Goal: Information Seeking & Learning: Learn about a topic

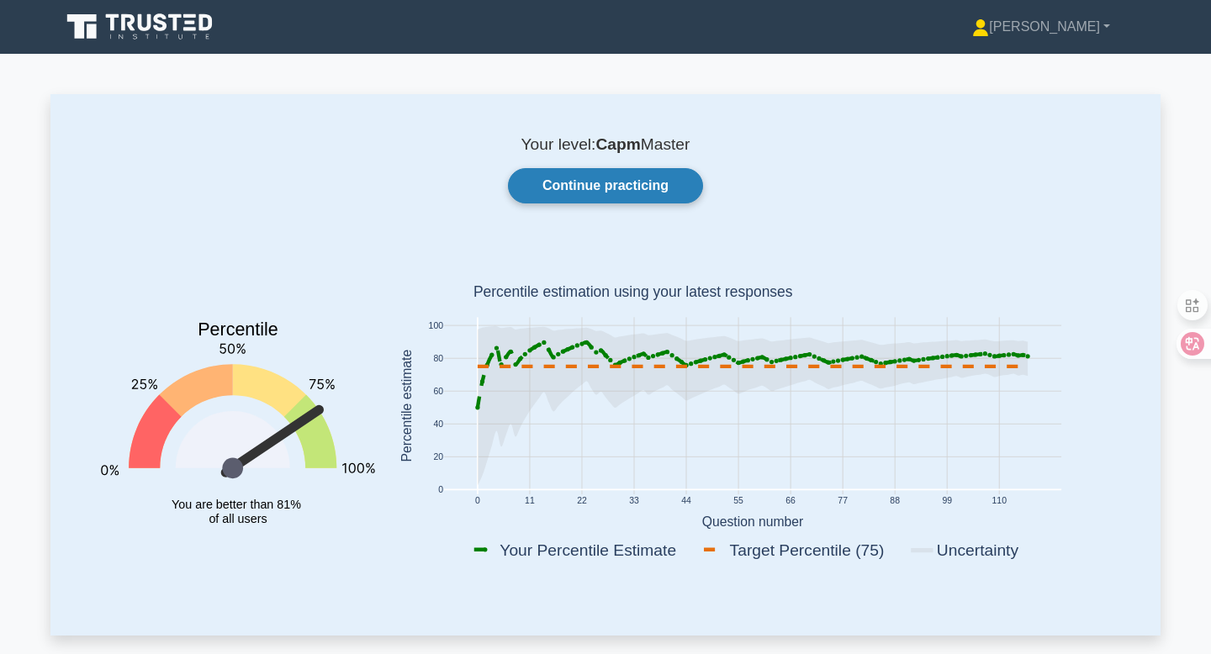
click at [619, 188] on link "Continue practicing" at bounding box center [605, 185] width 195 height 35
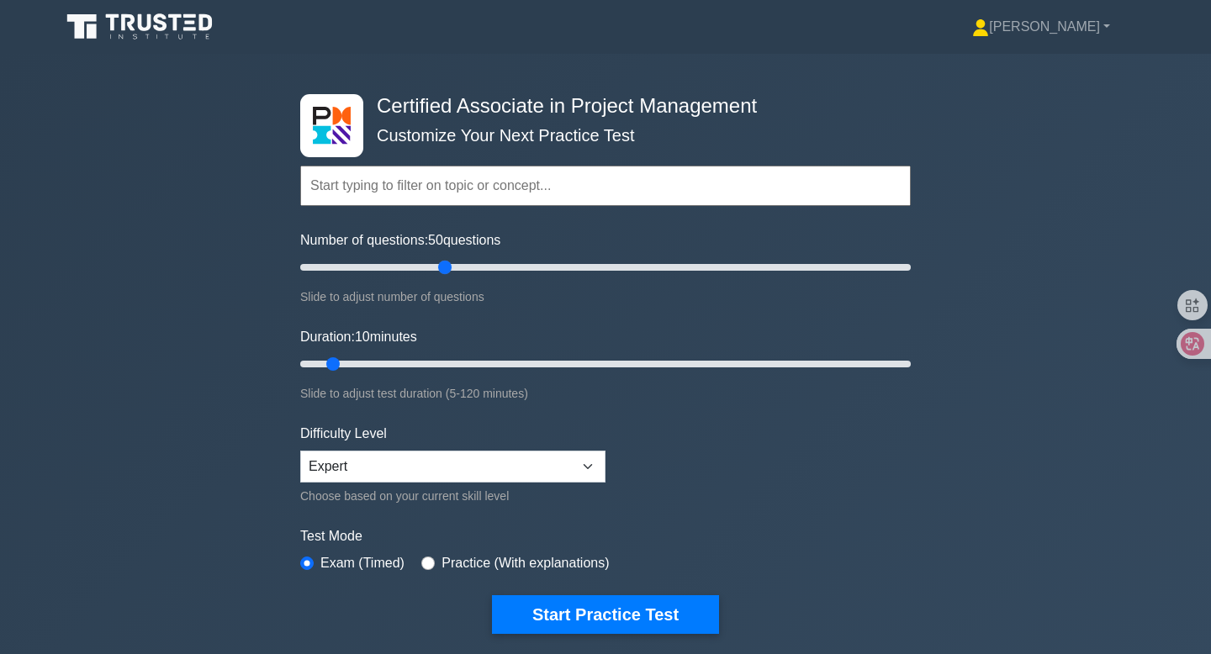
drag, startPoint x: 318, startPoint y: 273, endPoint x: 450, endPoint y: 277, distance: 132.1
type input "50"
click at [450, 277] on input "Number of questions: 50 questions" at bounding box center [605, 267] width 611 height 20
drag, startPoint x: 331, startPoint y: 364, endPoint x: 586, endPoint y: 365, distance: 255.7
type input "60"
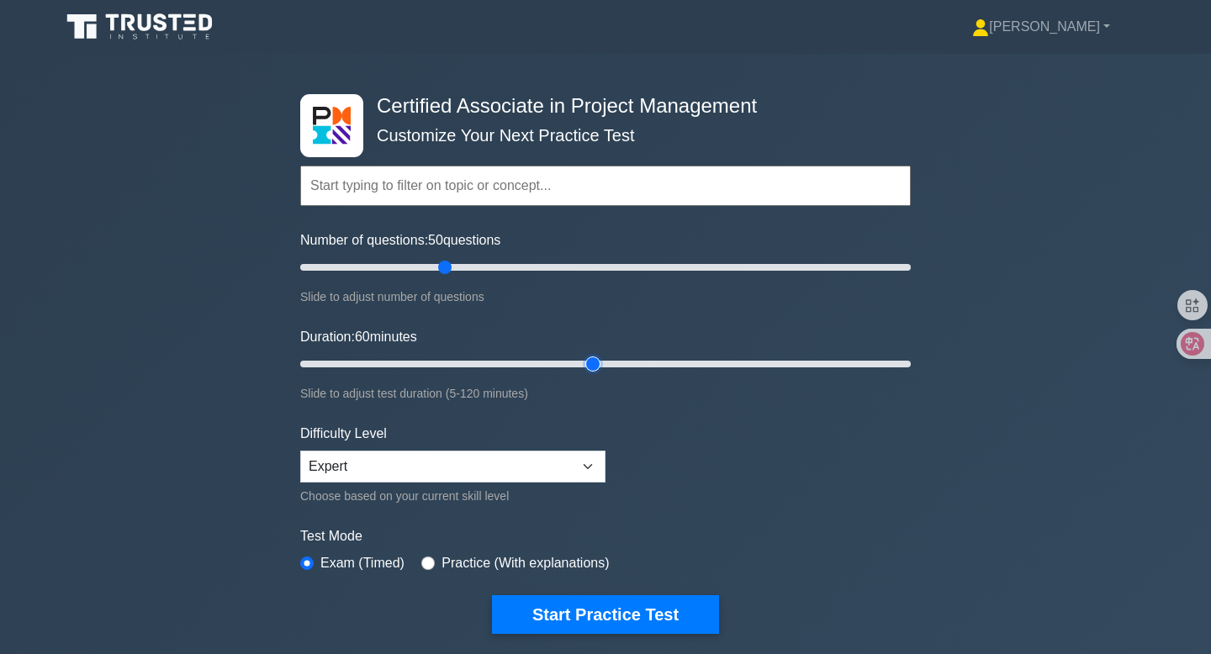
click at [586, 365] on input "Duration: 60 minutes" at bounding box center [605, 364] width 611 height 20
click at [506, 178] on input "text" at bounding box center [605, 186] width 611 height 40
click at [974, 172] on div "Certified Associate in Project Management Customize Your Next Practice Test Top…" at bounding box center [605, 364] width 1211 height 621
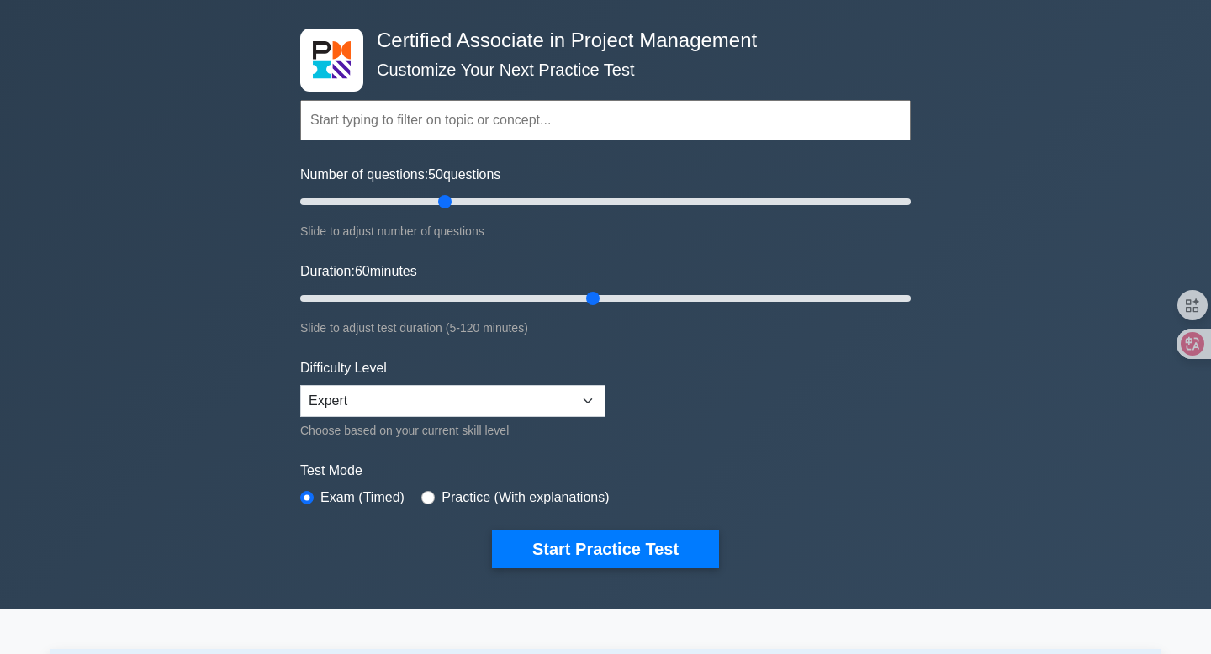
scroll to position [188, 0]
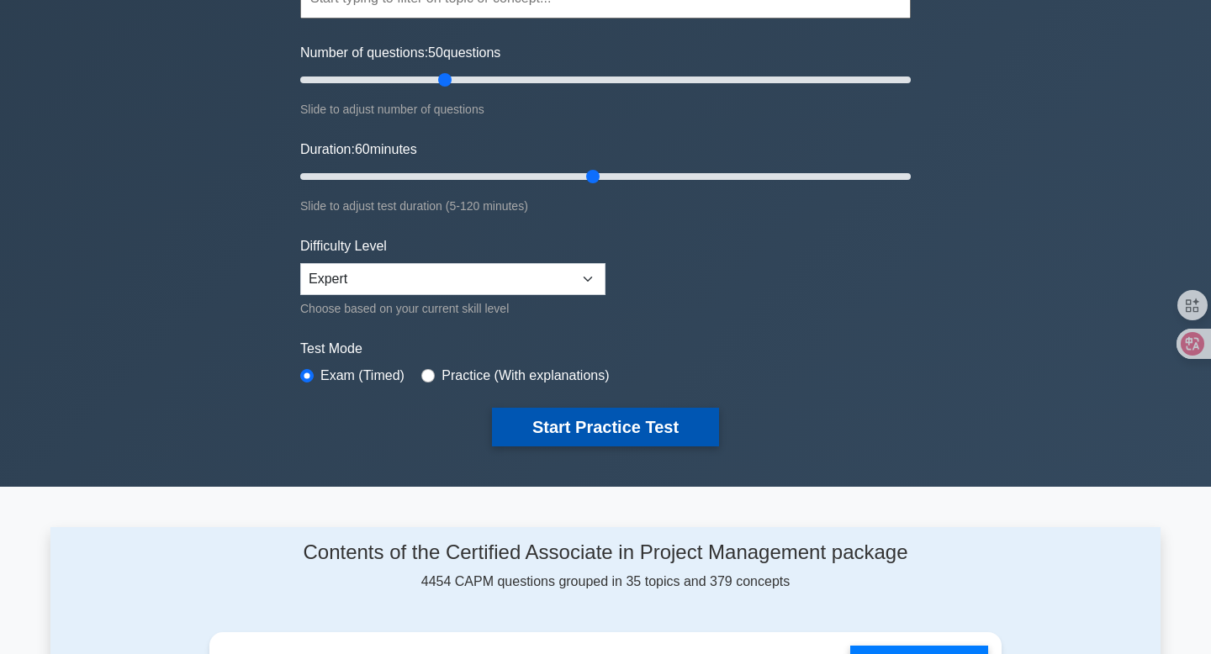
click at [617, 443] on button "Start Practice Test" at bounding box center [605, 427] width 227 height 39
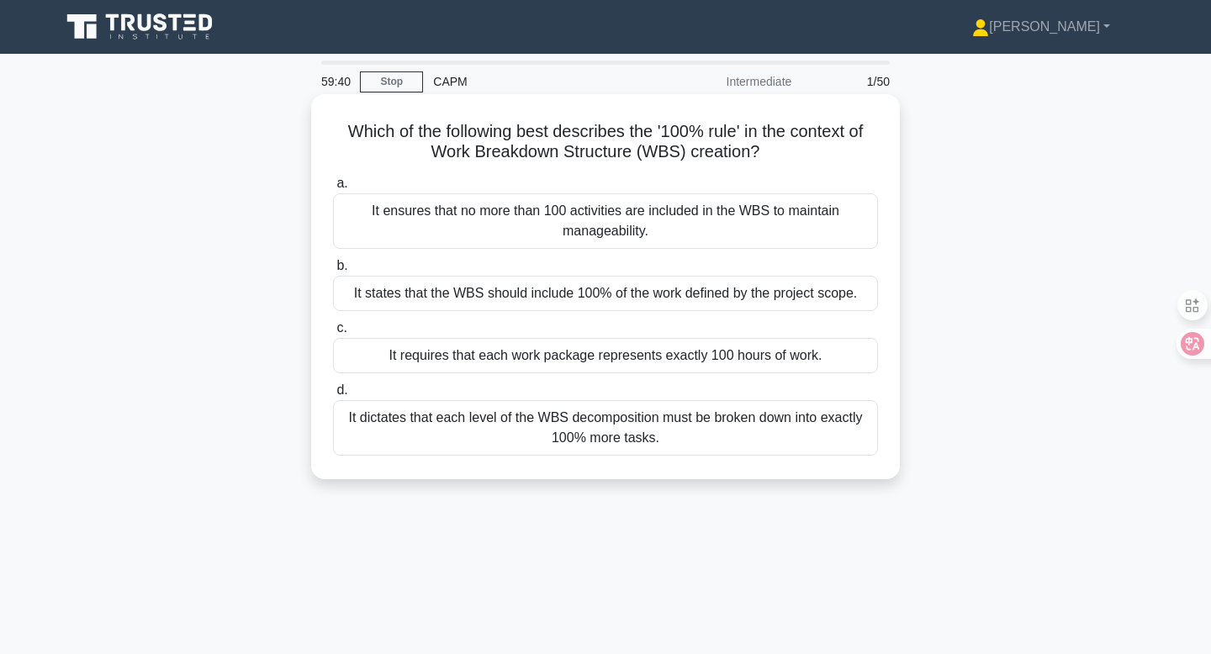
click at [760, 289] on div "It states that the WBS should include 100% of the work defined by the project s…" at bounding box center [605, 293] width 545 height 35
click at [333, 272] on input "b. It states that the WBS should include 100% of the work defined by the projec…" at bounding box center [333, 266] width 0 height 11
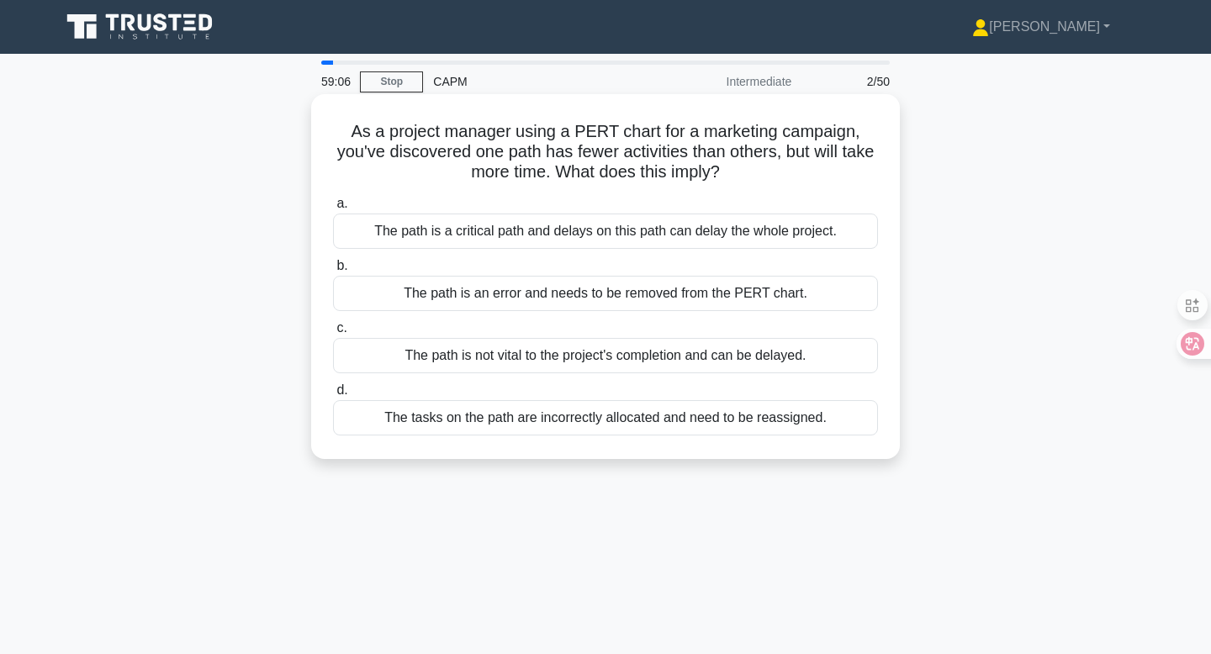
click at [686, 230] on div "The path is a critical path and delays on this path can delay the whole project." at bounding box center [605, 231] width 545 height 35
click at [333, 209] on input "a. The path is a critical path and delays on this path can delay the whole proj…" at bounding box center [333, 204] width 0 height 11
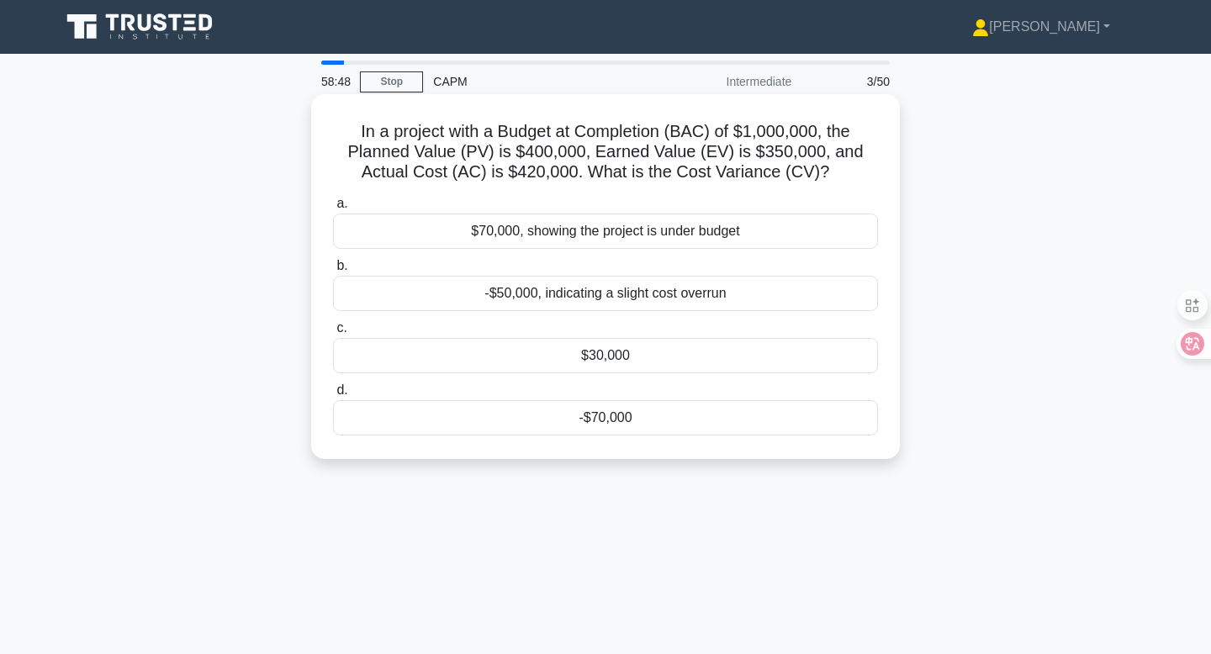
click at [606, 422] on div "-$70,000" at bounding box center [605, 417] width 545 height 35
click at [333, 396] on input "d. -$70,000" at bounding box center [333, 390] width 0 height 11
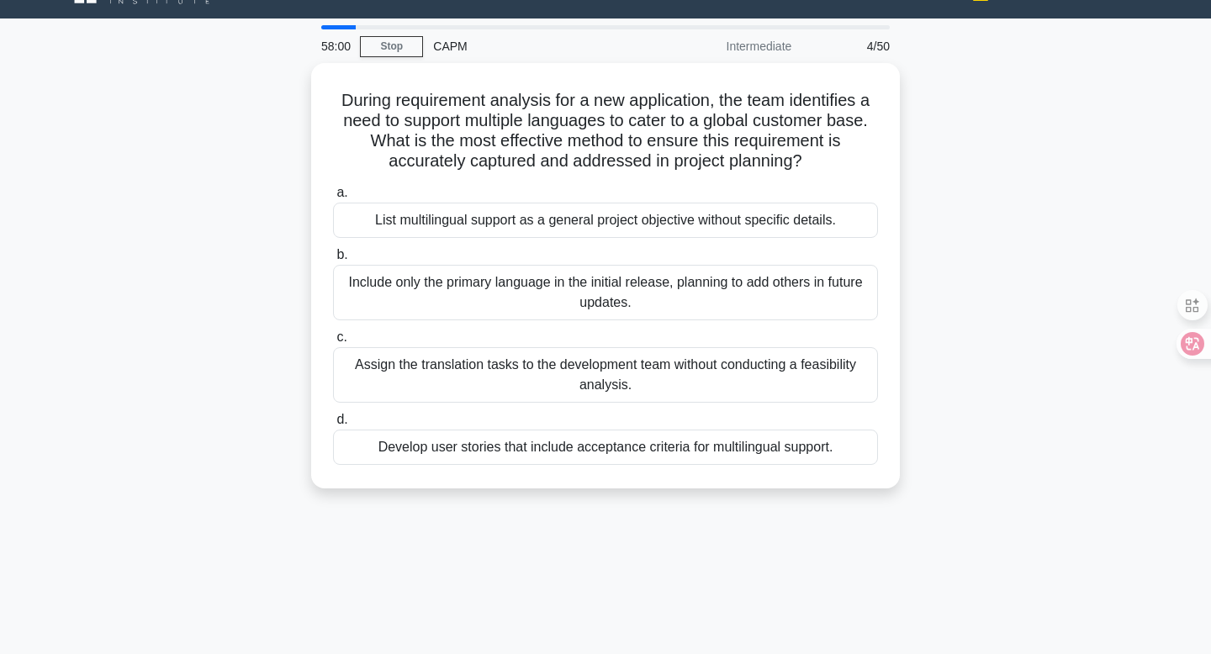
scroll to position [32, 0]
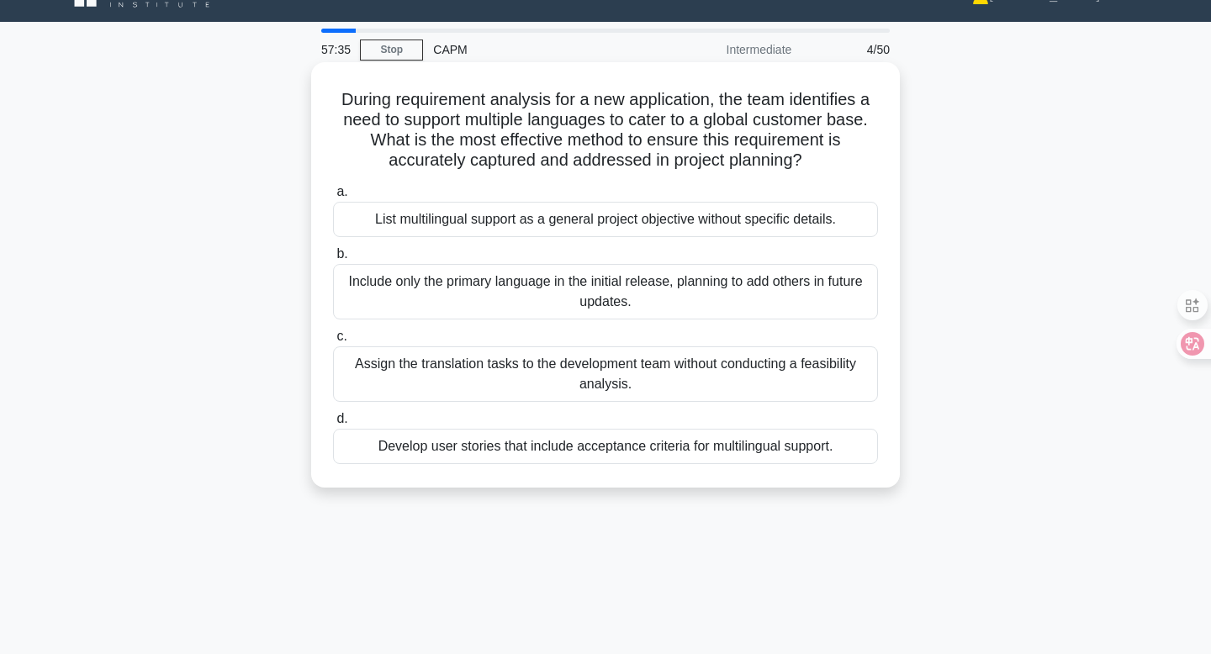
click at [744, 457] on div "Develop user stories that include acceptance criteria for multilingual support." at bounding box center [605, 446] width 545 height 35
click at [333, 425] on input "d. Develop user stories that include acceptance criteria for multilingual suppo…" at bounding box center [333, 419] width 0 height 11
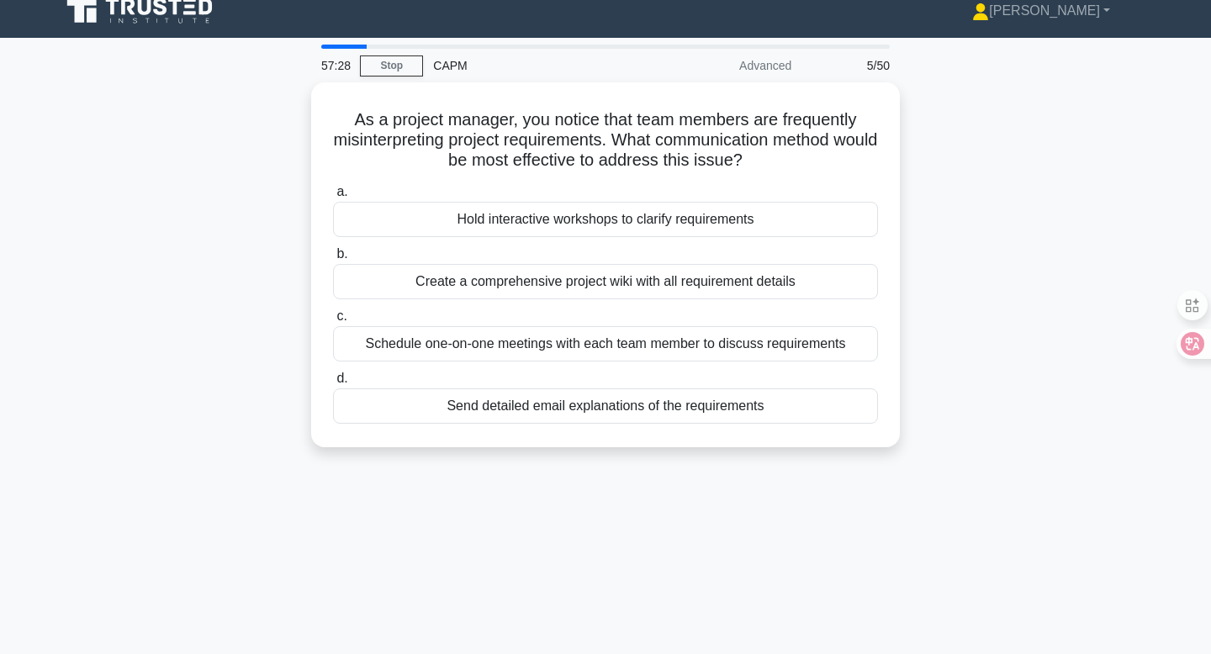
scroll to position [21, 0]
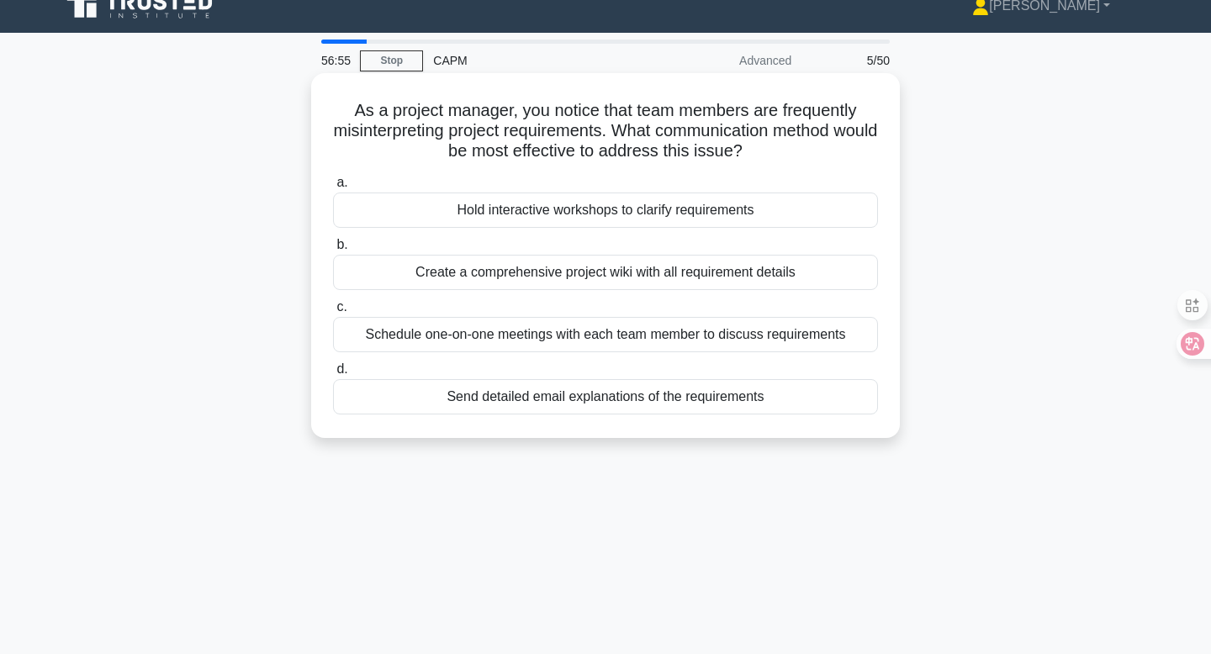
click at [621, 218] on div "Hold interactive workshops to clarify requirements" at bounding box center [605, 210] width 545 height 35
click at [333, 188] on input "a. Hold interactive workshops to clarify requirements" at bounding box center [333, 182] width 0 height 11
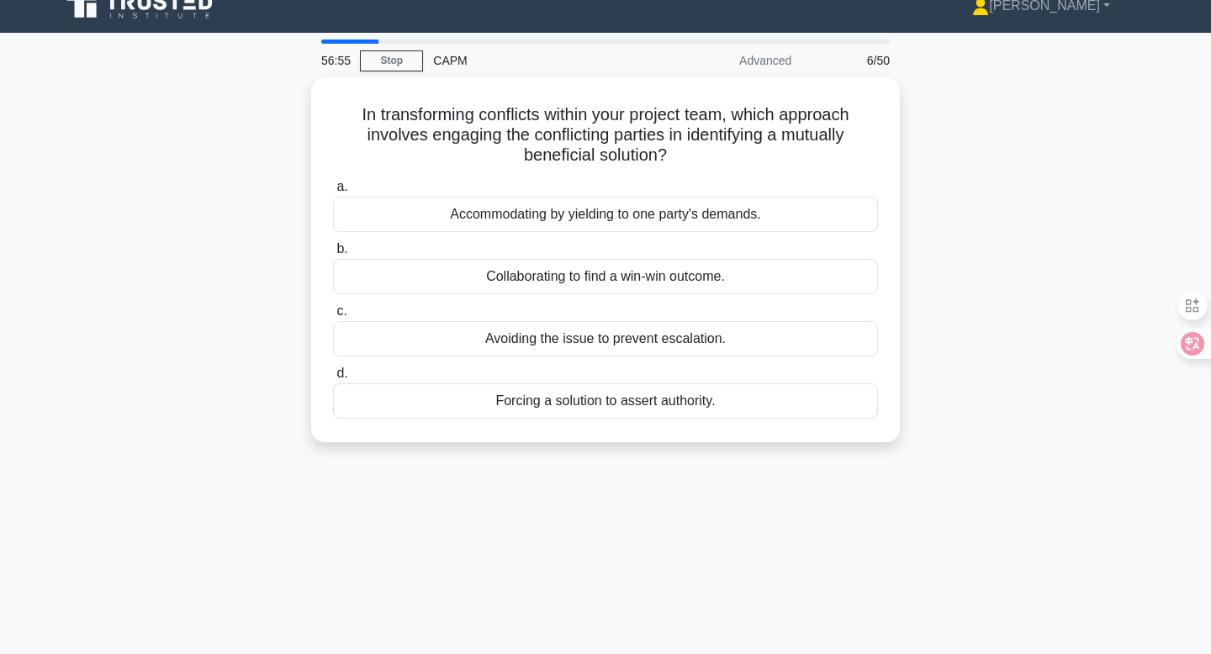
scroll to position [0, 0]
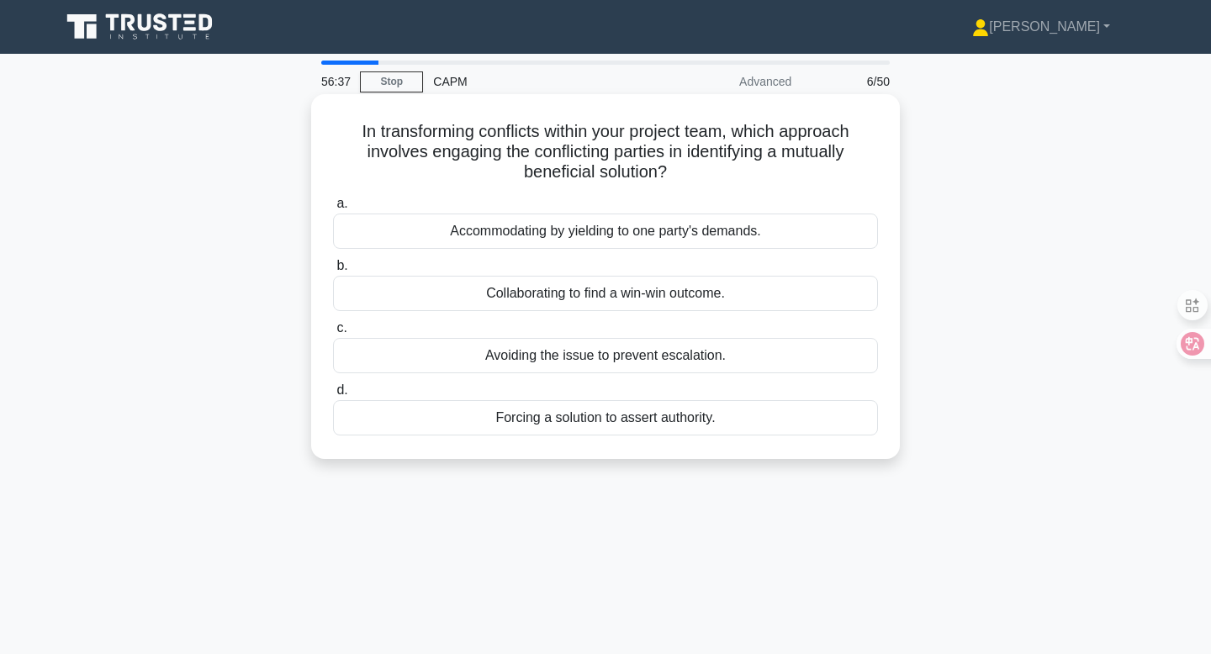
click at [625, 287] on div "Collaborating to find a win-win outcome." at bounding box center [605, 293] width 545 height 35
click at [333, 272] on input "b. Collaborating to find a win-win outcome." at bounding box center [333, 266] width 0 height 11
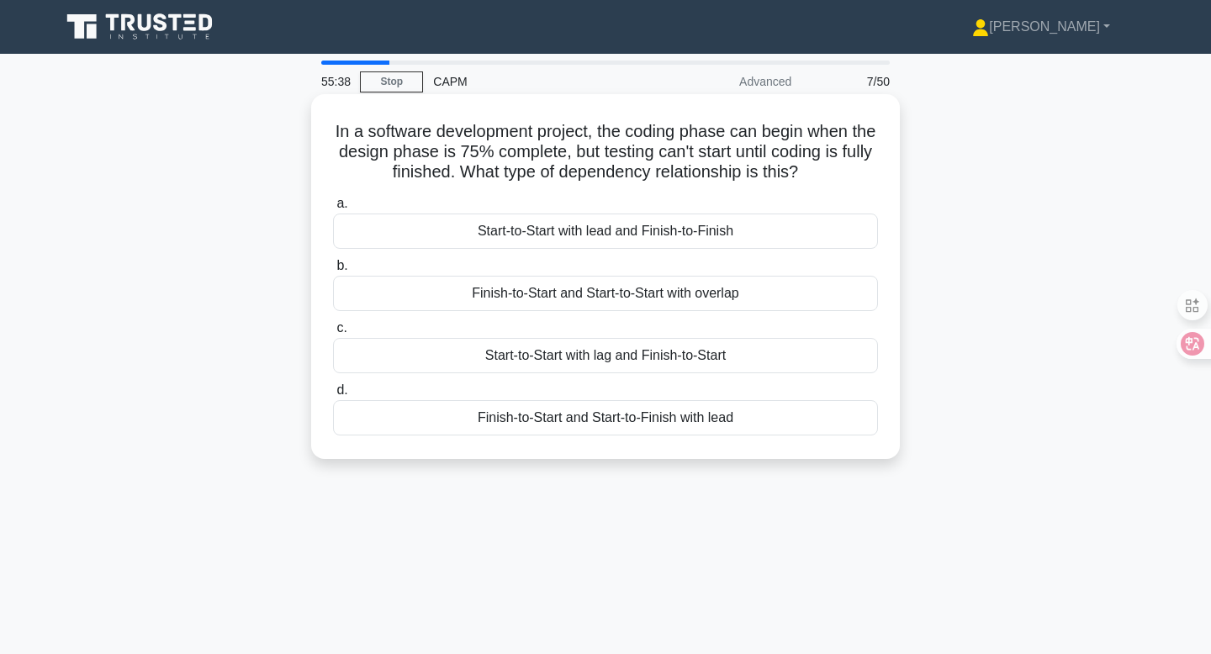
click at [707, 357] on div "Start-to-Start with lag and Finish-to-Start" at bounding box center [605, 355] width 545 height 35
click at [333, 334] on input "c. Start-to-Start with lag and Finish-to-Start" at bounding box center [333, 328] width 0 height 11
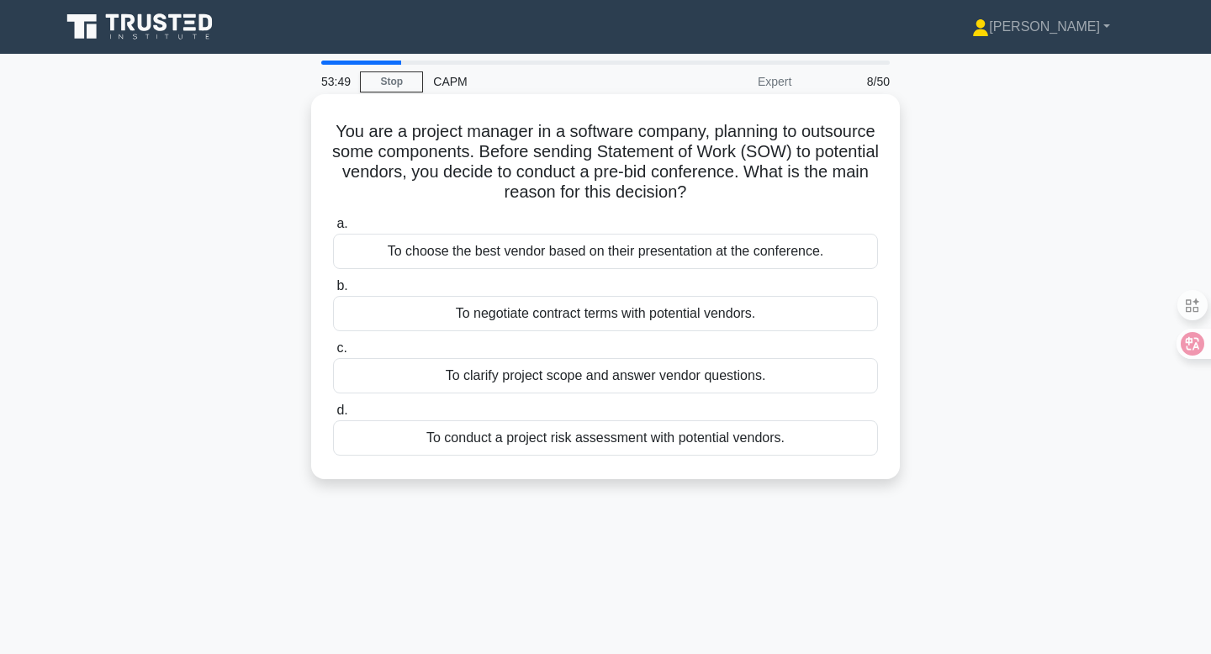
click at [696, 378] on div "To clarify project scope and answer vendor questions." at bounding box center [605, 375] width 545 height 35
click at [333, 354] on input "c. To clarify project scope and answer vendor questions." at bounding box center [333, 348] width 0 height 11
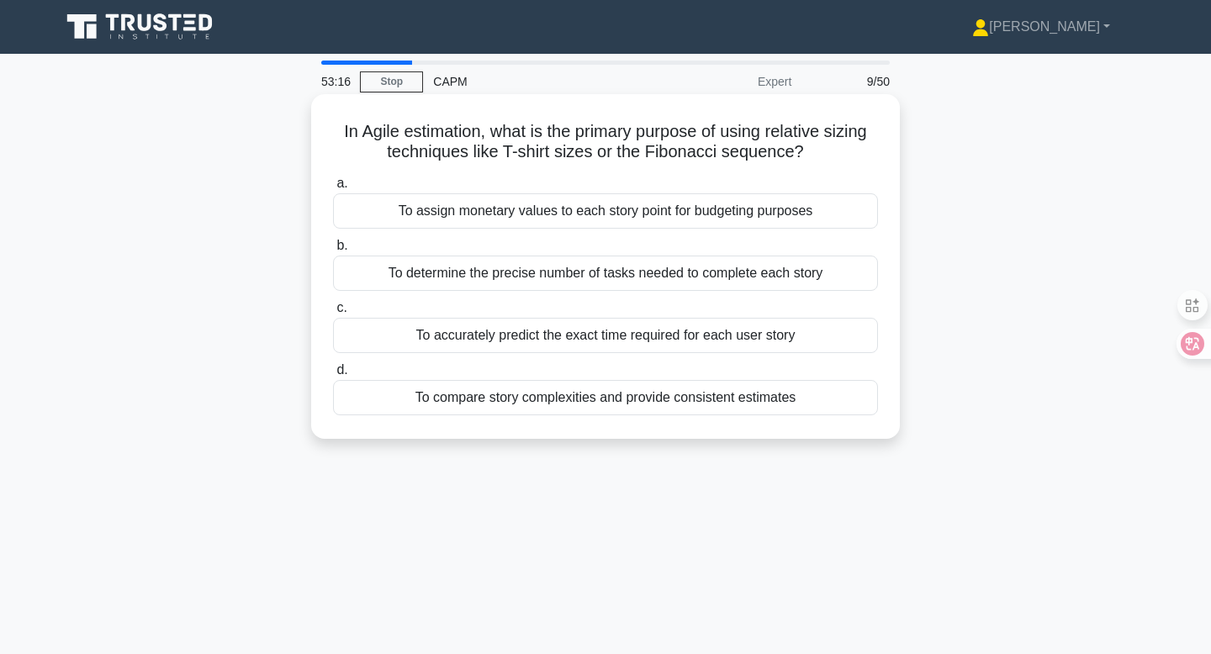
click at [785, 401] on div "To compare story complexities and provide consistent estimates" at bounding box center [605, 397] width 545 height 35
click at [333, 376] on input "d. To compare story complexities and provide consistent estimates" at bounding box center [333, 370] width 0 height 11
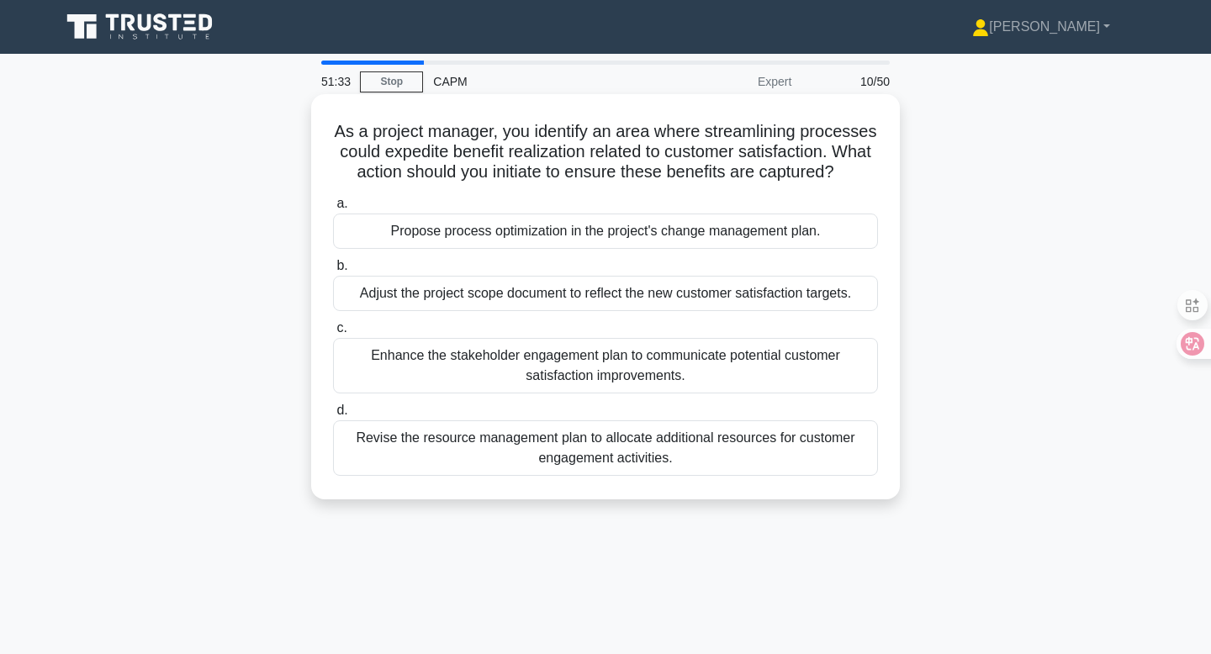
click at [756, 294] on div "Adjust the project scope document to reflect the new customer satisfaction targ…" at bounding box center [605, 293] width 545 height 35
click at [333, 272] on input "b. Adjust the project scope document to reflect the new customer satisfaction t…" at bounding box center [333, 266] width 0 height 11
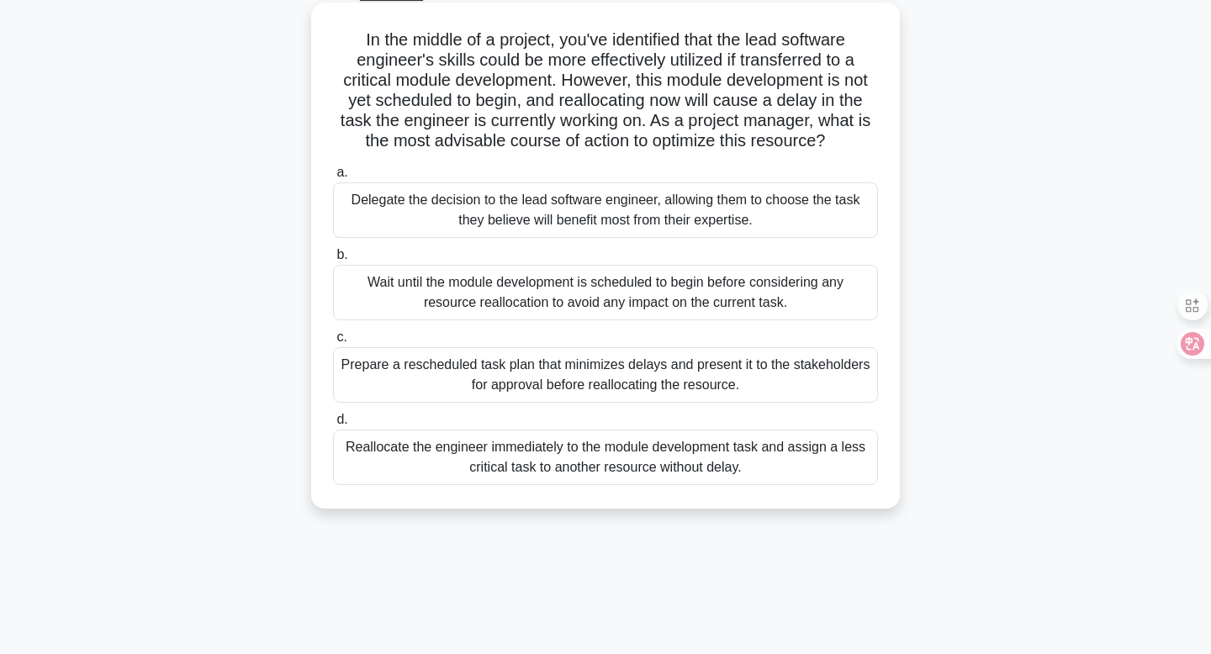
scroll to position [98, 0]
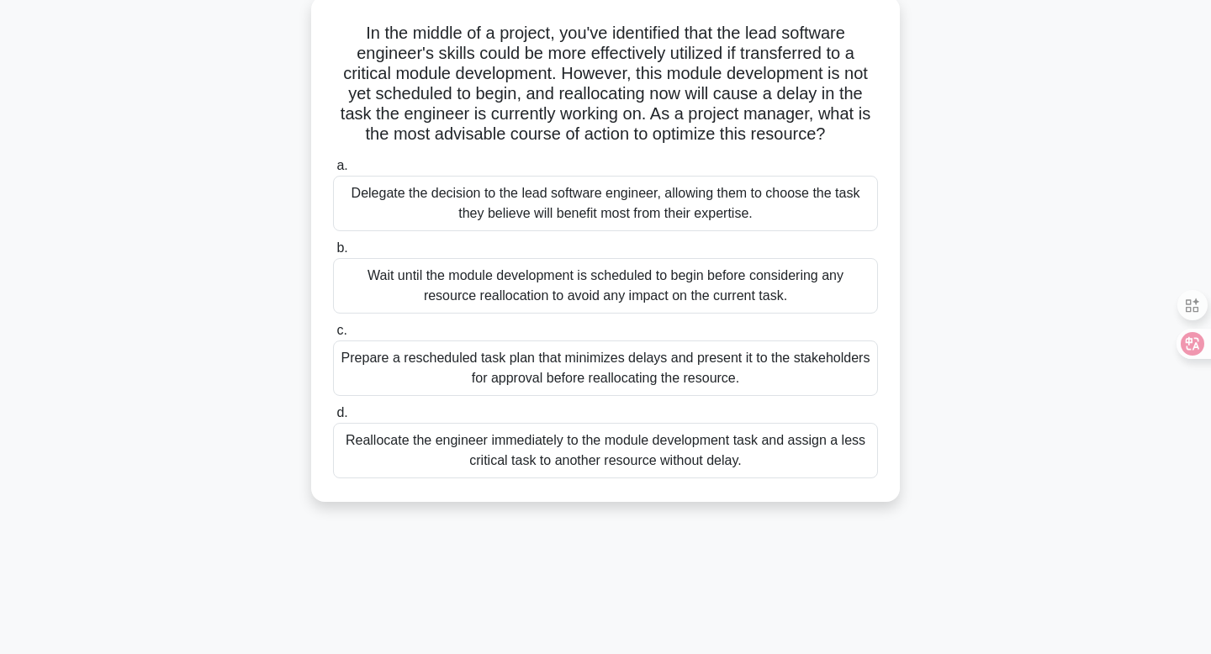
click at [809, 283] on div "Wait until the module development is scheduled to begin before considering any …" at bounding box center [605, 286] width 545 height 56
click at [333, 254] on input "b. Wait until the module development is scheduled to begin before considering a…" at bounding box center [333, 248] width 0 height 11
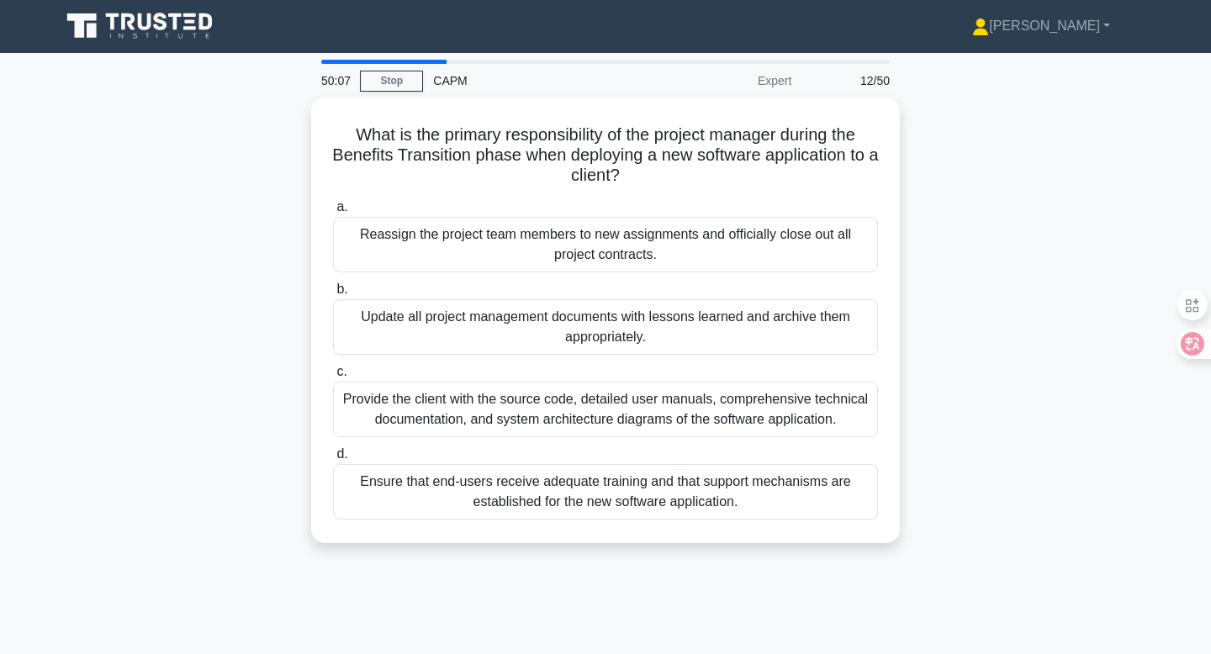
scroll to position [0, 0]
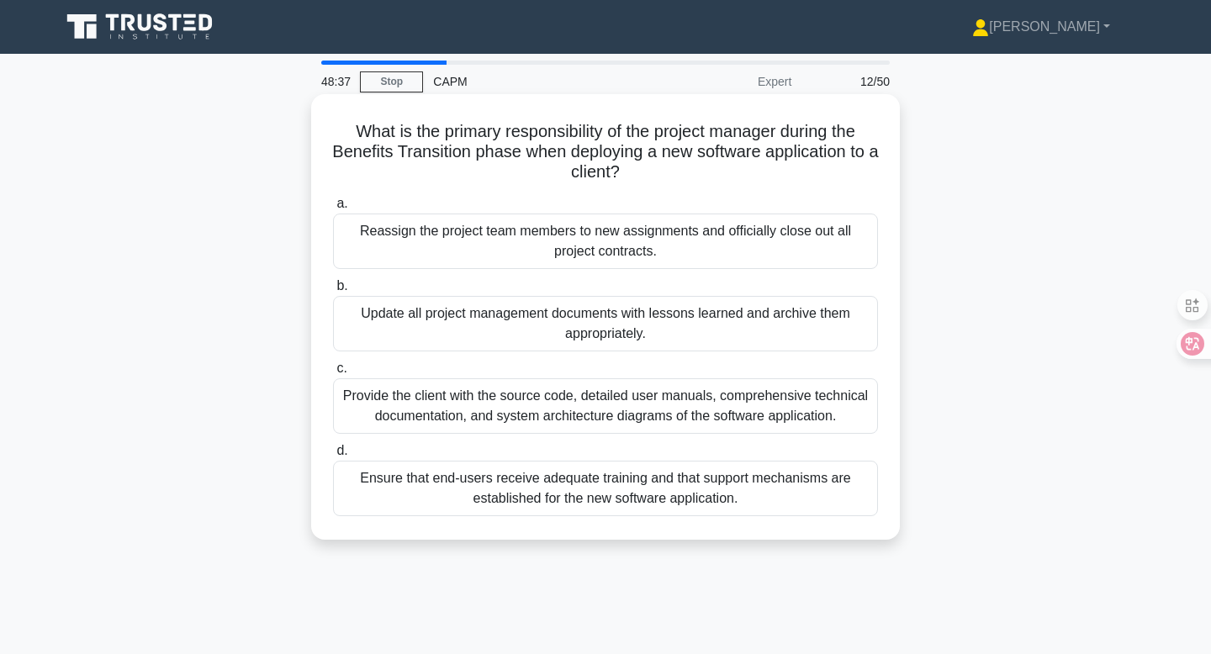
click at [777, 411] on div "Provide the client with the source code, detailed user manuals, comprehensive t…" at bounding box center [605, 407] width 545 height 56
click at [333, 374] on input "c. Provide the client with the source code, detailed user manuals, comprehensiv…" at bounding box center [333, 368] width 0 height 11
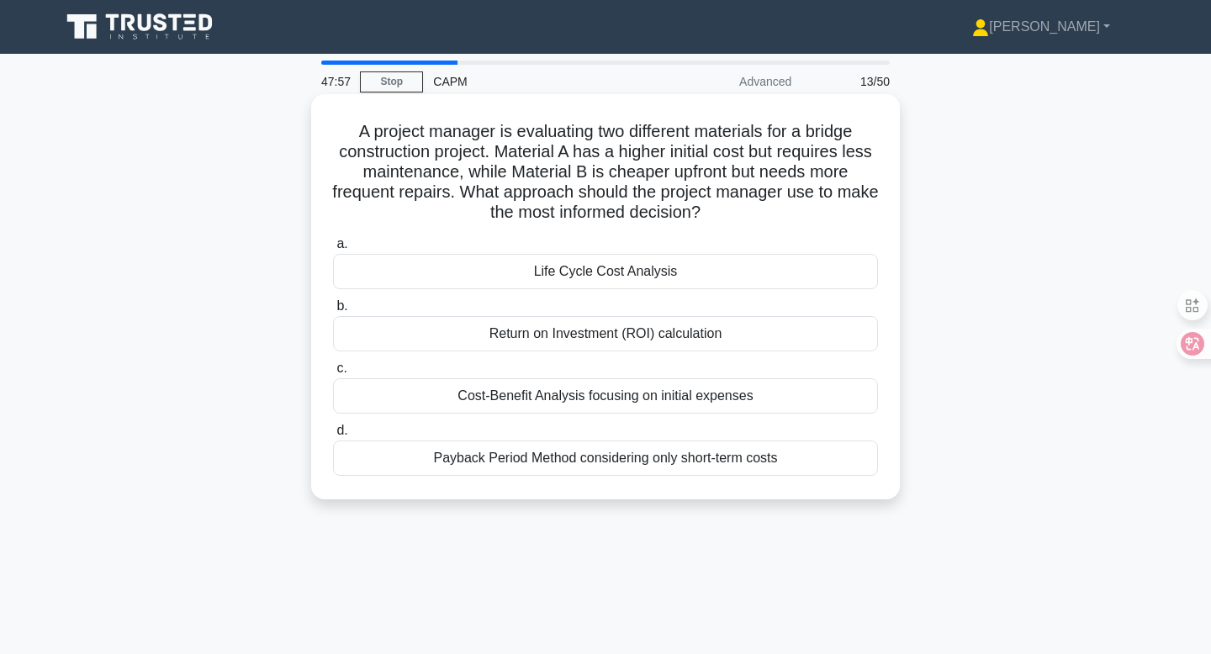
click at [701, 273] on div "Life Cycle Cost Analysis" at bounding box center [605, 271] width 545 height 35
click at [333, 250] on input "a. Life Cycle Cost Analysis" at bounding box center [333, 244] width 0 height 11
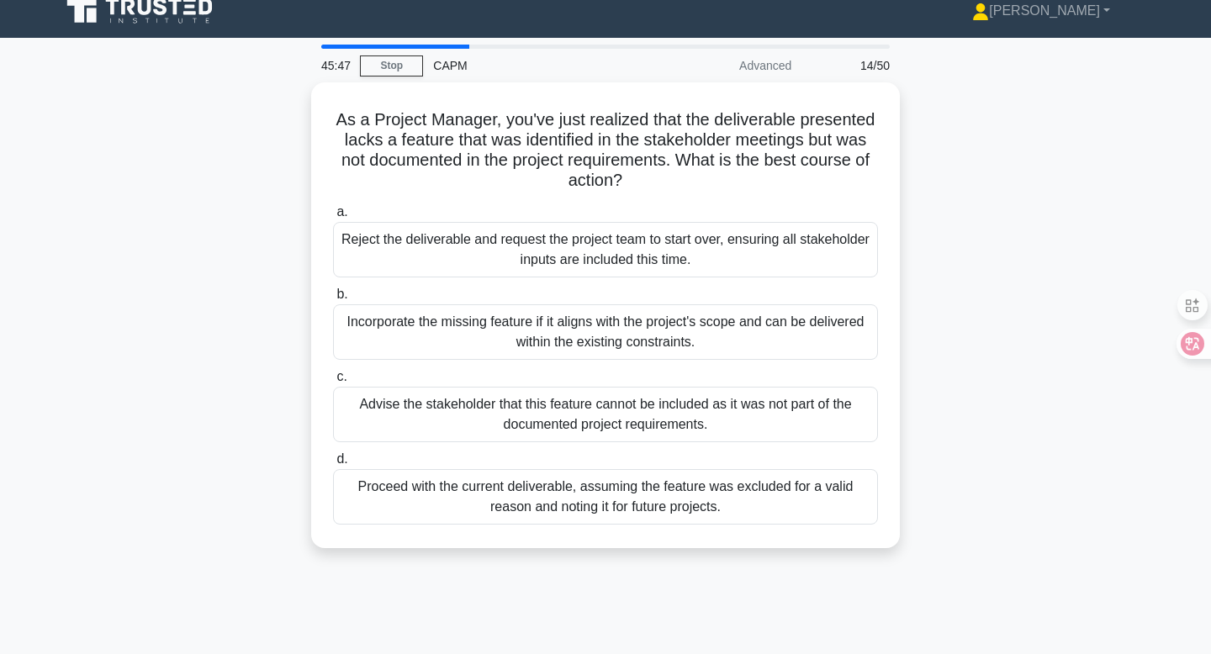
scroll to position [17, 0]
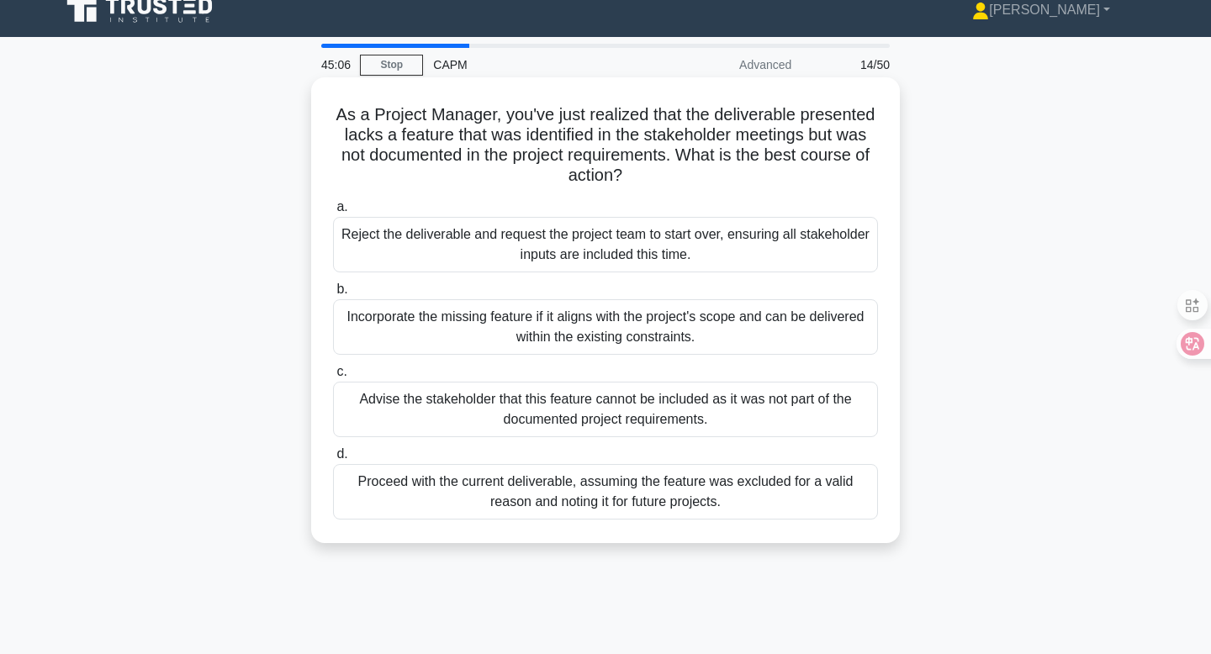
click at [714, 239] on div "Reject the deliverable and request the project team to start over, ensuring all…" at bounding box center [605, 245] width 545 height 56
click at [333, 213] on input "a. Reject the deliverable and request the project team to start over, ensuring …" at bounding box center [333, 207] width 0 height 11
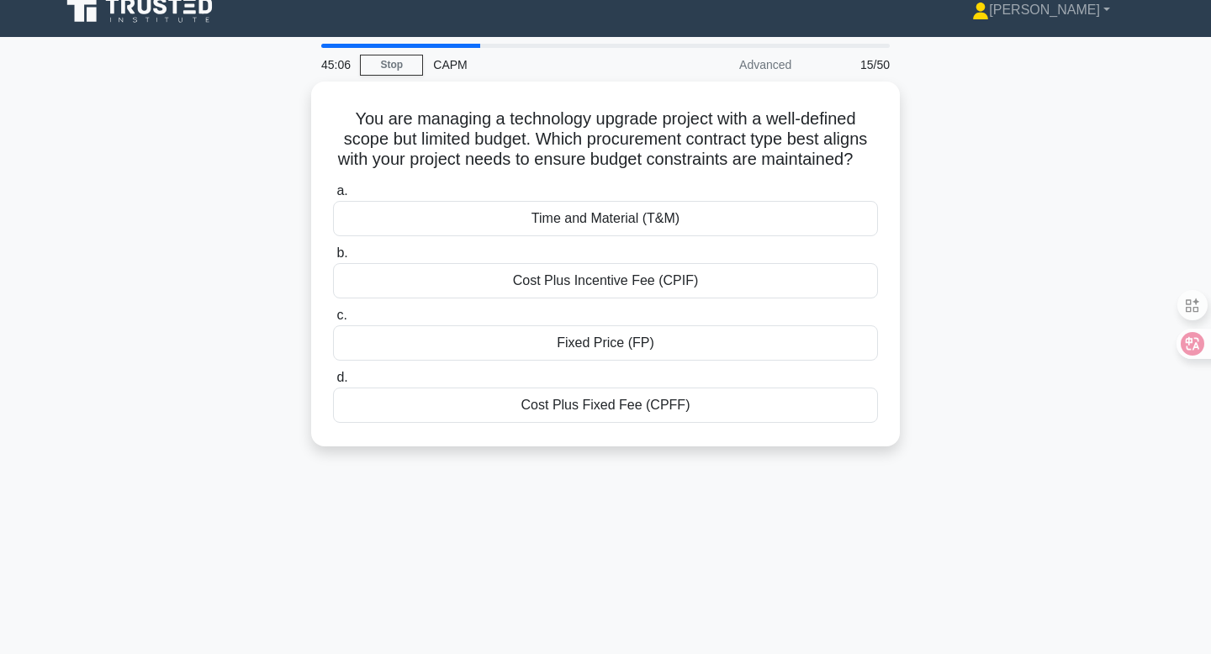
scroll to position [0, 0]
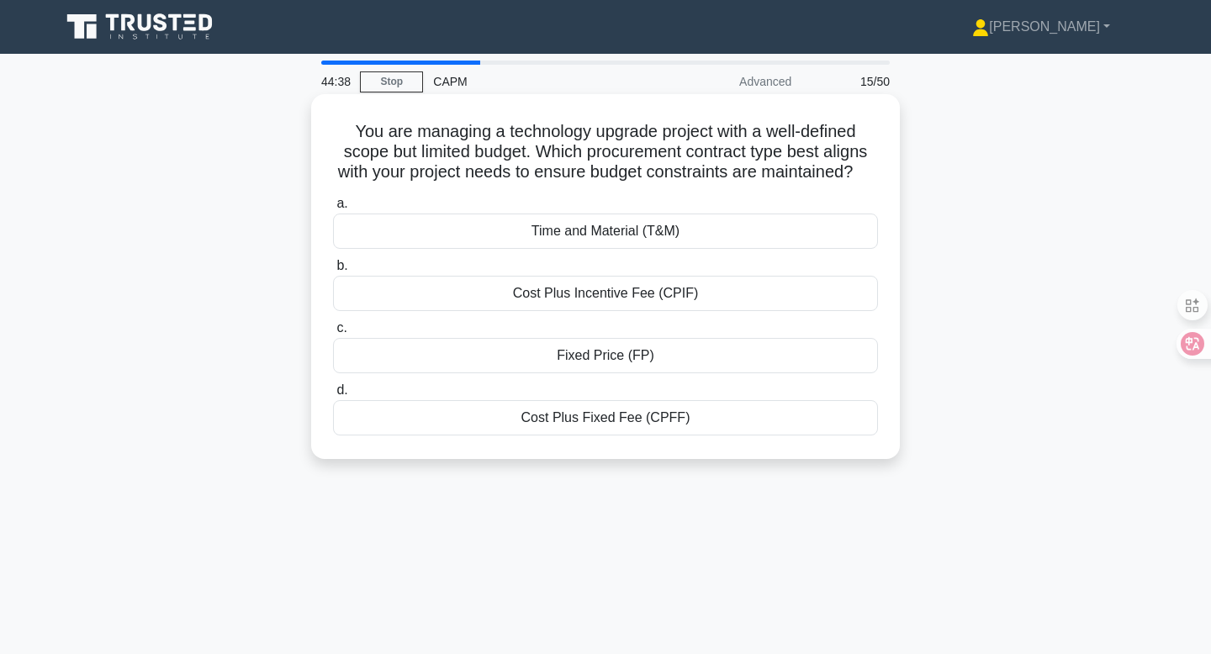
click at [663, 356] on div "Fixed Price (FP)" at bounding box center [605, 355] width 545 height 35
click at [333, 334] on input "c. Fixed Price (FP)" at bounding box center [333, 328] width 0 height 11
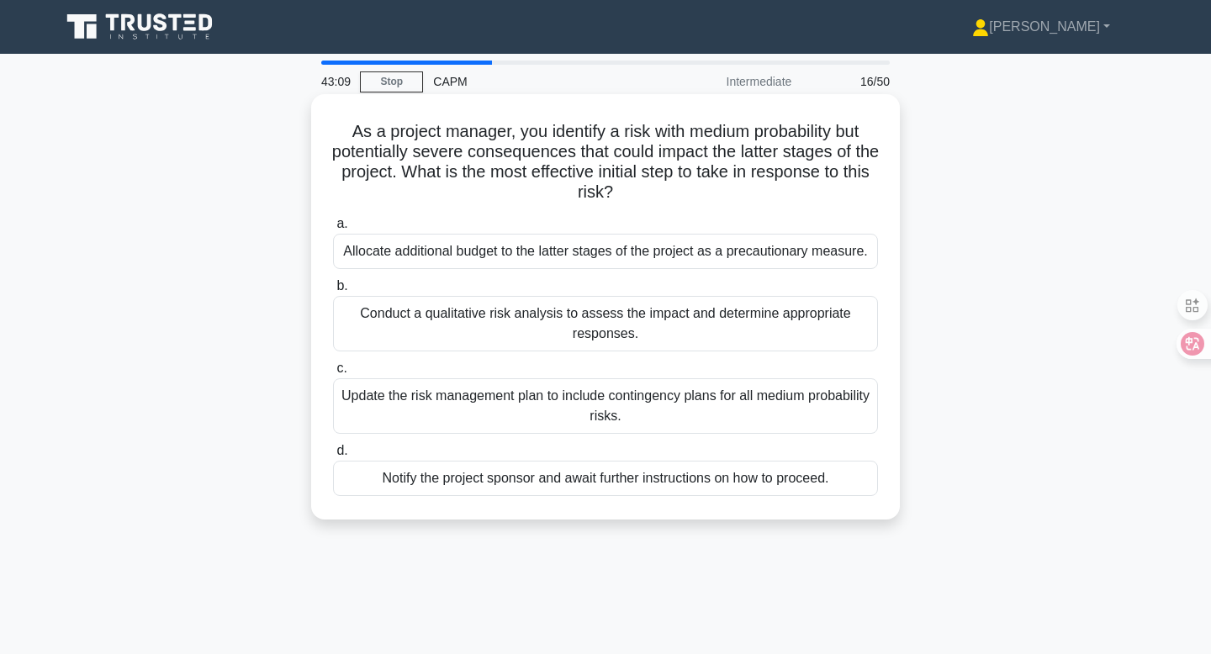
click at [660, 412] on div "Update the risk management plan to include contingency plans for all medium pro…" at bounding box center [605, 407] width 545 height 56
click at [333, 374] on input "c. Update the risk management plan to include contingency plans for all medium …" at bounding box center [333, 368] width 0 height 11
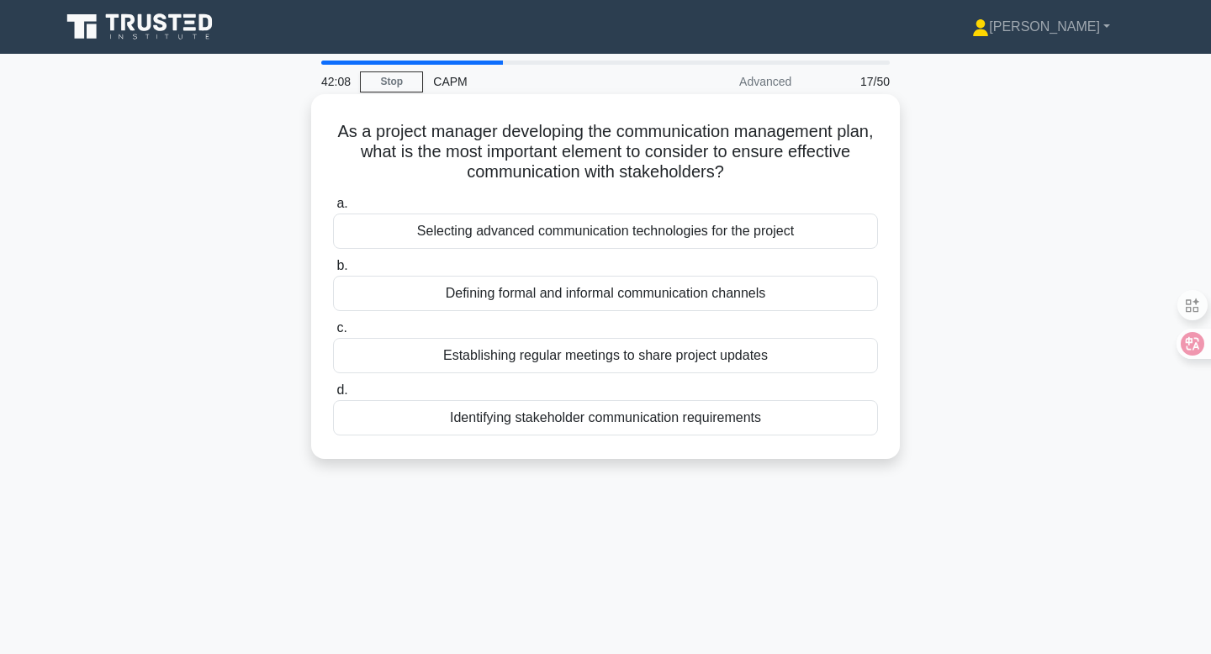
click at [708, 353] on div "Establishing regular meetings to share project updates" at bounding box center [605, 355] width 545 height 35
click at [333, 334] on input "c. Establishing regular meetings to share project updates" at bounding box center [333, 328] width 0 height 11
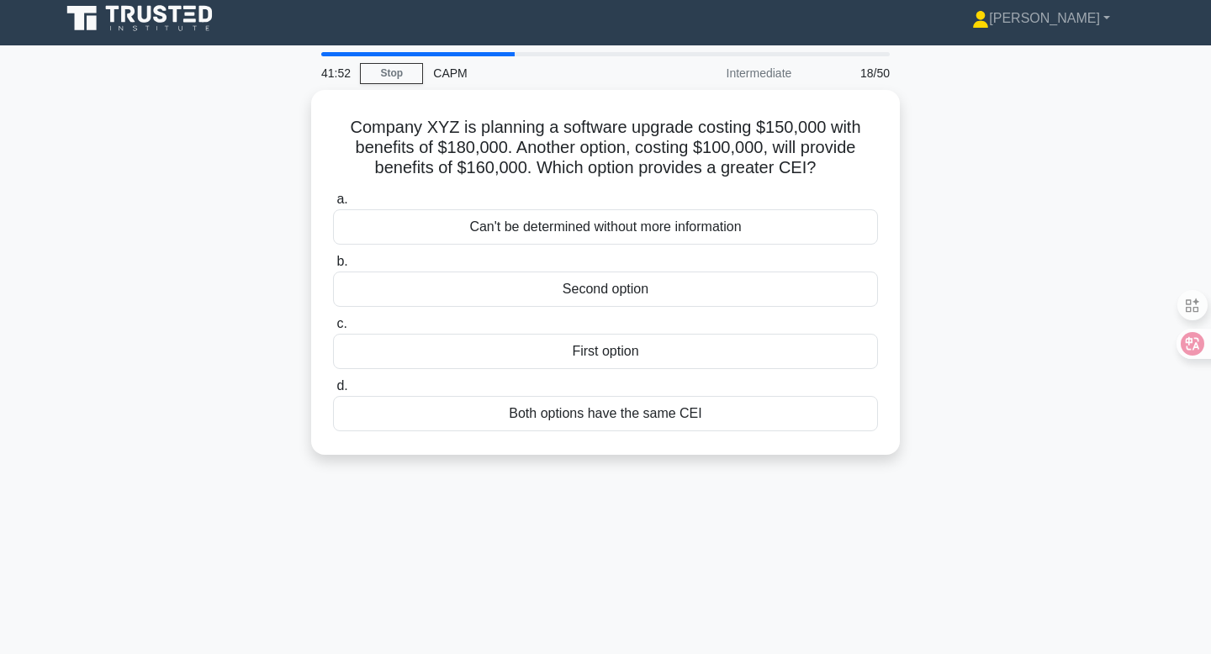
scroll to position [10, 0]
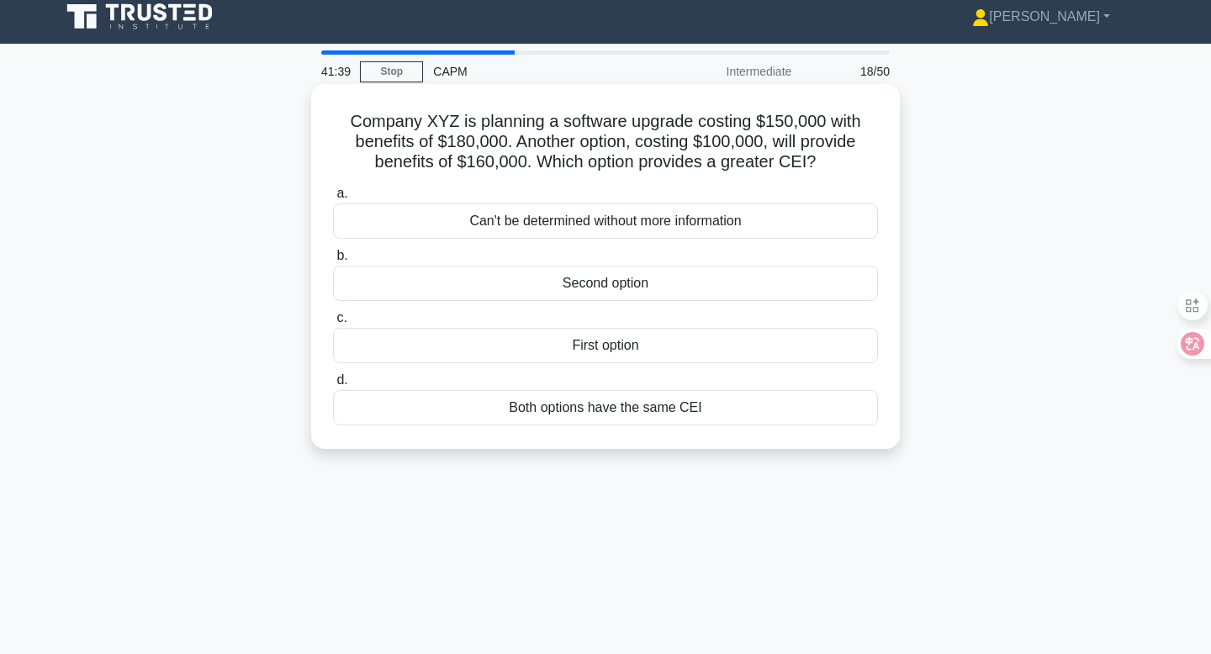
click at [696, 286] on div "Second option" at bounding box center [605, 283] width 545 height 35
click at [333, 262] on input "b. Second option" at bounding box center [333, 256] width 0 height 11
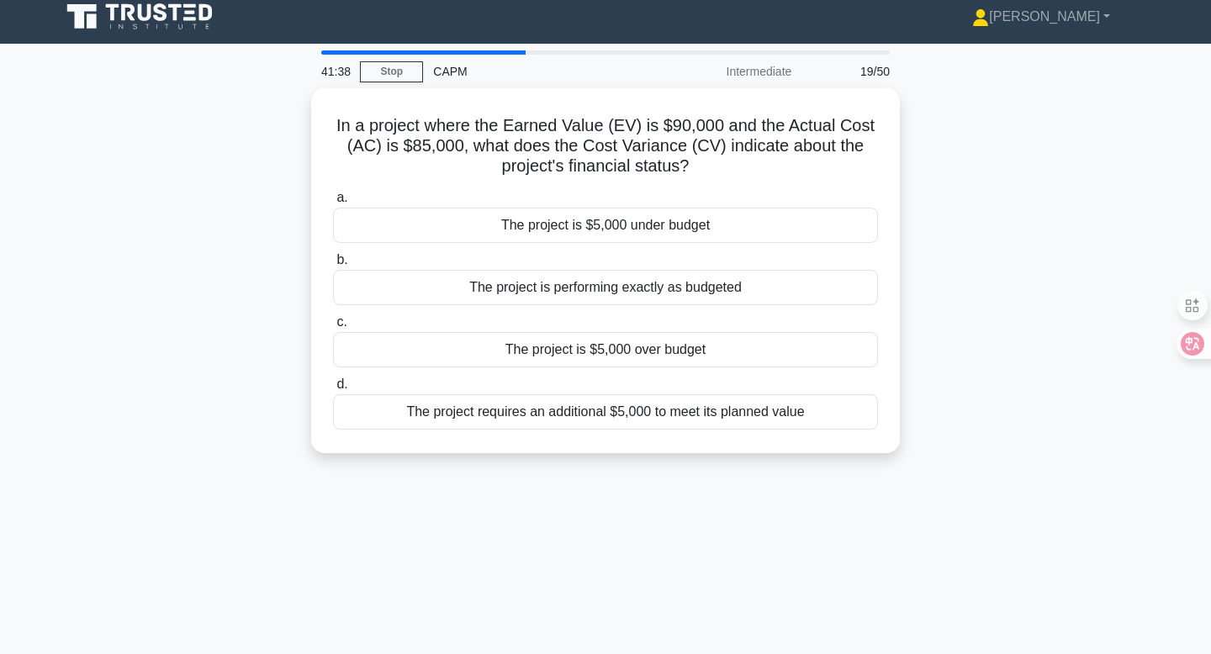
scroll to position [0, 0]
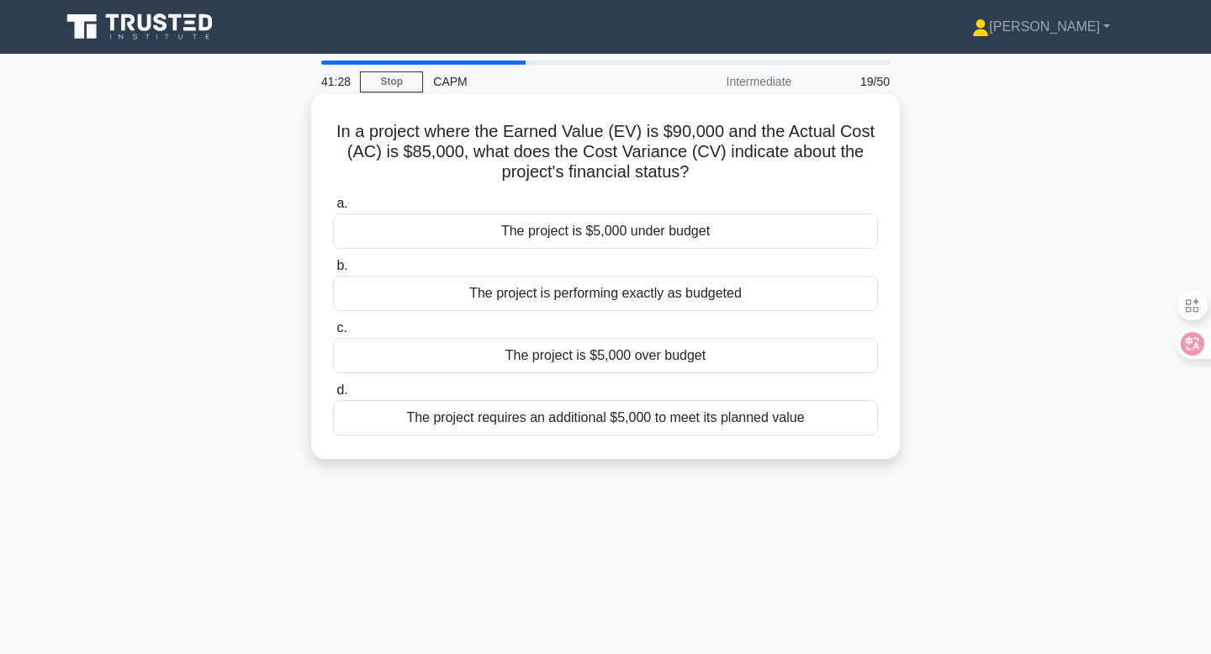
click at [690, 230] on div "The project is $5,000 under budget" at bounding box center [605, 231] width 545 height 35
click at [333, 209] on input "a. The project is $5,000 under budget" at bounding box center [333, 204] width 0 height 11
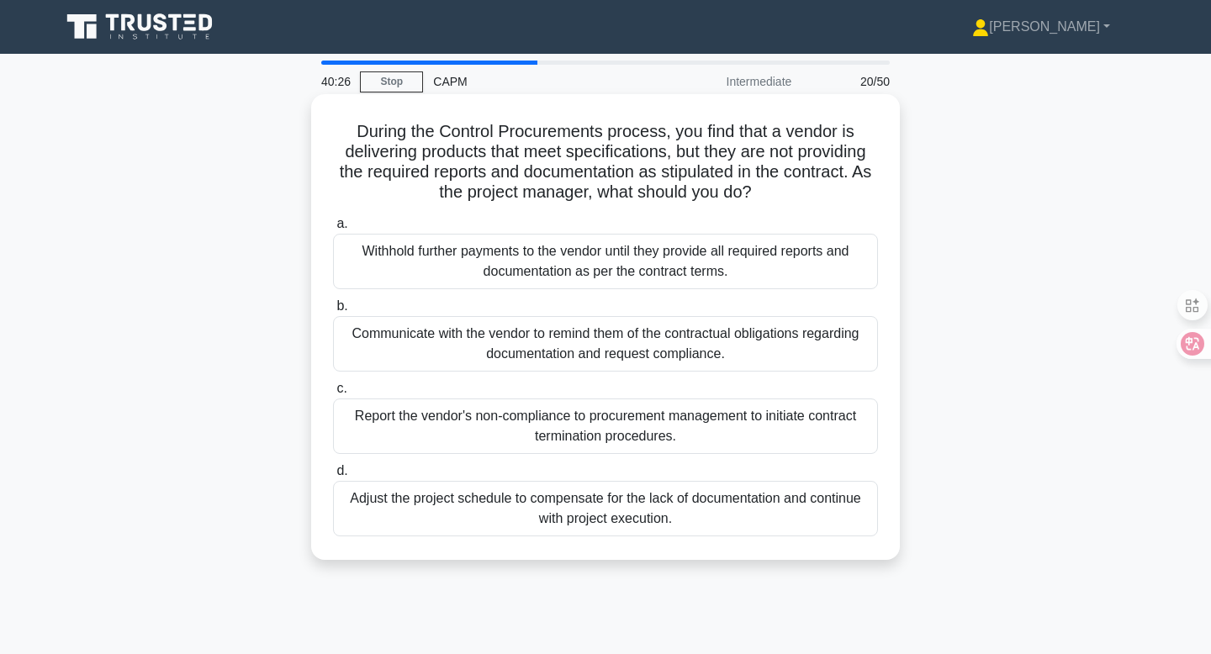
click at [661, 327] on div "Communicate with the vendor to remind them of the contractual obligations regar…" at bounding box center [605, 344] width 545 height 56
click at [333, 312] on input "b. Communicate with the vendor to remind them of the contractual obligations re…" at bounding box center [333, 306] width 0 height 11
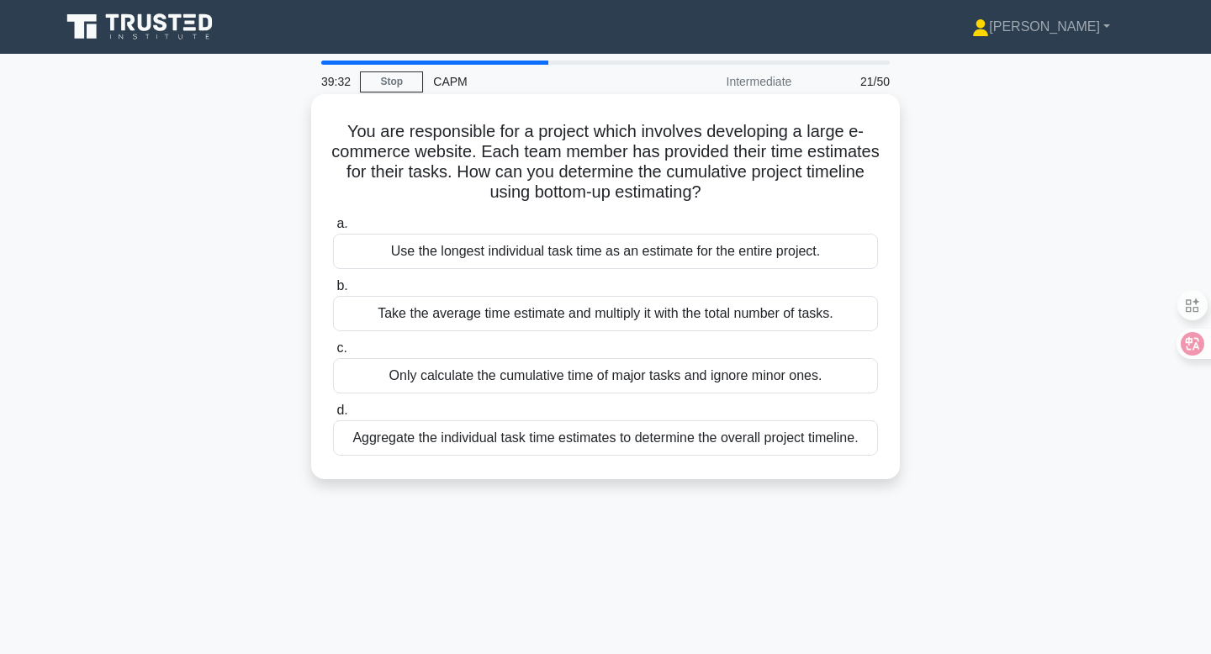
click at [770, 454] on div "Aggregate the individual task time estimates to determine the overall project t…" at bounding box center [605, 438] width 545 height 35
click at [333, 416] on input "d. Aggregate the individual task time estimates to determine the overall projec…" at bounding box center [333, 410] width 0 height 11
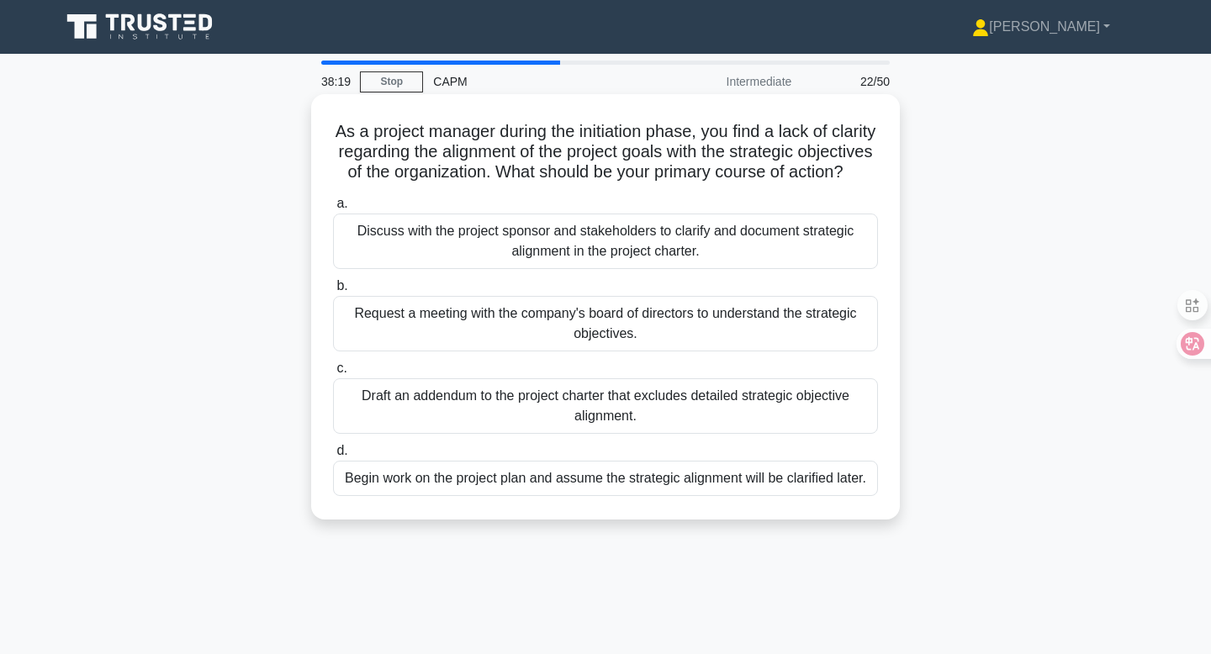
click at [707, 222] on div "Discuss with the project sponsor and stakeholders to clarify and document strat…" at bounding box center [605, 242] width 545 height 56
click at [789, 240] on div "Discuss with the project sponsor and stakeholders to clarify and document strat…" at bounding box center [605, 242] width 545 height 56
click at [333, 209] on input "a. Discuss with the project sponsor and stakeholders to clarify and document st…" at bounding box center [333, 204] width 0 height 11
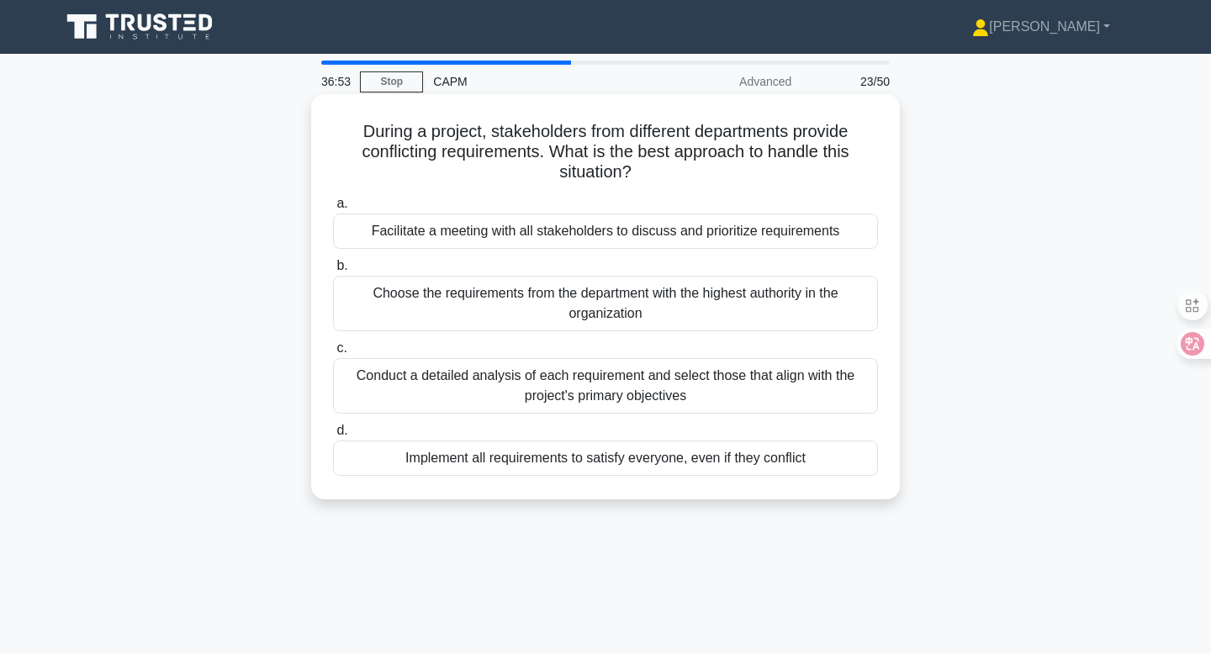
click at [707, 226] on div "Facilitate a meeting with all stakeholders to discuss and prioritize requiremen…" at bounding box center [605, 231] width 545 height 35
click at [333, 209] on input "a. Facilitate a meeting with all stakeholders to discuss and prioritize require…" at bounding box center [333, 204] width 0 height 11
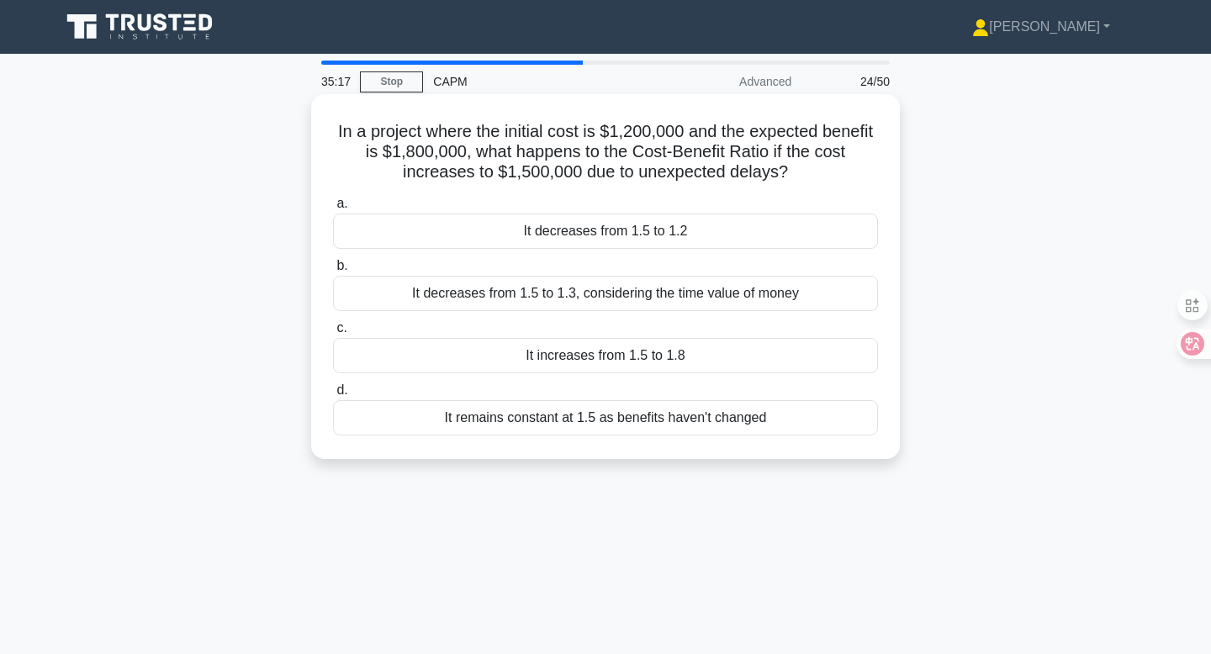
click at [707, 232] on div "It decreases from 1.5 to 1.2" at bounding box center [605, 231] width 545 height 35
click at [333, 209] on input "a. It decreases from 1.5 to 1.2" at bounding box center [333, 204] width 0 height 11
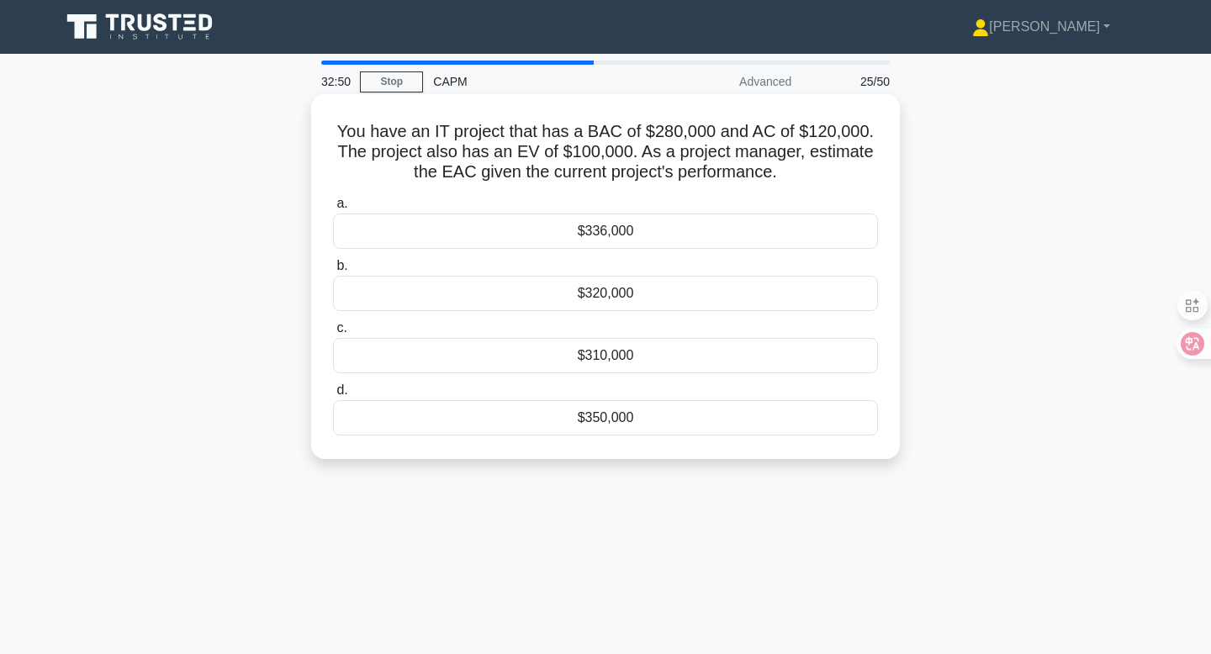
click at [543, 167] on h5 "You have an IT project that has a BAC of $280,000 and AC of $120,000. The proje…" at bounding box center [605, 152] width 548 height 62
click at [498, 224] on div "$336,000" at bounding box center [605, 231] width 545 height 35
click at [333, 209] on input "a. $336,000" at bounding box center [333, 204] width 0 height 11
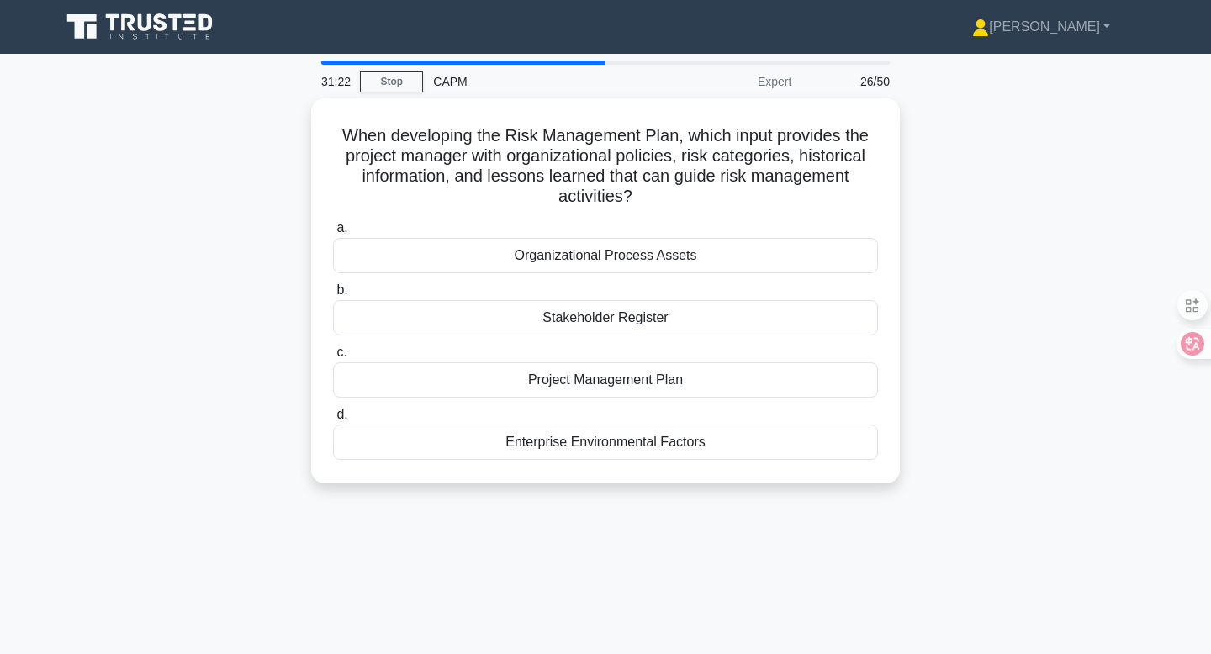
click at [910, 208] on div "When developing the Risk Management Plan, which input provides the project mana…" at bounding box center [605, 300] width 1110 height 405
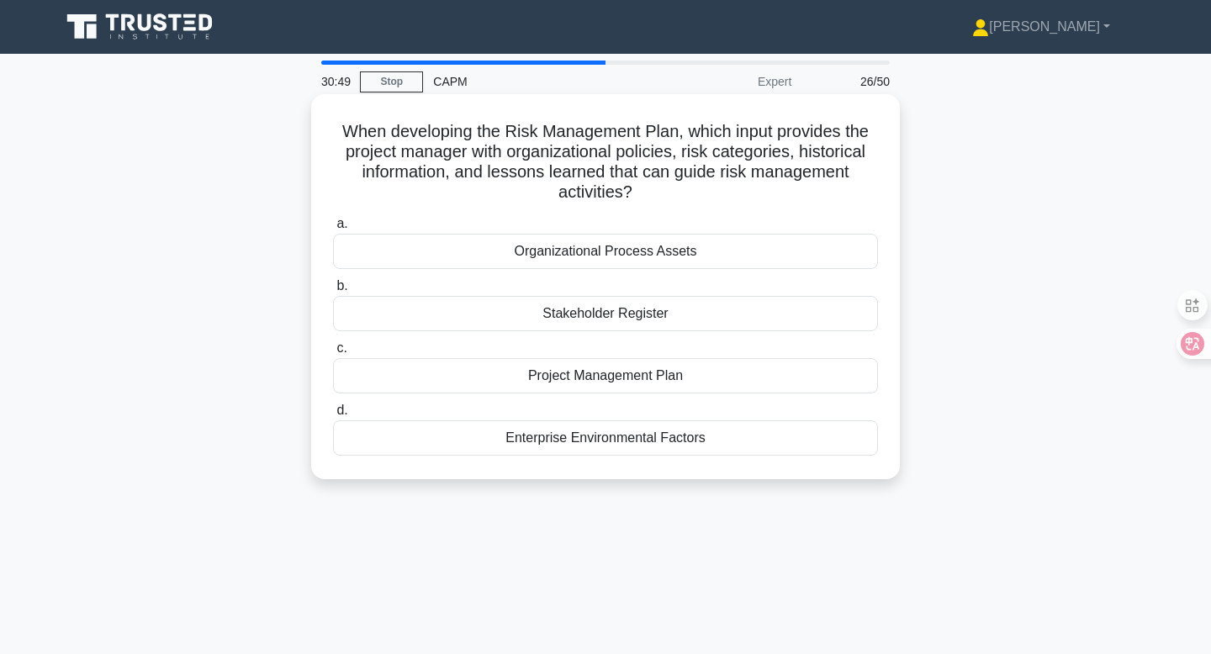
click at [672, 256] on div "Organizational Process Assets" at bounding box center [605, 251] width 545 height 35
click at [333, 230] on input "a. Organizational Process Assets" at bounding box center [333, 224] width 0 height 11
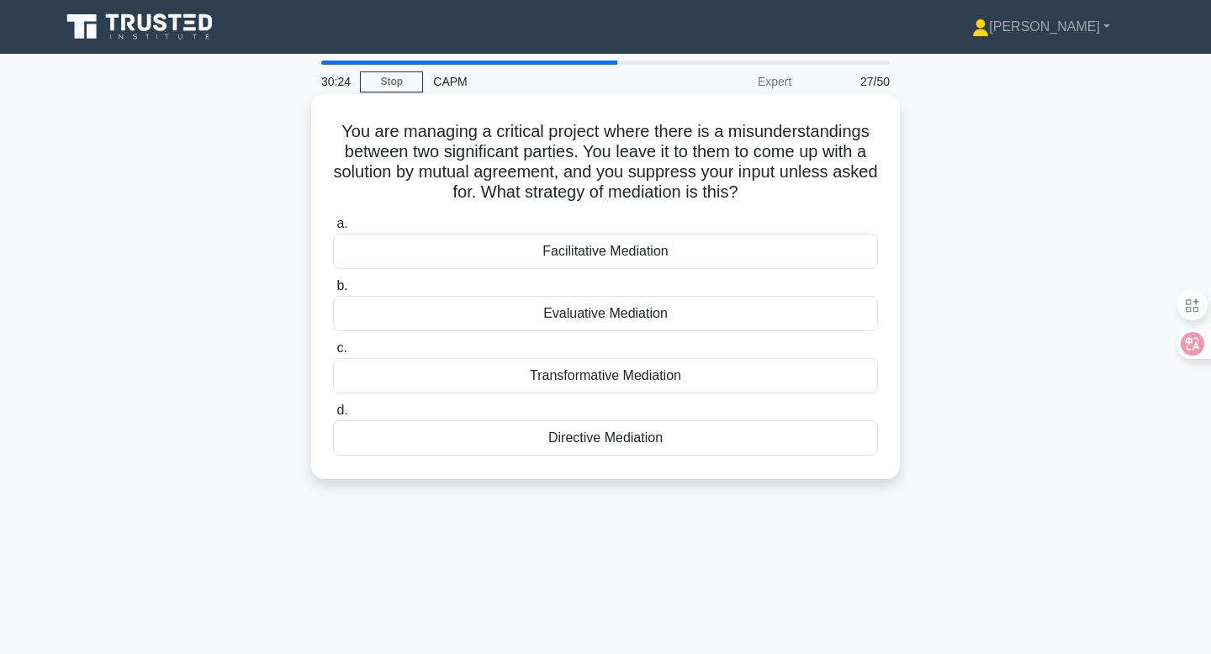
click at [700, 250] on div "Facilitative Mediation" at bounding box center [605, 251] width 545 height 35
click at [333, 230] on input "a. Facilitative Mediation" at bounding box center [333, 224] width 0 height 11
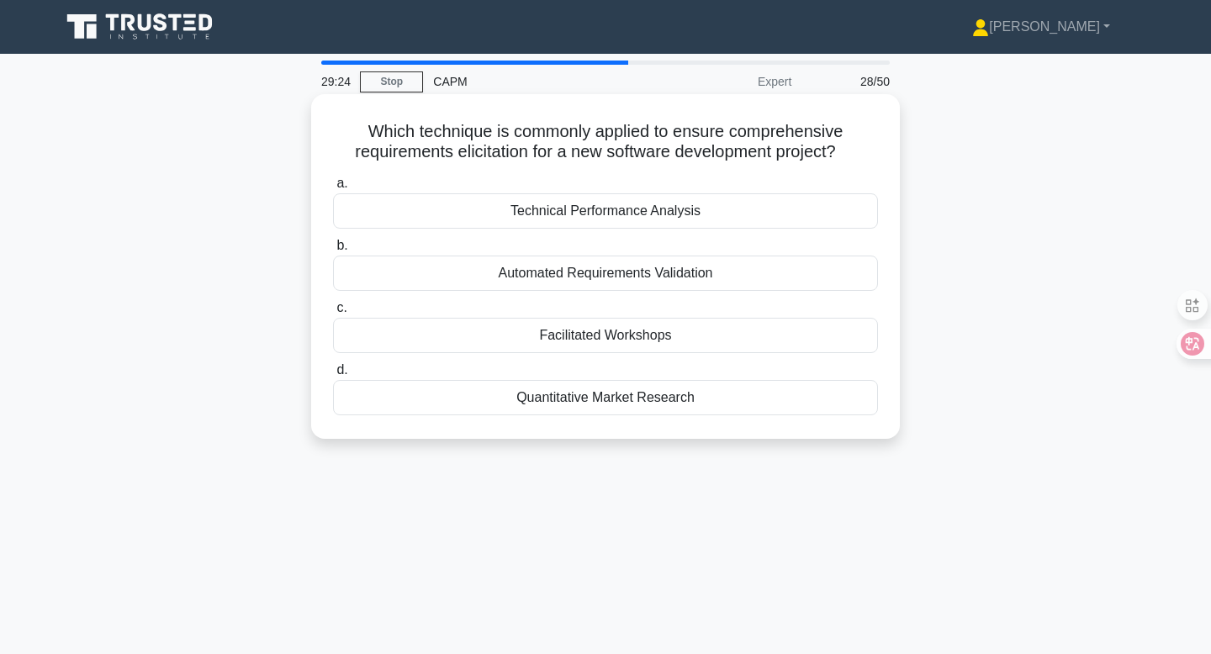
click at [711, 326] on div "Facilitated Workshops" at bounding box center [605, 335] width 545 height 35
click at [333, 314] on input "c. Facilitated Workshops" at bounding box center [333, 308] width 0 height 11
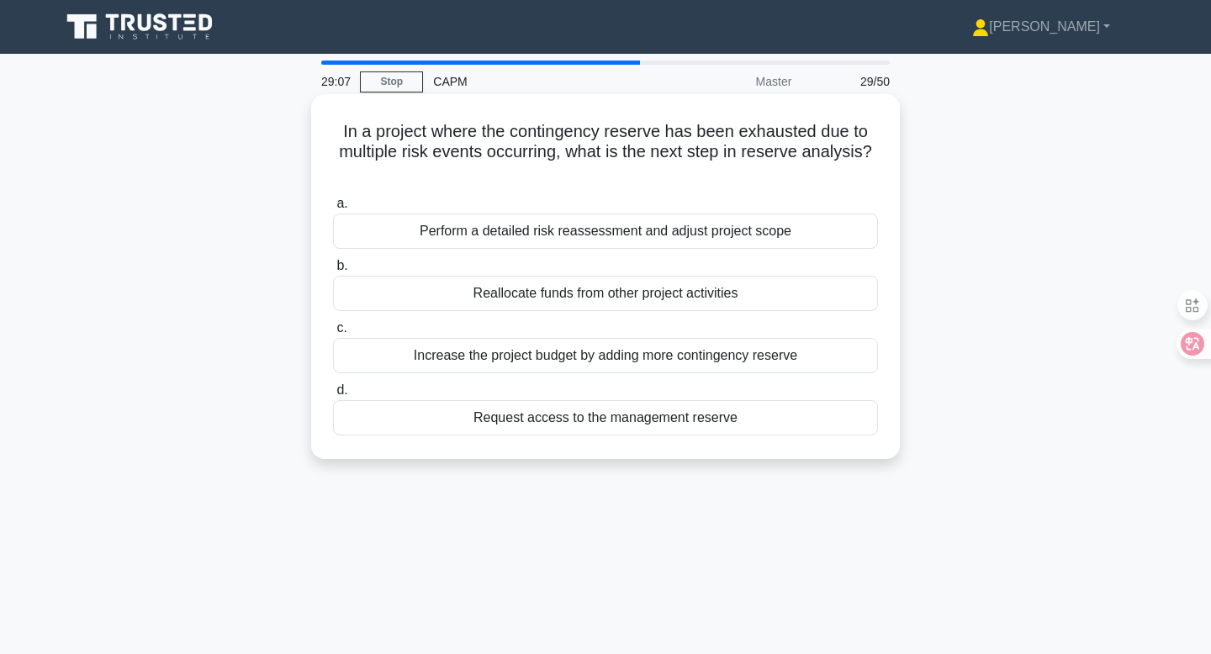
click at [713, 412] on div "Request access to the management reserve" at bounding box center [605, 417] width 545 height 35
click at [333, 396] on input "d. Request access to the management reserve" at bounding box center [333, 390] width 0 height 11
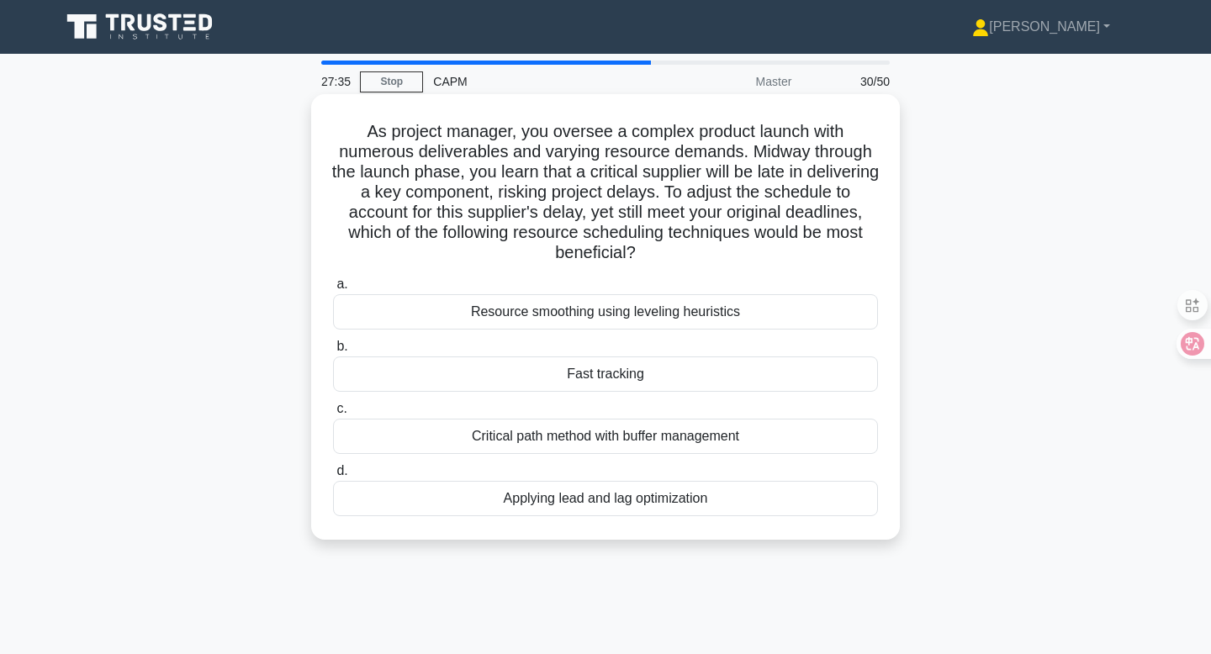
click at [634, 318] on div "Resource smoothing using leveling heuristics" at bounding box center [605, 311] width 545 height 35
click at [333, 290] on input "a. Resource smoothing using leveling heuristics" at bounding box center [333, 284] width 0 height 11
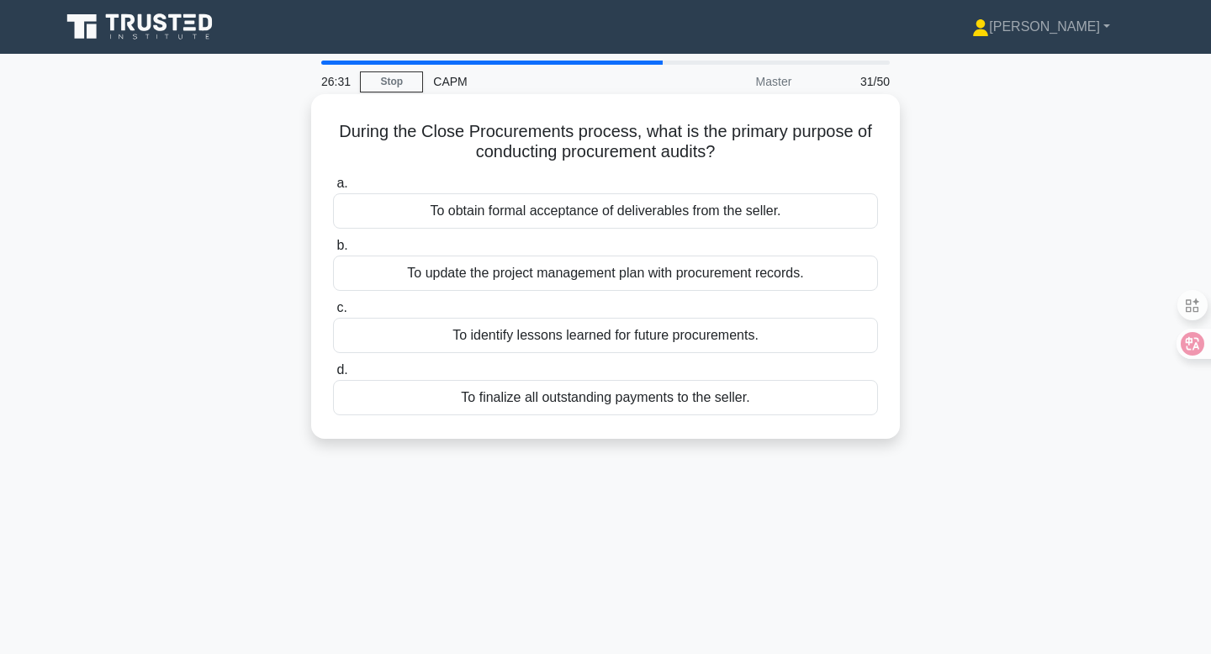
click at [612, 342] on div "To identify lessons learned for future procurements." at bounding box center [605, 335] width 545 height 35
click at [333, 314] on input "c. To identify lessons learned for future procurements." at bounding box center [333, 308] width 0 height 11
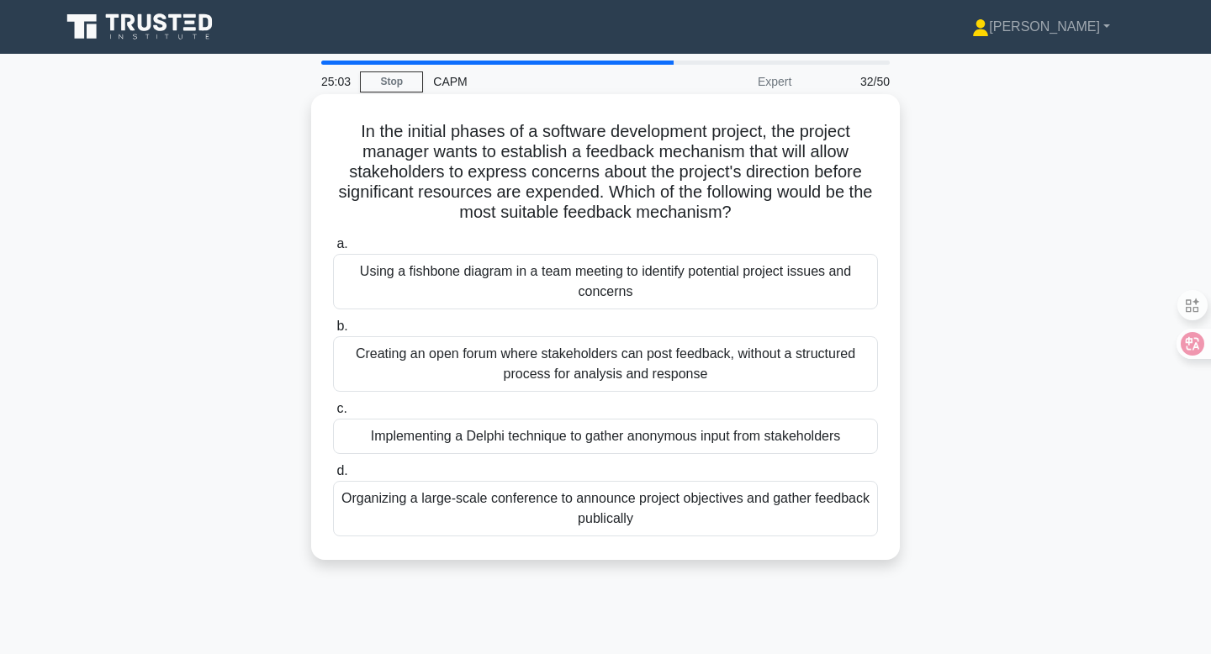
click at [656, 371] on div "Creating an open forum where stakeholders can post feedback, without a structur…" at bounding box center [605, 364] width 545 height 56
click at [333, 332] on input "b. Creating an open forum where stakeholders can post feedback, without a struc…" at bounding box center [333, 326] width 0 height 11
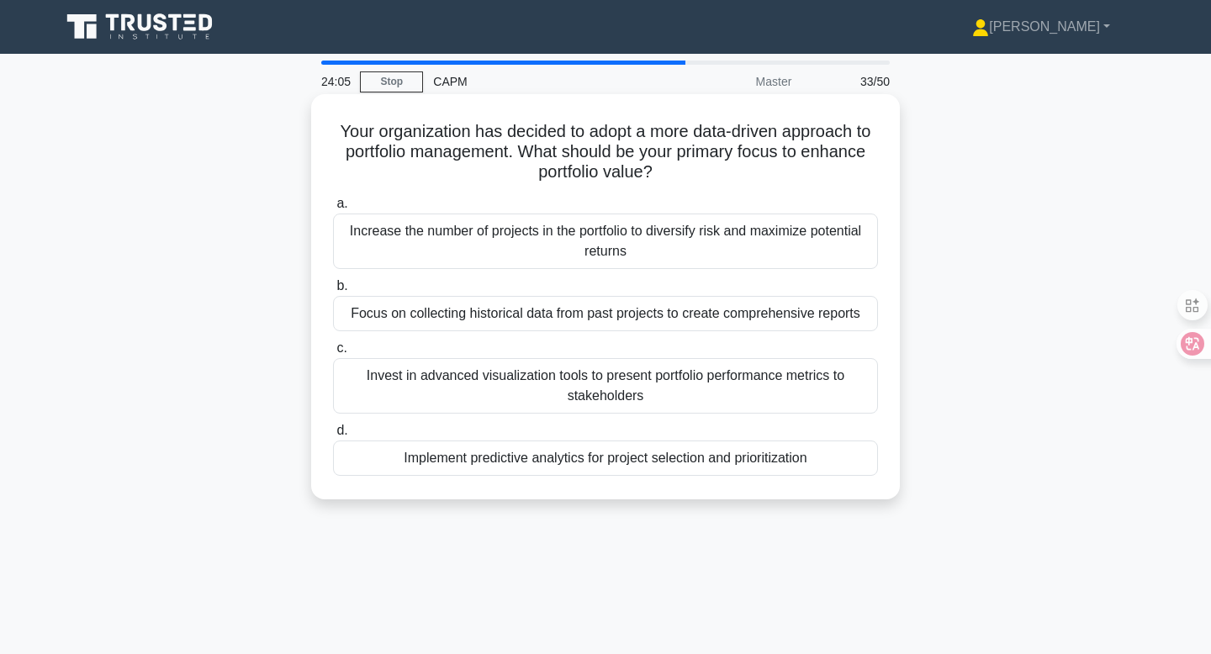
click at [741, 458] on div "Implement predictive analytics for project selection and prioritization" at bounding box center [605, 458] width 545 height 35
click at [333, 437] on input "d. Implement predictive analytics for project selection and prioritization" at bounding box center [333, 431] width 0 height 11
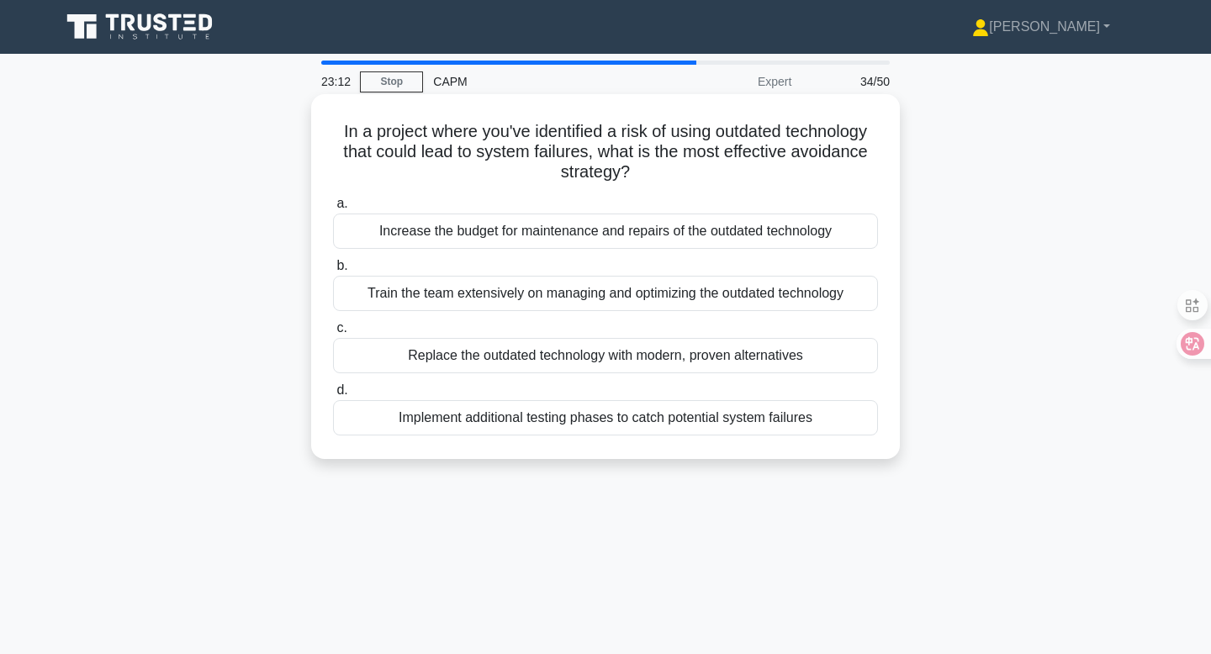
click at [587, 371] on div "Replace the outdated technology with modern, proven alternatives" at bounding box center [605, 355] width 545 height 35
click at [333, 334] on input "c. Replace the outdated technology with modern, proven alternatives" at bounding box center [333, 328] width 0 height 11
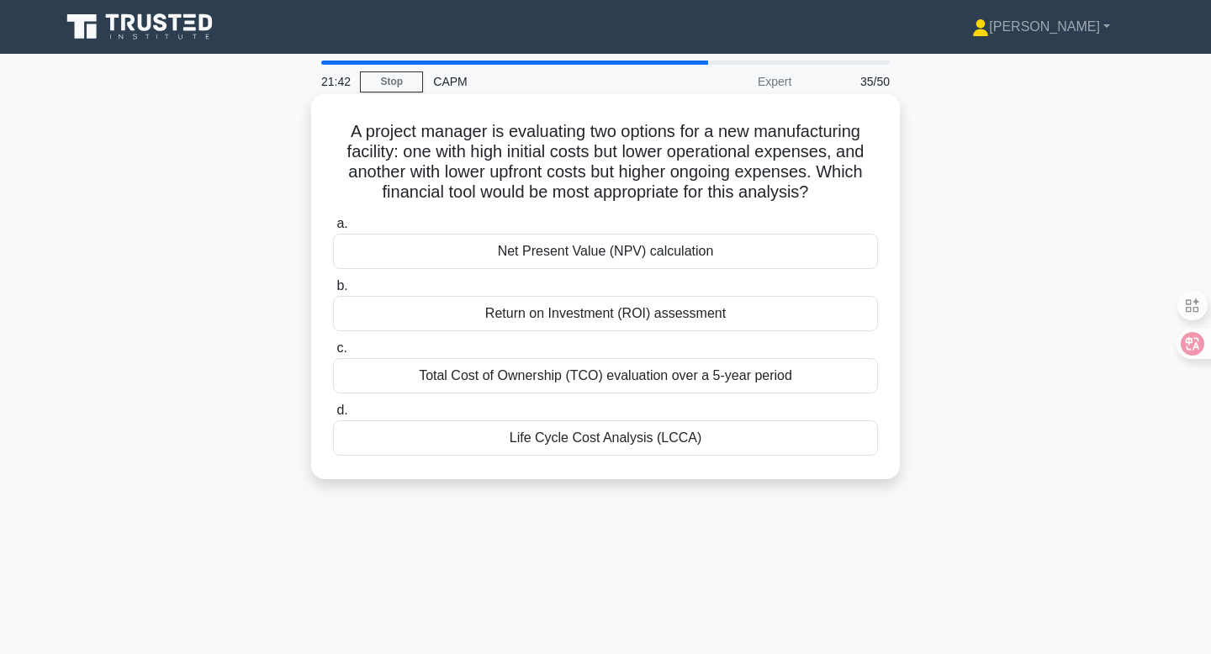
click at [565, 436] on div "Life Cycle Cost Analysis (LCCA)" at bounding box center [605, 438] width 545 height 35
click at [333, 416] on input "d. Life Cycle Cost Analysis (LCCA)" at bounding box center [333, 410] width 0 height 11
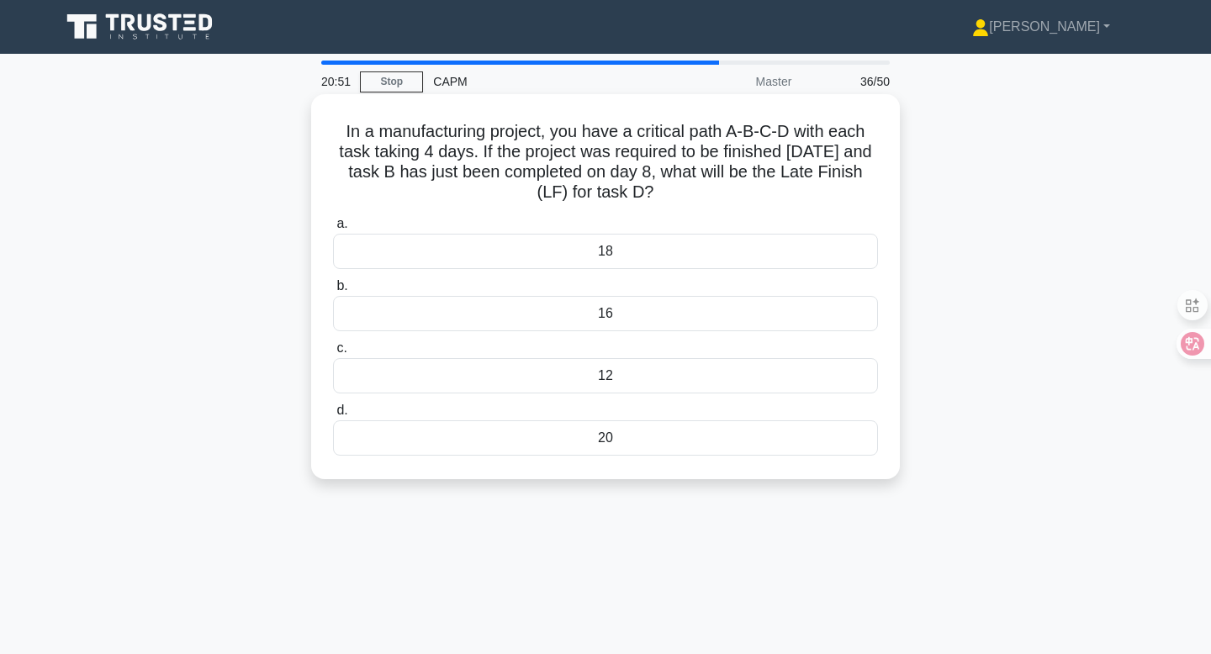
click at [683, 328] on div "16" at bounding box center [605, 313] width 545 height 35
click at [333, 292] on input "b. 16" at bounding box center [333, 286] width 0 height 11
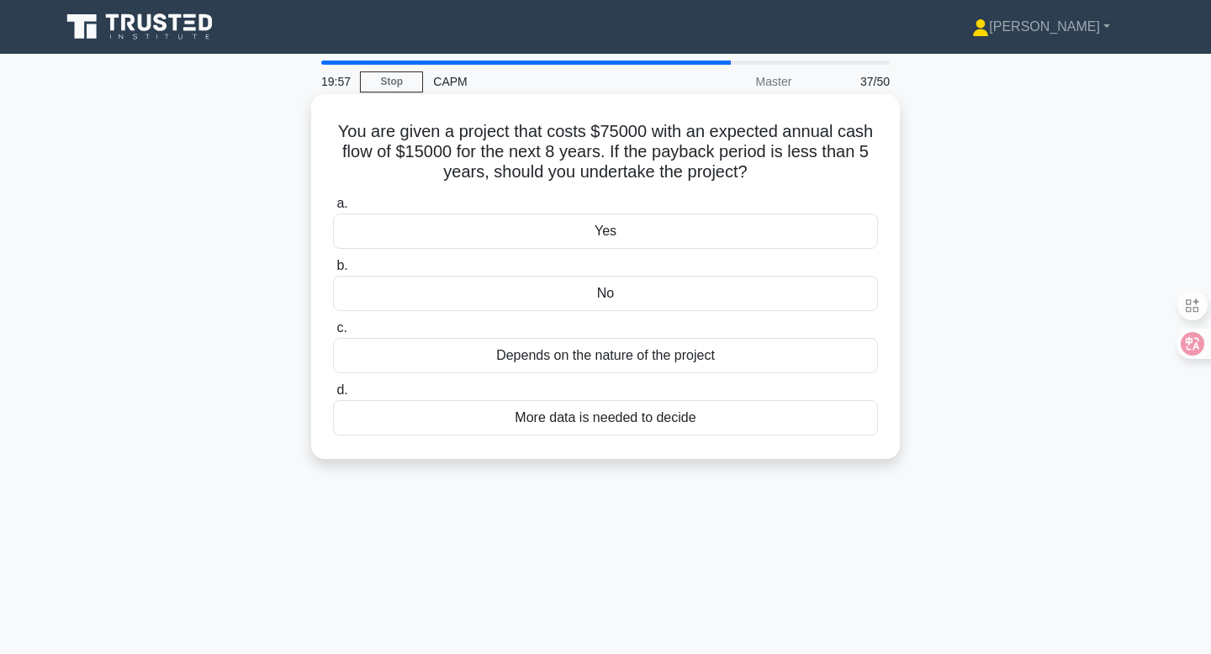
click at [745, 363] on div "Depends on the nature of the project" at bounding box center [605, 355] width 545 height 35
click at [333, 334] on input "c. Depends on the nature of the project" at bounding box center [333, 328] width 0 height 11
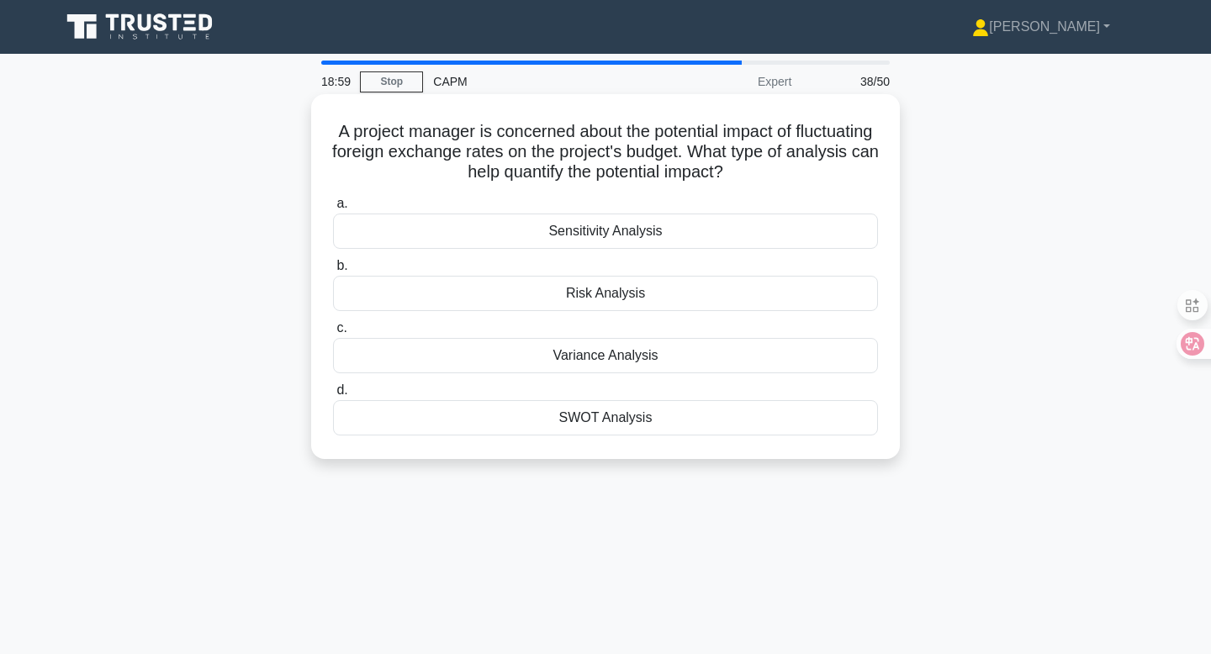
click at [643, 228] on div "Sensitivity Analysis" at bounding box center [605, 231] width 545 height 35
click at [695, 230] on div "Sensitivity Analysis" at bounding box center [605, 231] width 545 height 35
click at [333, 209] on input "a. Sensitivity Analysis" at bounding box center [333, 204] width 0 height 11
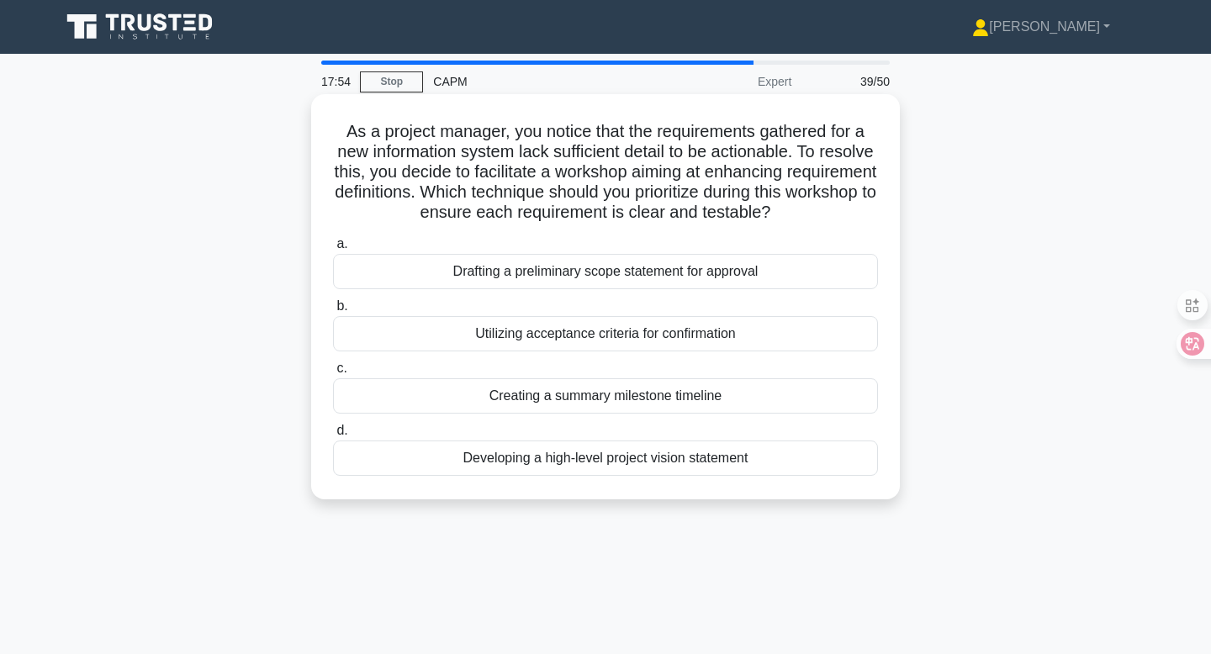
click at [715, 342] on div "Utilizing acceptance criteria for confirmation" at bounding box center [605, 333] width 545 height 35
click at [333, 312] on input "b. Utilizing acceptance criteria for confirmation" at bounding box center [333, 306] width 0 height 11
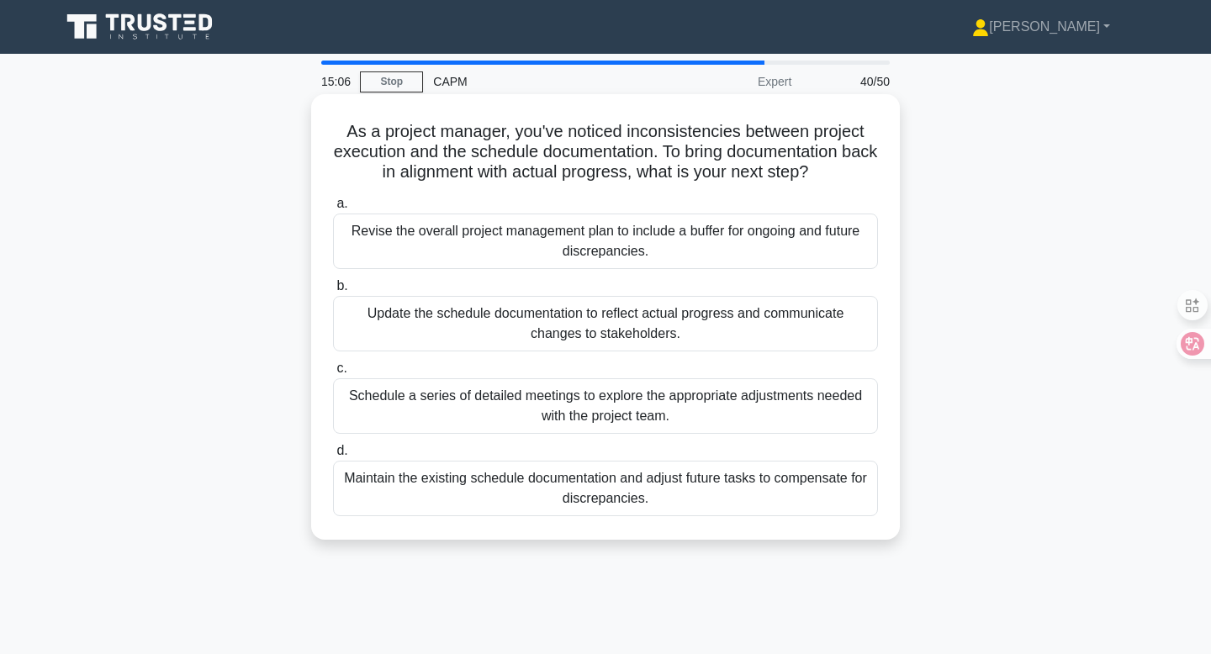
click at [731, 310] on div "Update the schedule documentation to reflect actual progress and communicate ch…" at bounding box center [605, 324] width 545 height 56
click at [333, 292] on input "b. Update the schedule documentation to reflect actual progress and communicate…" at bounding box center [333, 286] width 0 height 11
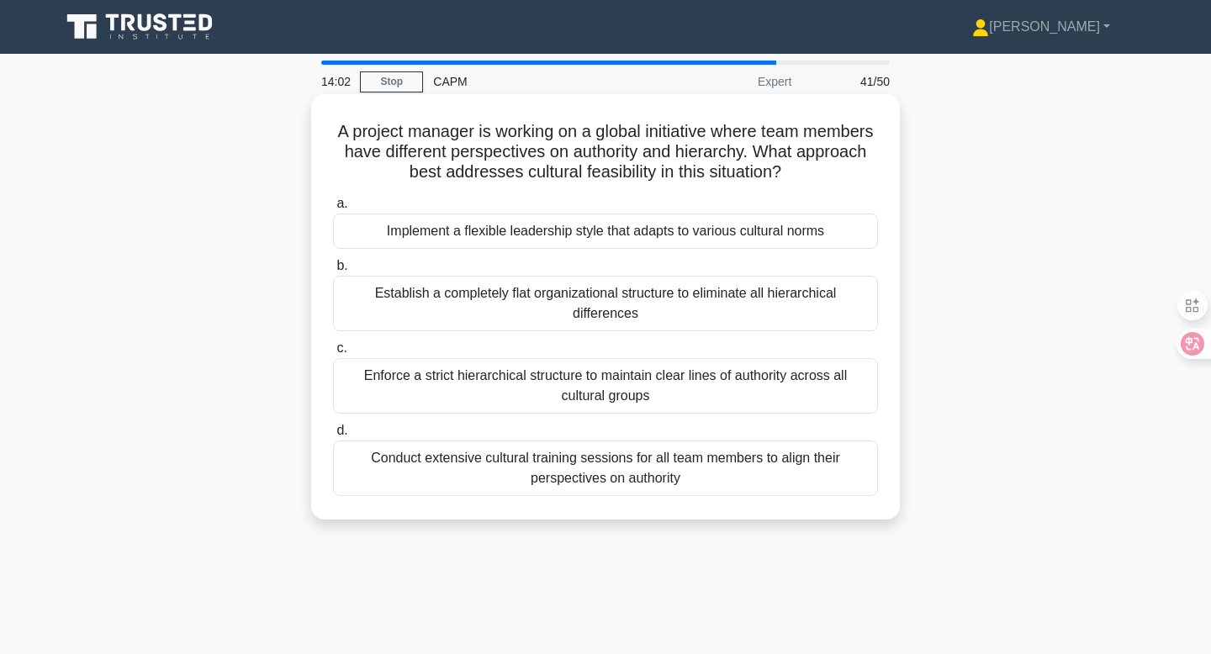
click at [656, 441] on label "d. Conduct extensive cultural training sessions for all team members to align t…" at bounding box center [605, 459] width 545 height 76
click at [333, 437] on input "d. Conduct extensive cultural training sessions for all team members to align t…" at bounding box center [333, 431] width 0 height 11
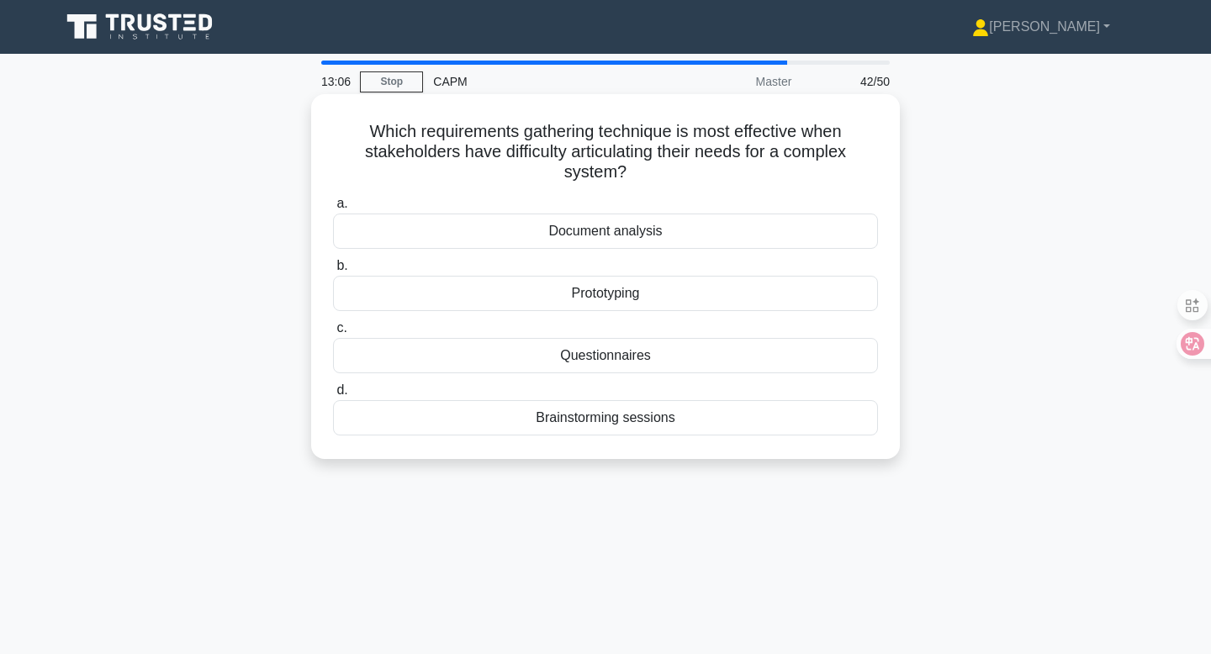
click at [670, 304] on div "Prototyping" at bounding box center [605, 293] width 545 height 35
click at [333, 272] on input "b. Prototyping" at bounding box center [333, 266] width 0 height 11
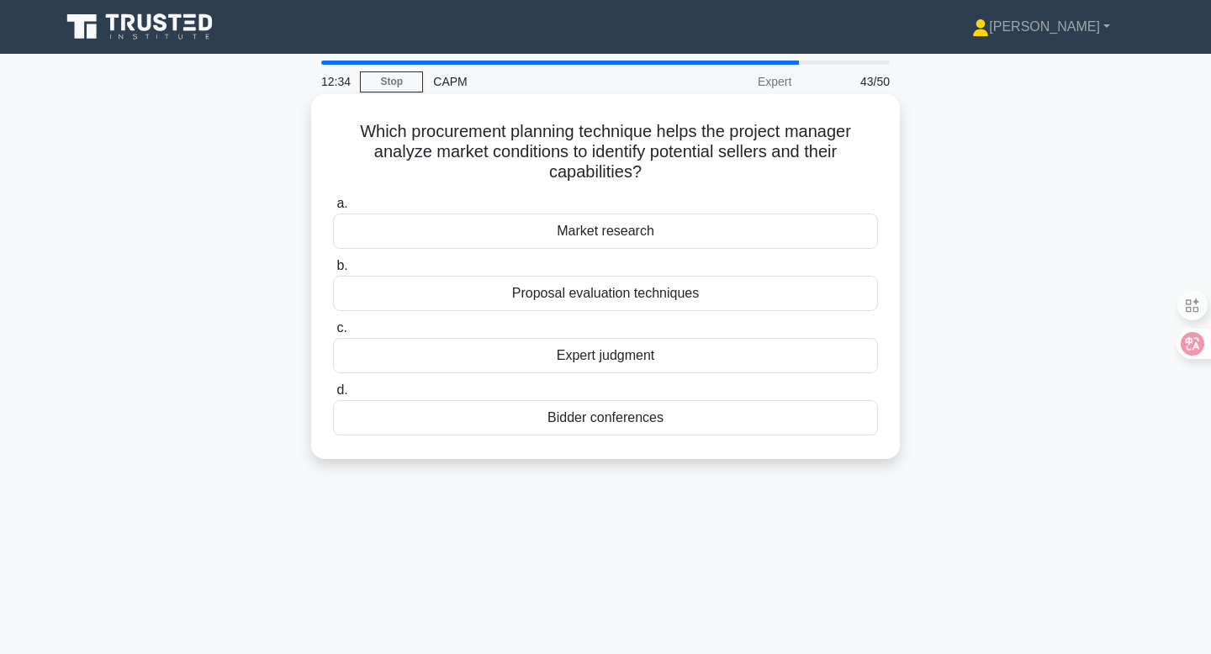
click at [723, 226] on div "Market research" at bounding box center [605, 231] width 545 height 35
click at [333, 209] on input "a. Market research" at bounding box center [333, 204] width 0 height 11
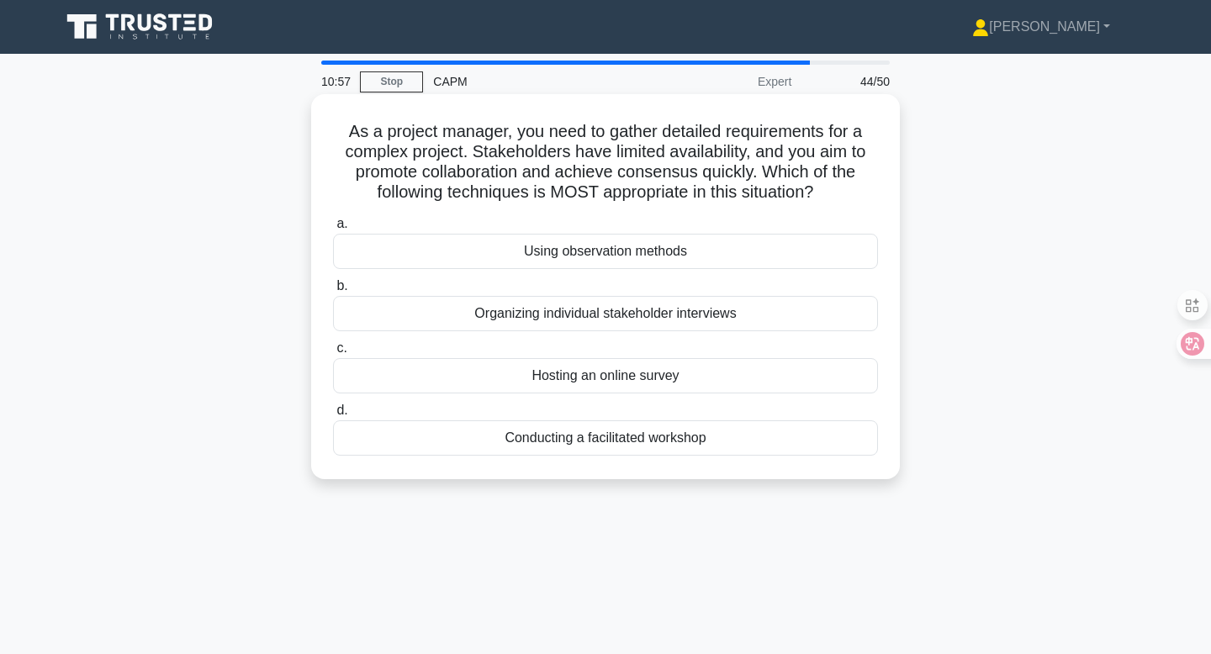
click at [667, 438] on div "Conducting a facilitated workshop" at bounding box center [605, 438] width 545 height 35
click at [333, 416] on input "d. Conducting a facilitated workshop" at bounding box center [333, 410] width 0 height 11
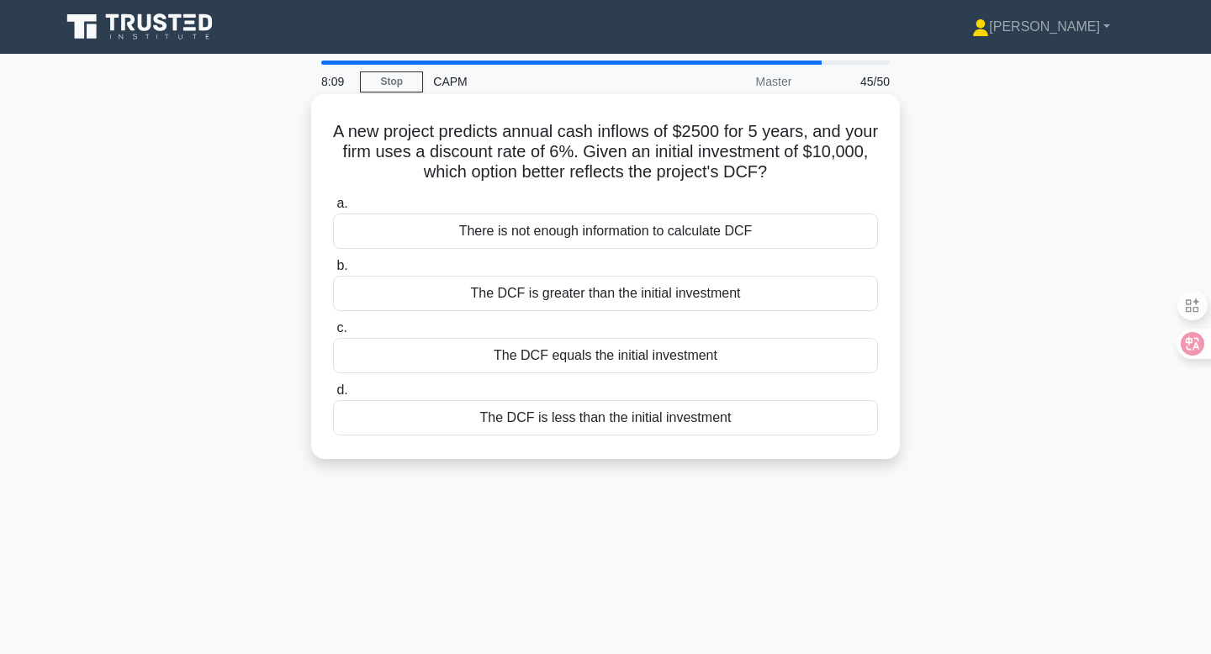
click at [681, 297] on div "The DCF is greater than the initial investment" at bounding box center [605, 293] width 545 height 35
click at [333, 272] on input "b. The DCF is greater than the initial investment" at bounding box center [333, 266] width 0 height 11
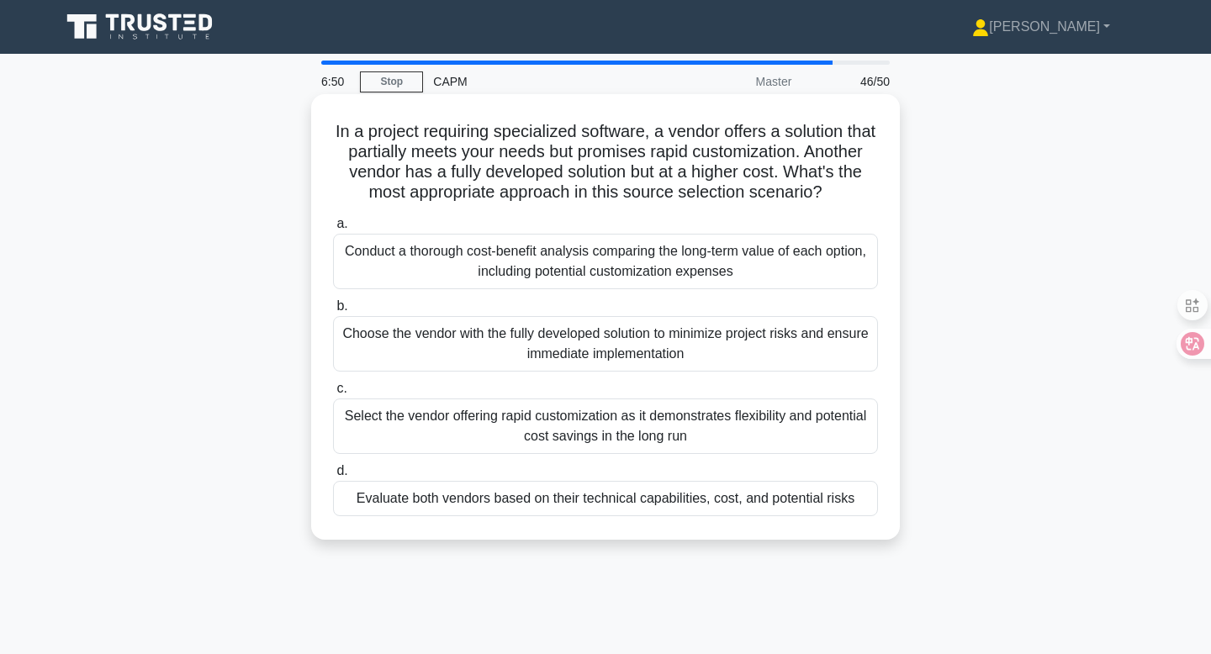
click at [849, 257] on div "Conduct a thorough cost-benefit analysis comparing the long-term value of each …" at bounding box center [605, 262] width 545 height 56
click at [333, 230] on input "a. Conduct a thorough cost-benefit analysis comparing the long-term value of ea…" at bounding box center [333, 224] width 0 height 11
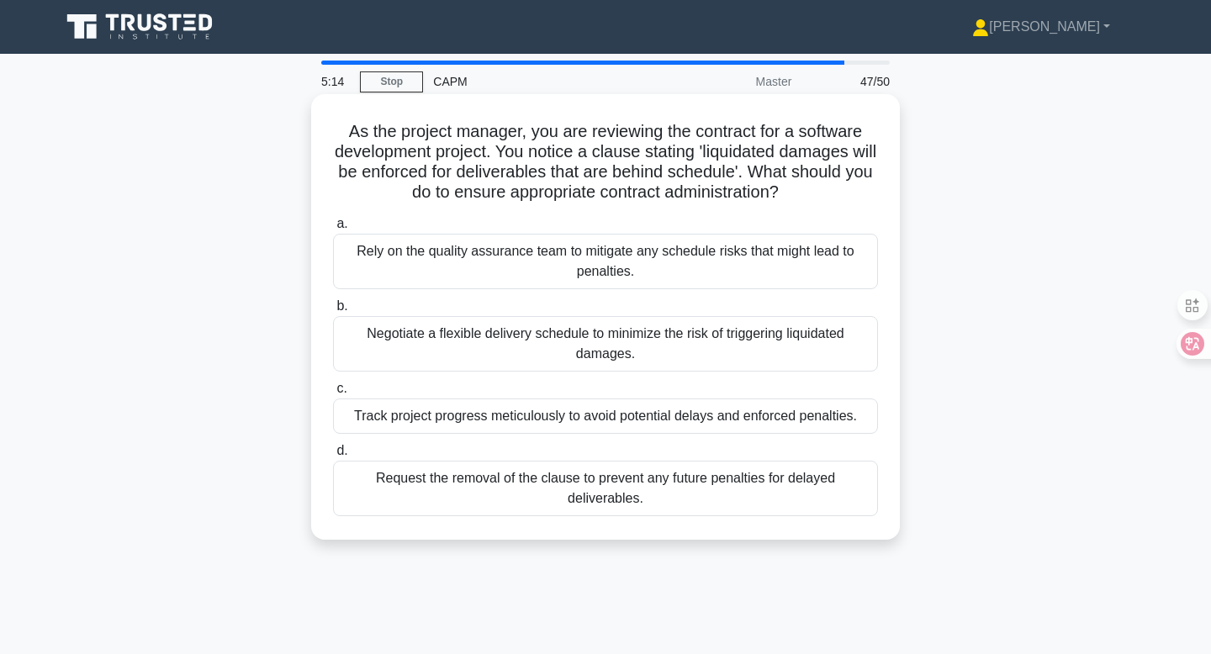
click at [679, 341] on div "Negotiate a flexible delivery schedule to minimize the risk of triggering liqui…" at bounding box center [605, 344] width 545 height 56
click at [333, 312] on input "b. Negotiate a flexible delivery schedule to minimize the risk of triggering li…" at bounding box center [333, 306] width 0 height 11
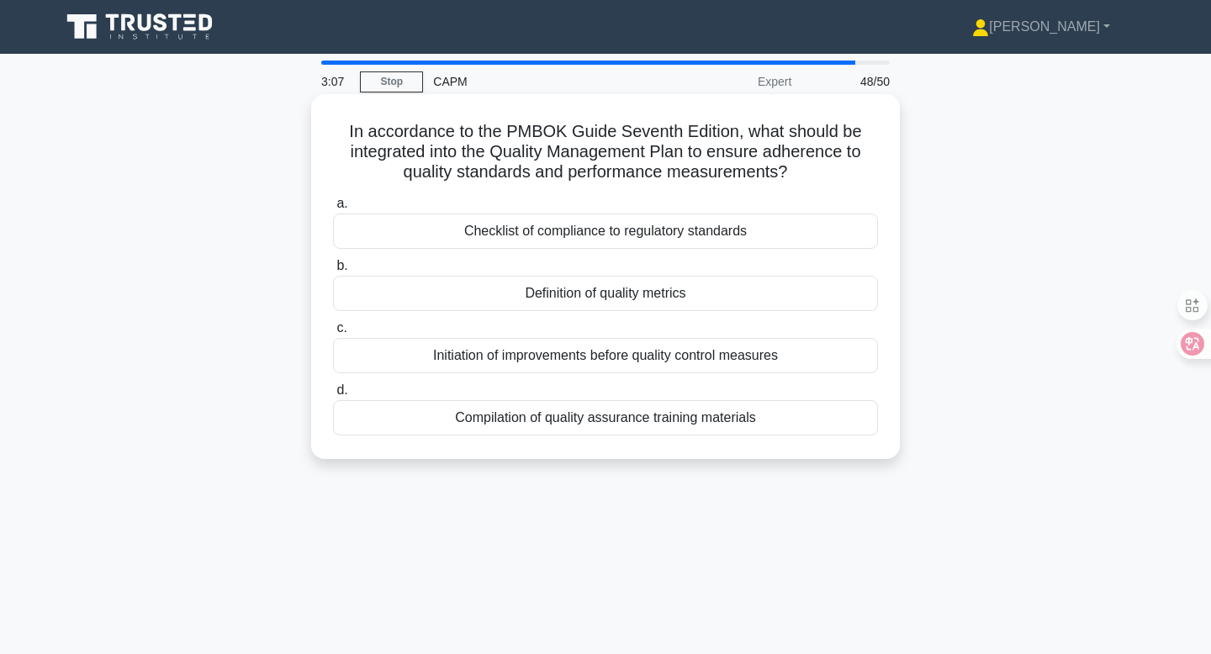
click at [745, 295] on div "Definition of quality metrics" at bounding box center [605, 293] width 545 height 35
click at [333, 272] on input "b. Definition of quality metrics" at bounding box center [333, 266] width 0 height 11
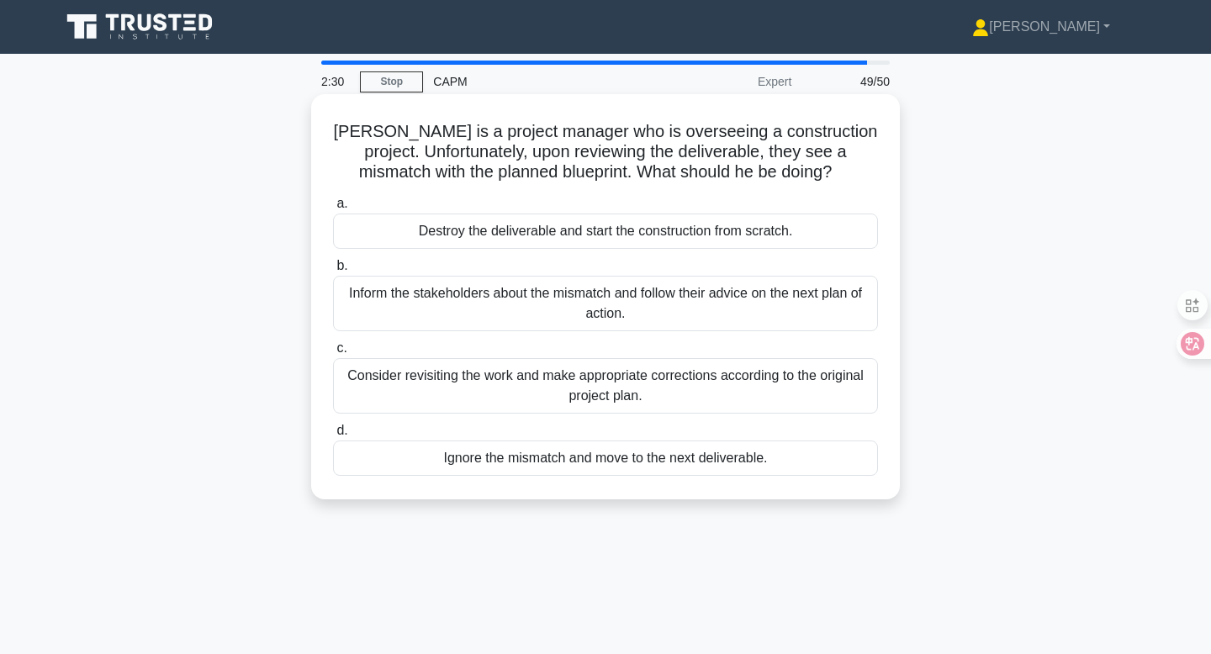
click at [678, 394] on div "Consider revisiting the work and make appropriate corrections according to the …" at bounding box center [605, 386] width 545 height 56
click at [333, 354] on input "c. Consider revisiting the work and make appropriate corrections according to t…" at bounding box center [333, 348] width 0 height 11
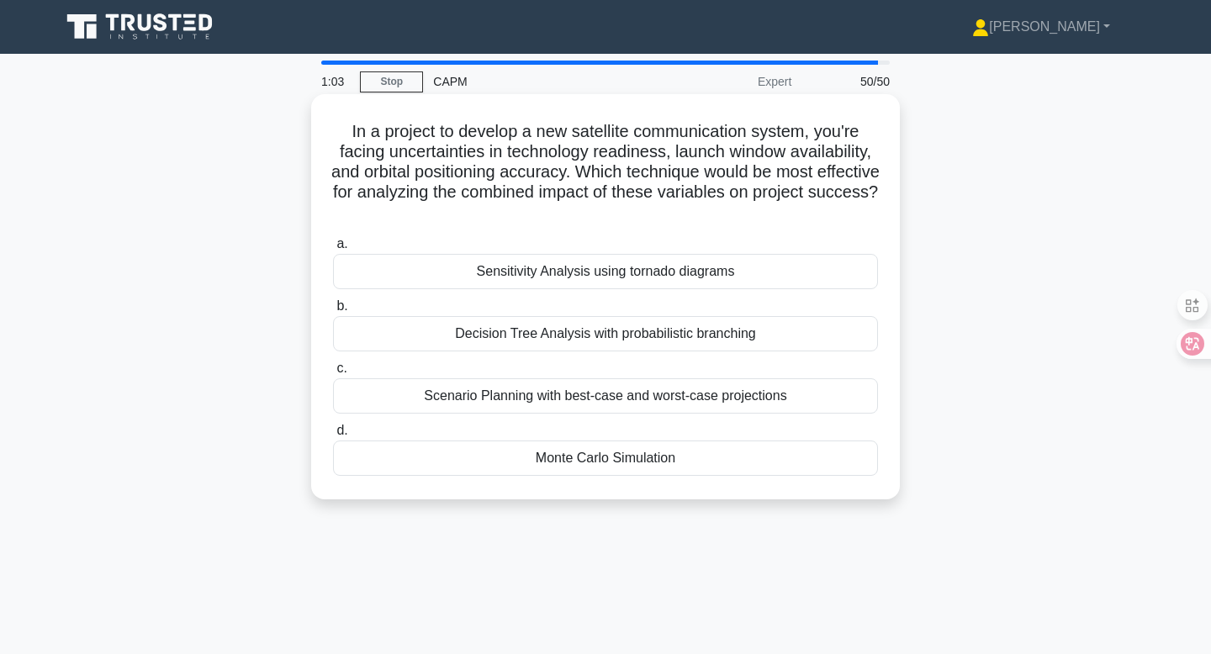
click at [695, 470] on div "Monte Carlo Simulation" at bounding box center [605, 458] width 545 height 35
click at [333, 437] on input "d. Monte Carlo Simulation" at bounding box center [333, 431] width 0 height 11
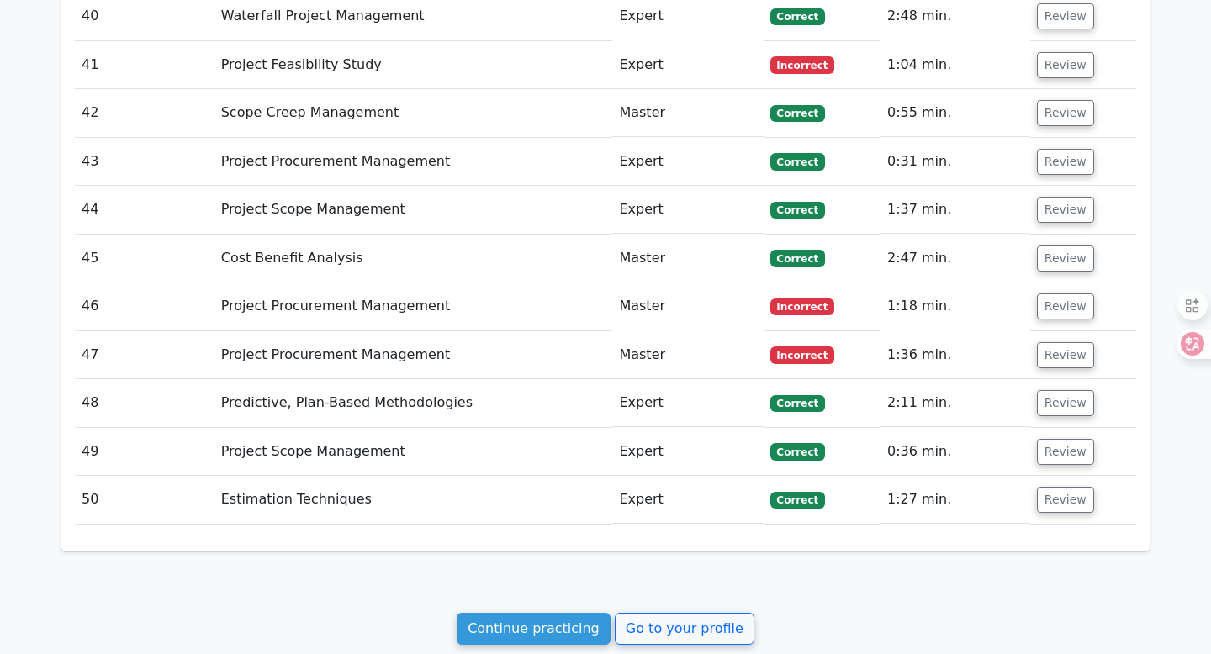
scroll to position [4208, 0]
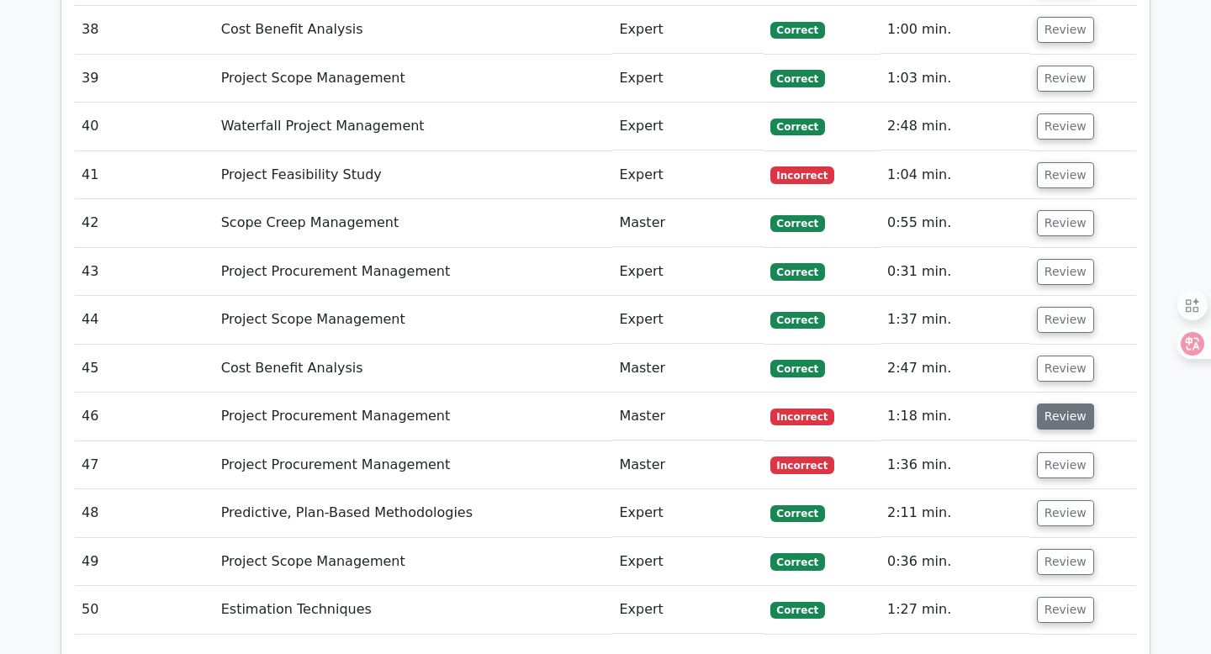
click at [1042, 404] on button "Review" at bounding box center [1065, 417] width 57 height 26
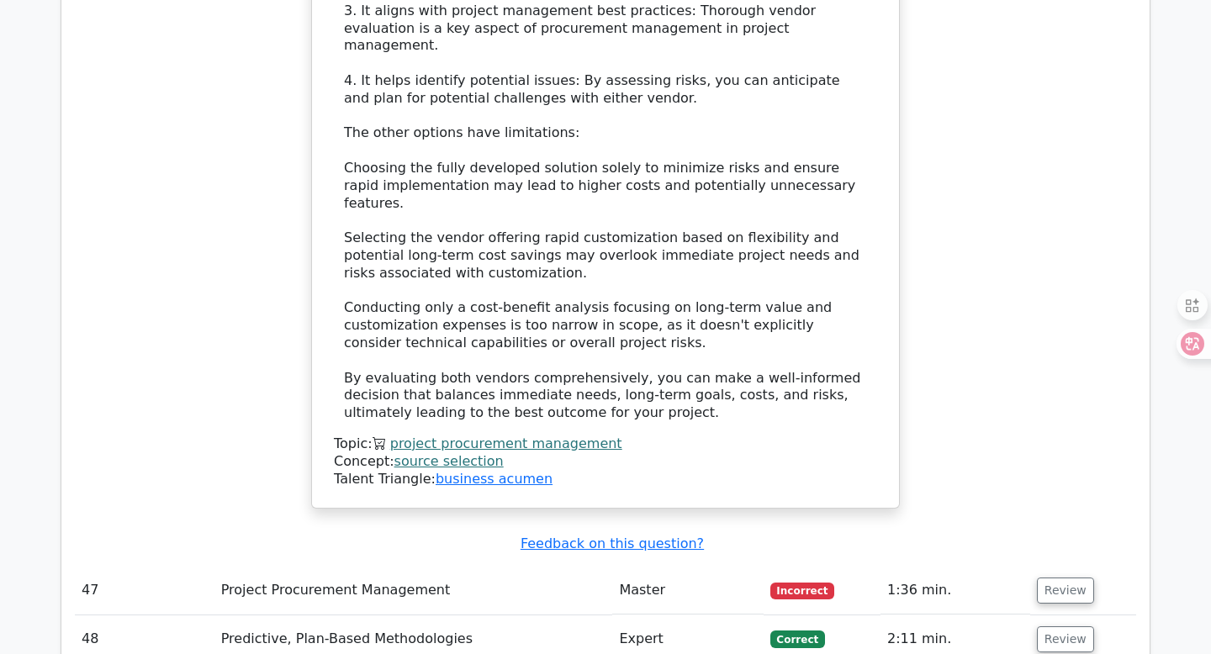
scroll to position [5461, 0]
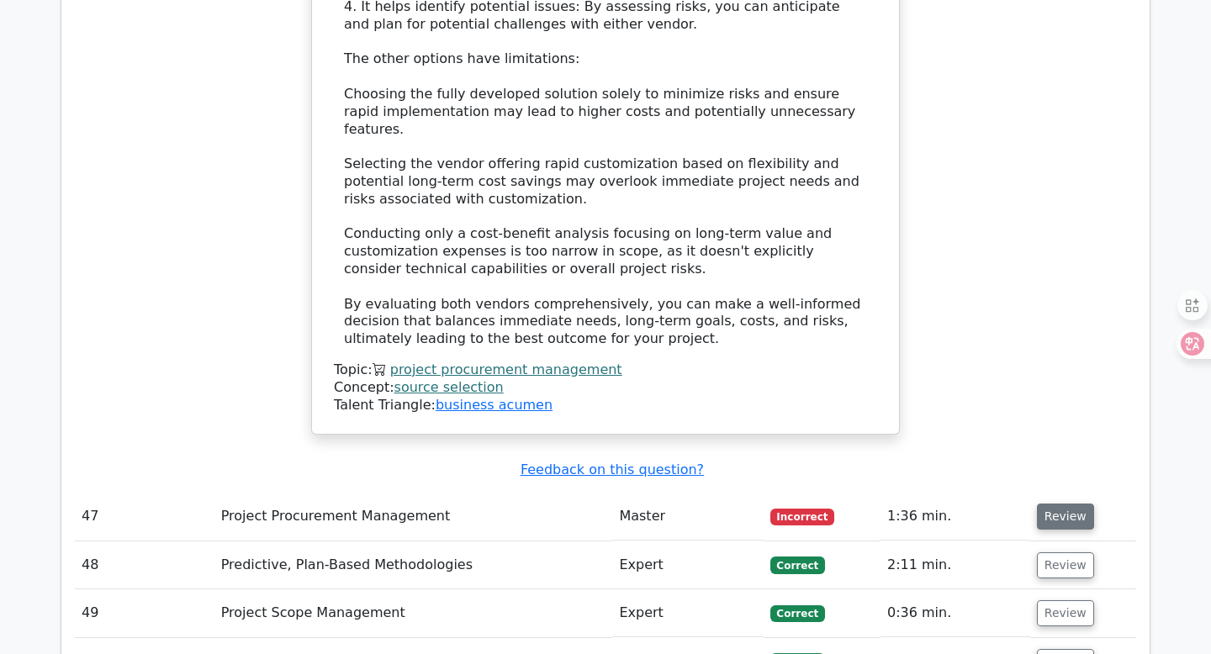
click at [1065, 504] on button "Review" at bounding box center [1065, 517] width 57 height 26
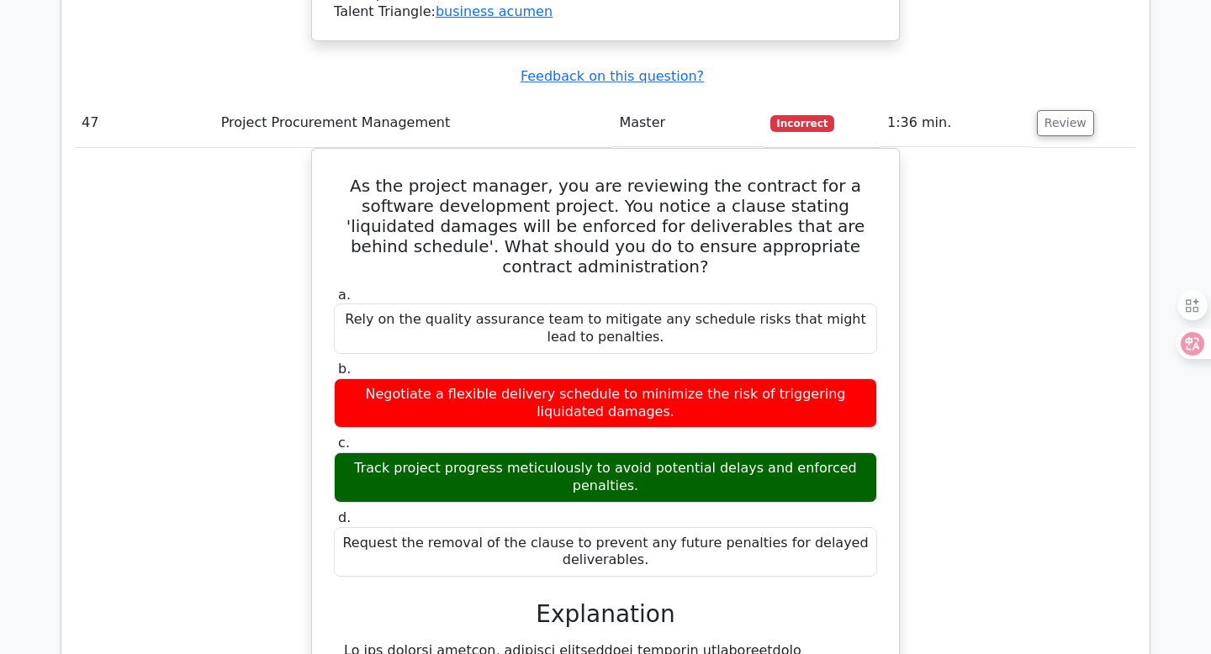
scroll to position [6718, 0]
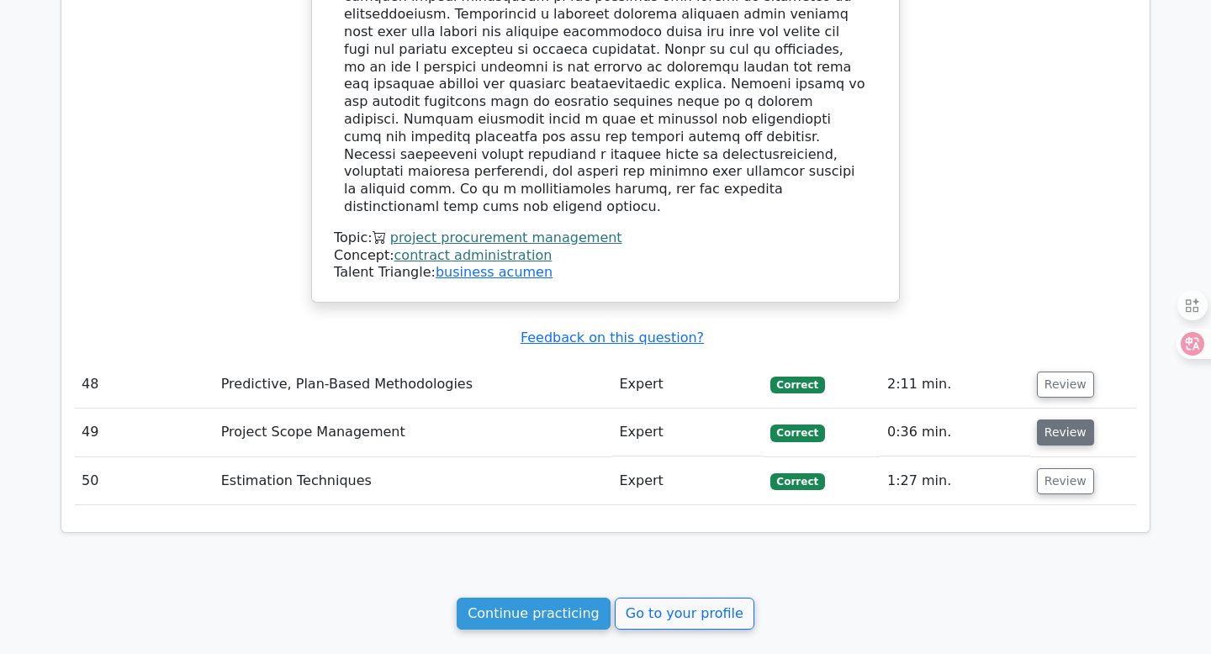
click at [1051, 420] on button "Review" at bounding box center [1065, 433] width 57 height 26
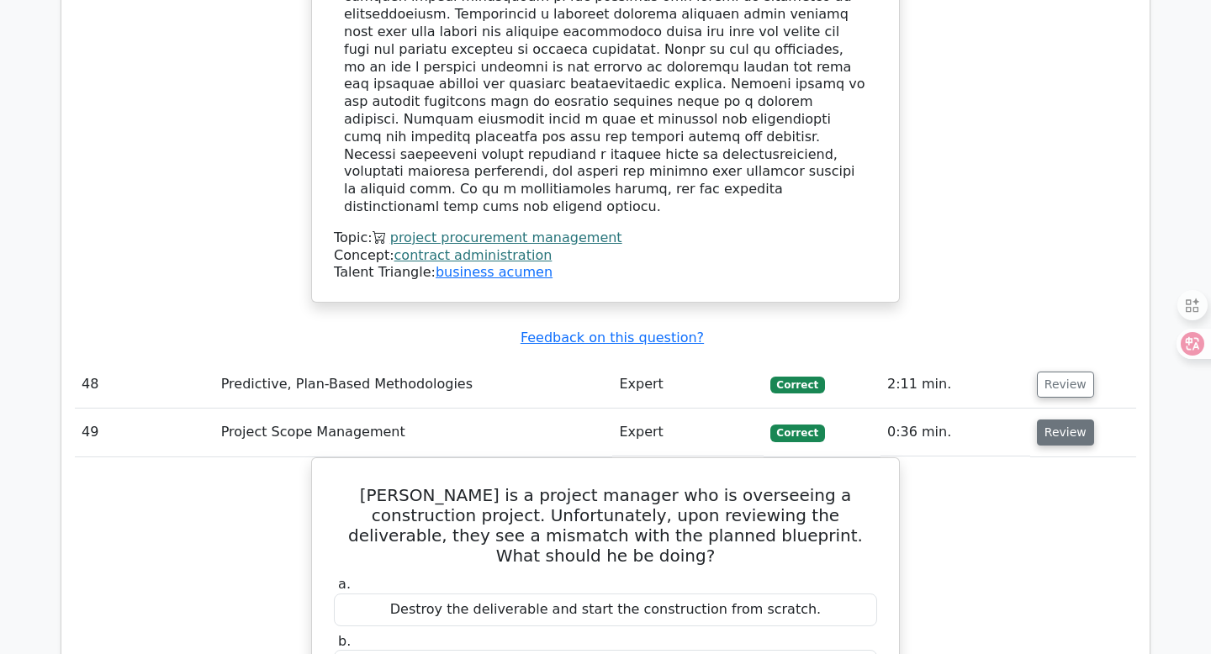
click at [1051, 420] on button "Review" at bounding box center [1065, 433] width 57 height 26
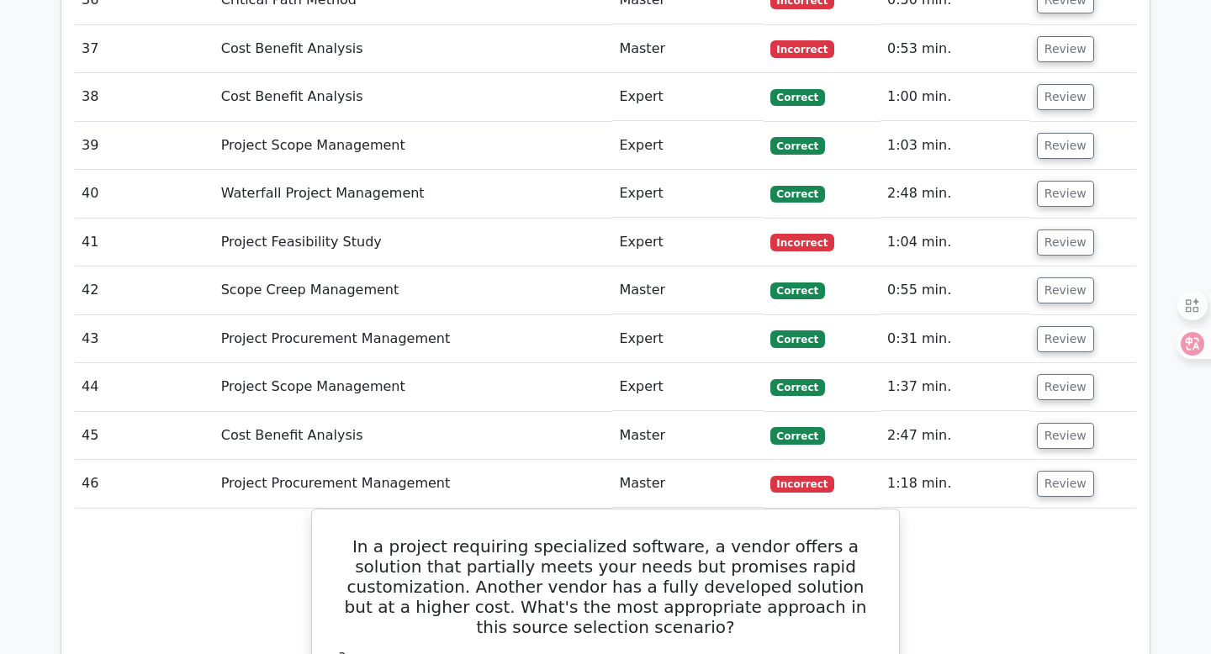
scroll to position [4140, 0]
click at [1065, 230] on button "Review" at bounding box center [1065, 243] width 57 height 26
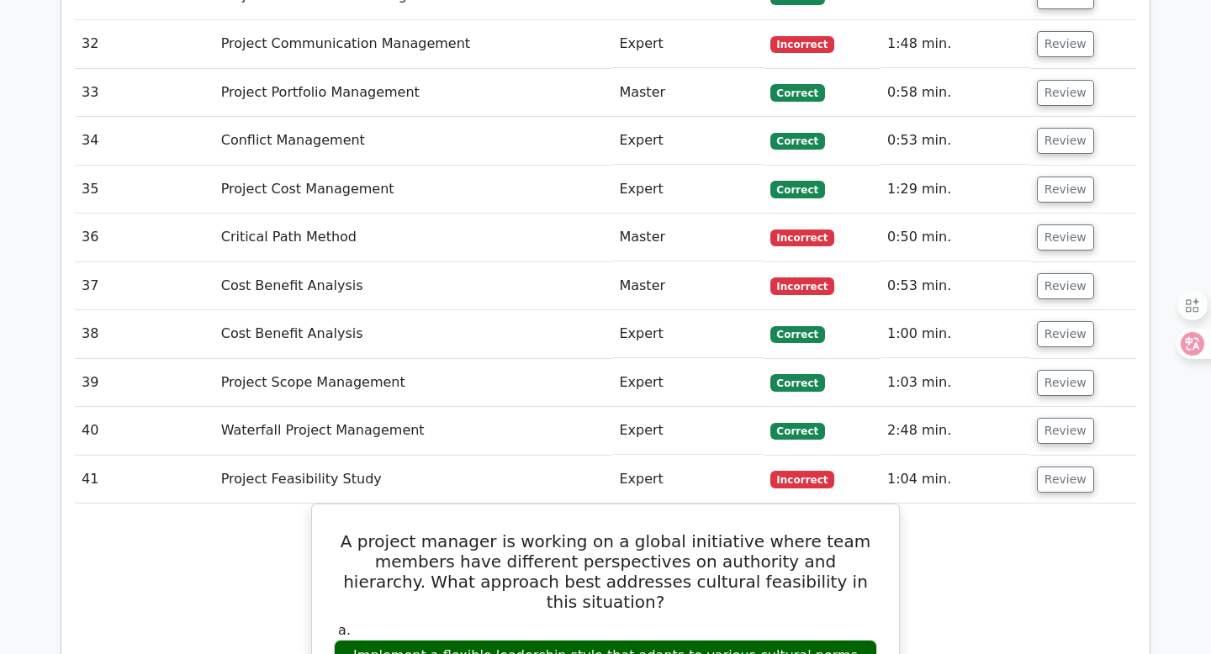
scroll to position [3888, 0]
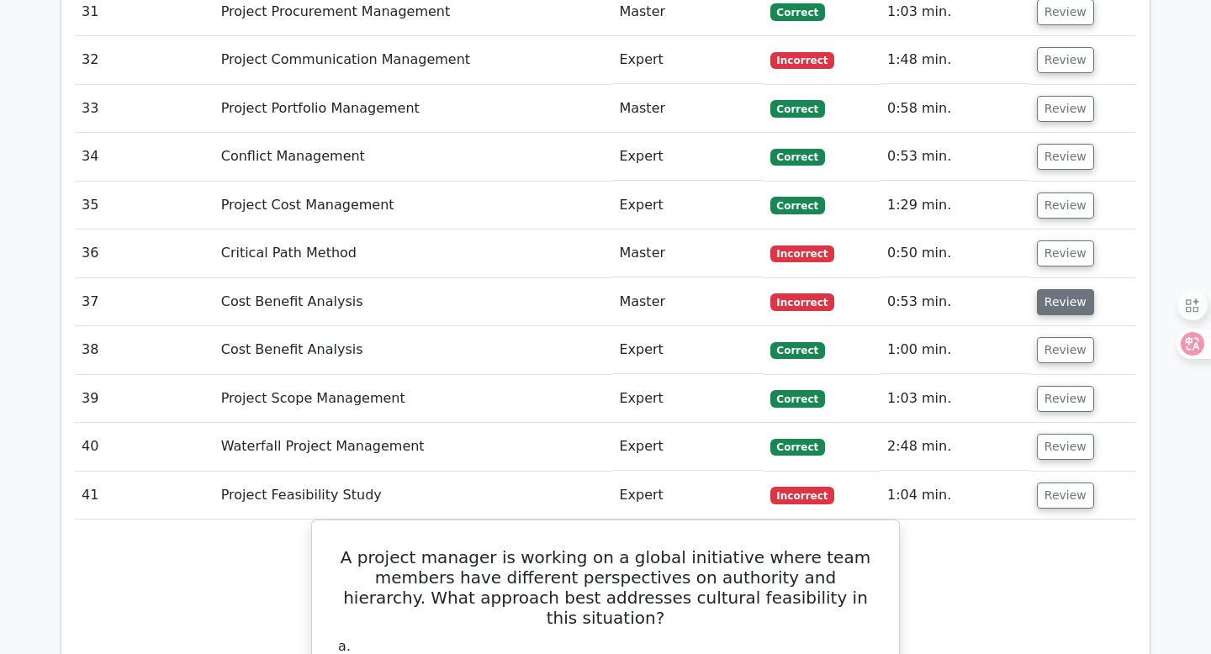
click at [1050, 289] on button "Review" at bounding box center [1065, 302] width 57 height 26
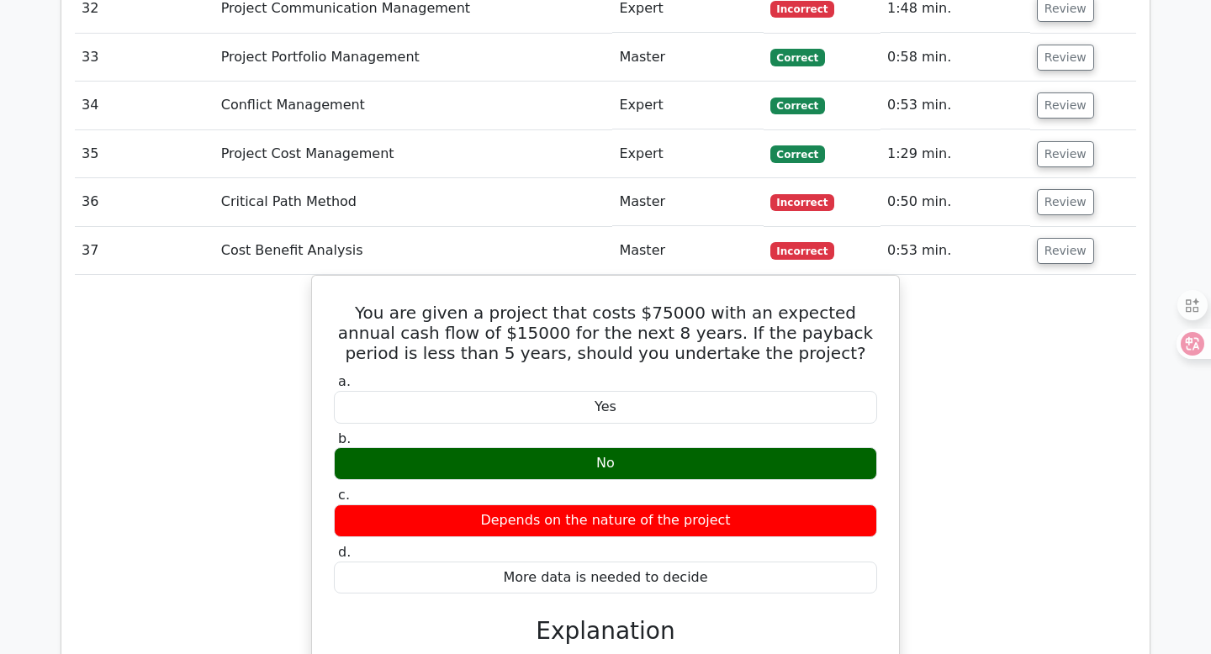
scroll to position [3937, 0]
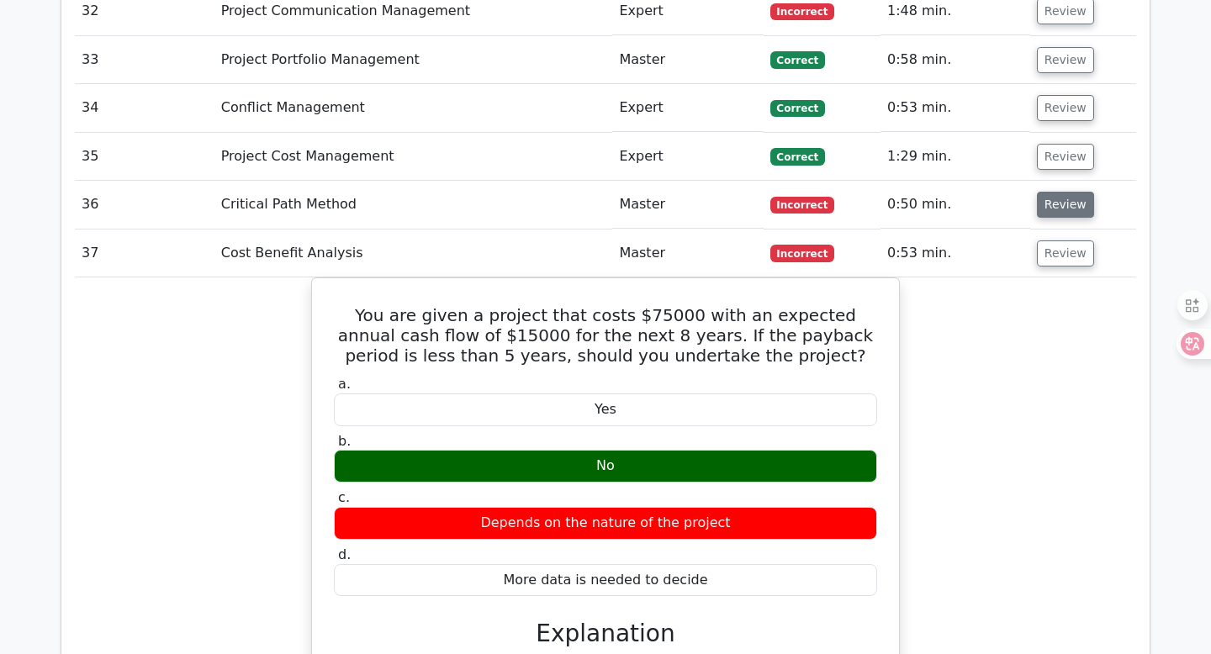
click at [1078, 192] on button "Review" at bounding box center [1065, 205] width 57 height 26
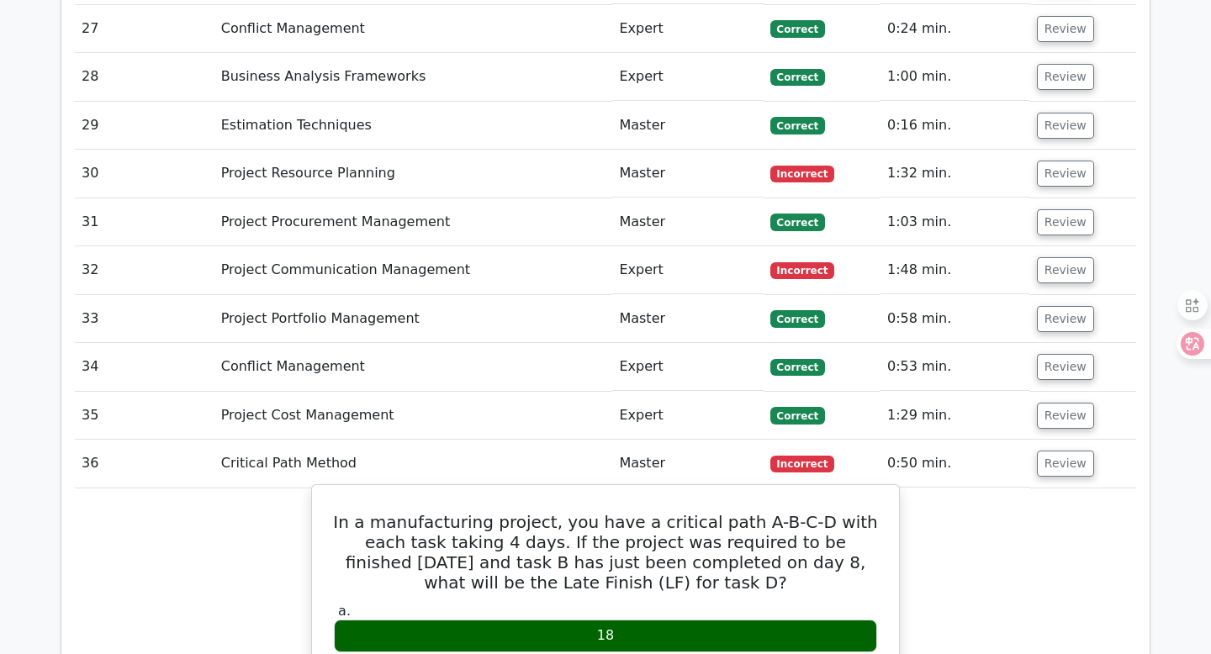
scroll to position [3685, 0]
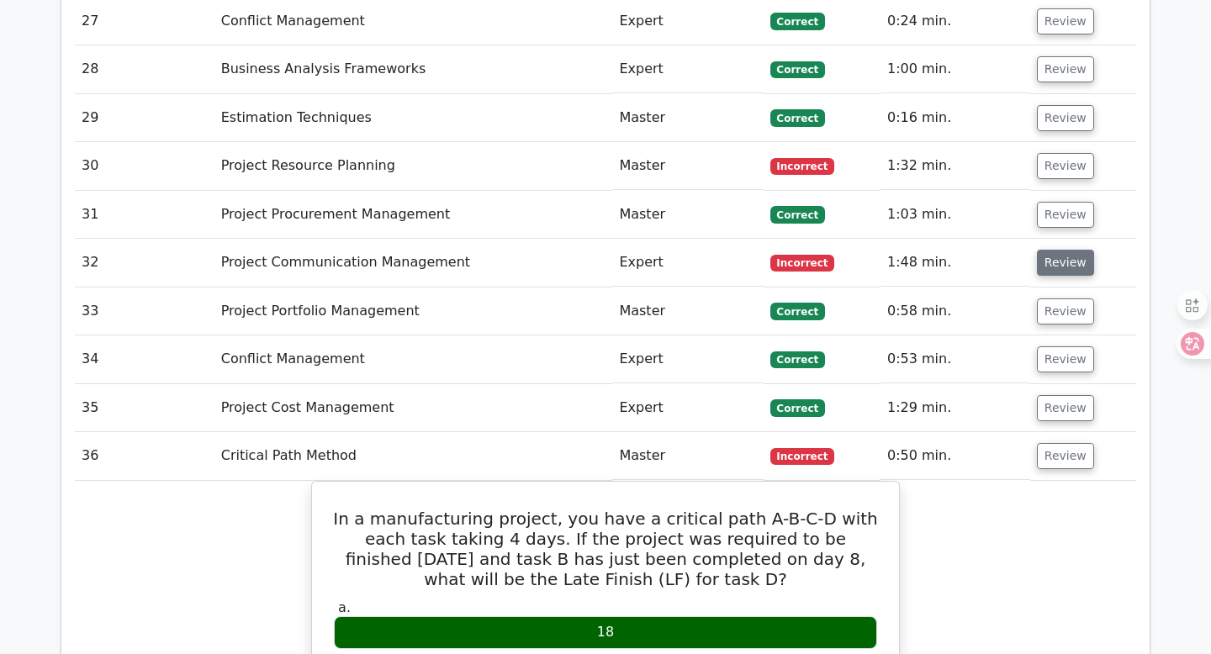
click at [1038, 253] on button "Review" at bounding box center [1065, 263] width 57 height 26
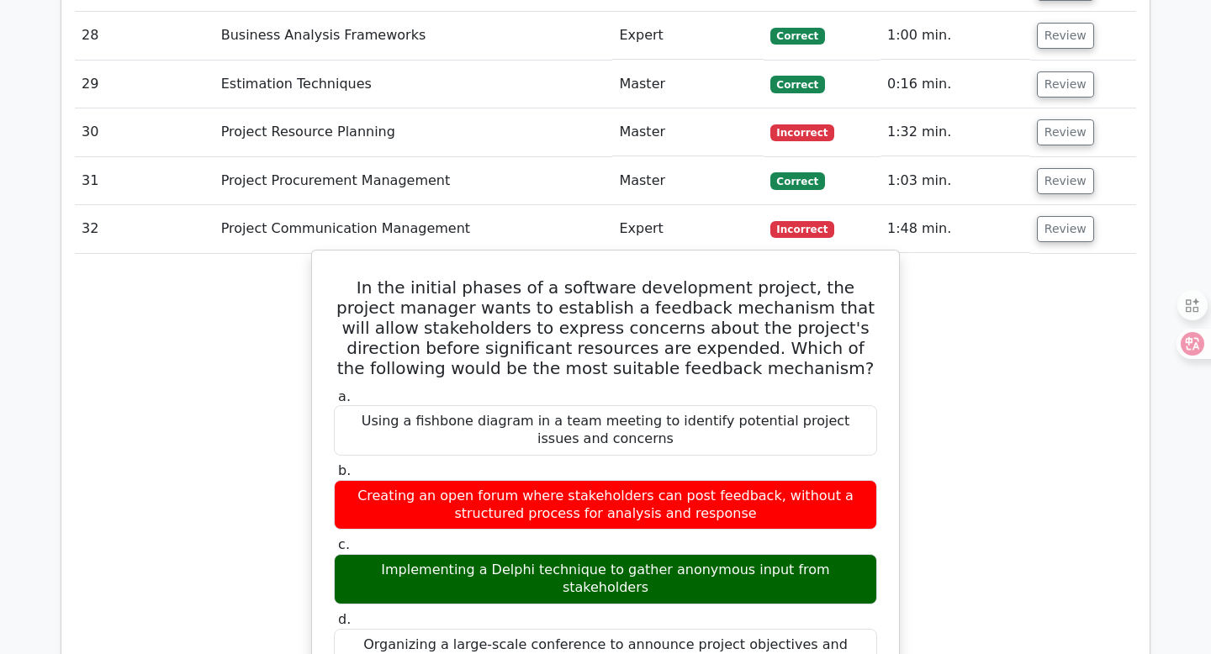
scroll to position [3592, 0]
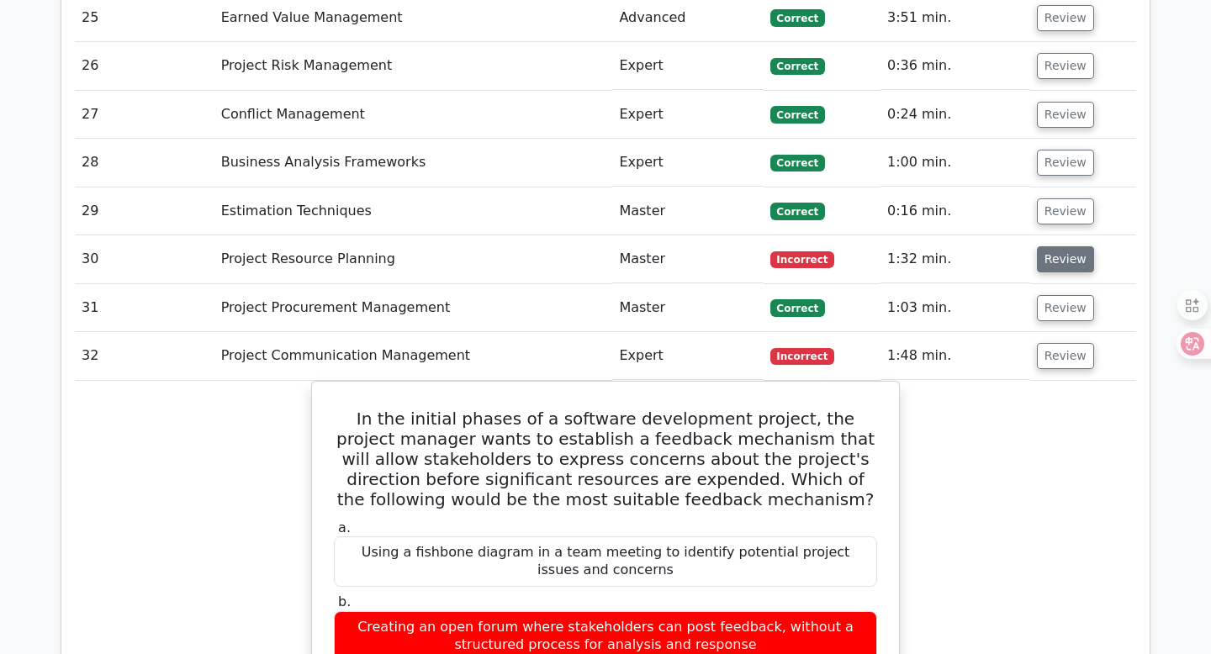
click at [1051, 249] on button "Review" at bounding box center [1065, 259] width 57 height 26
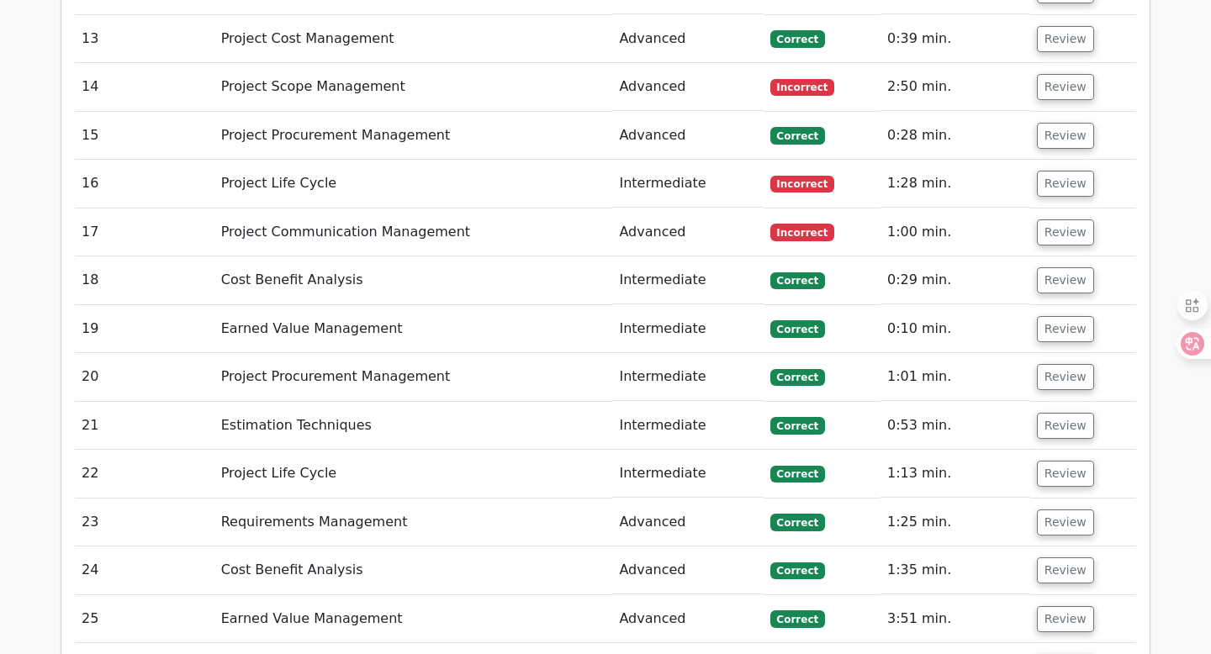
scroll to position [2903, 0]
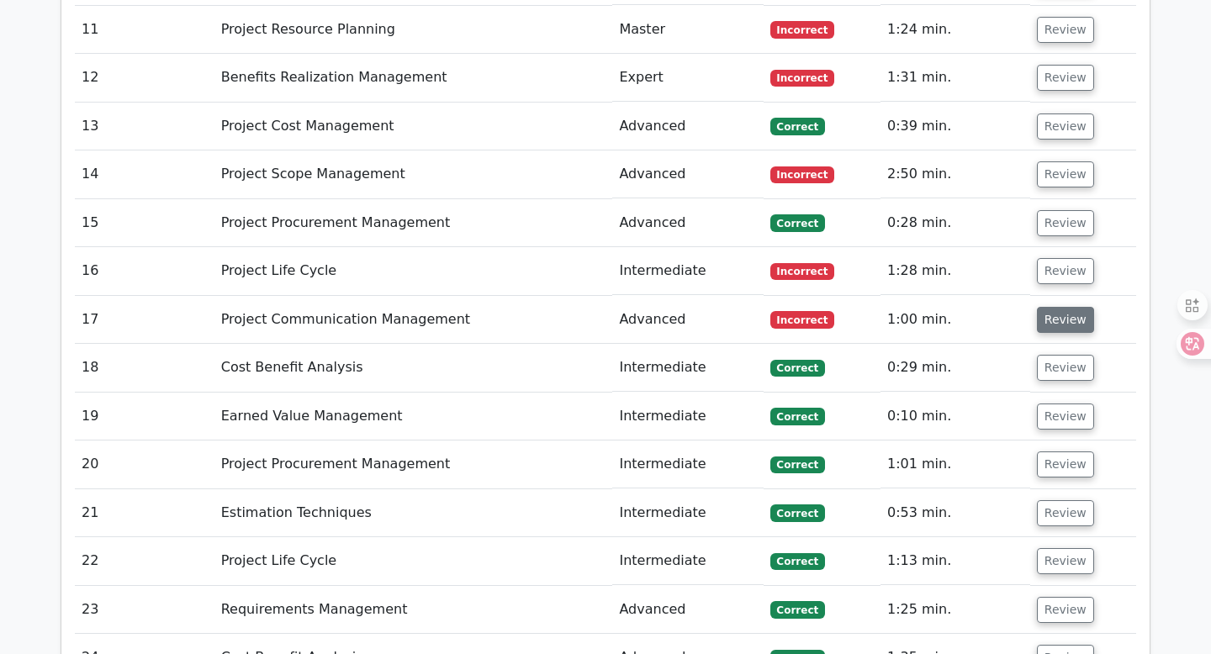
click at [1047, 307] on button "Review" at bounding box center [1065, 320] width 57 height 26
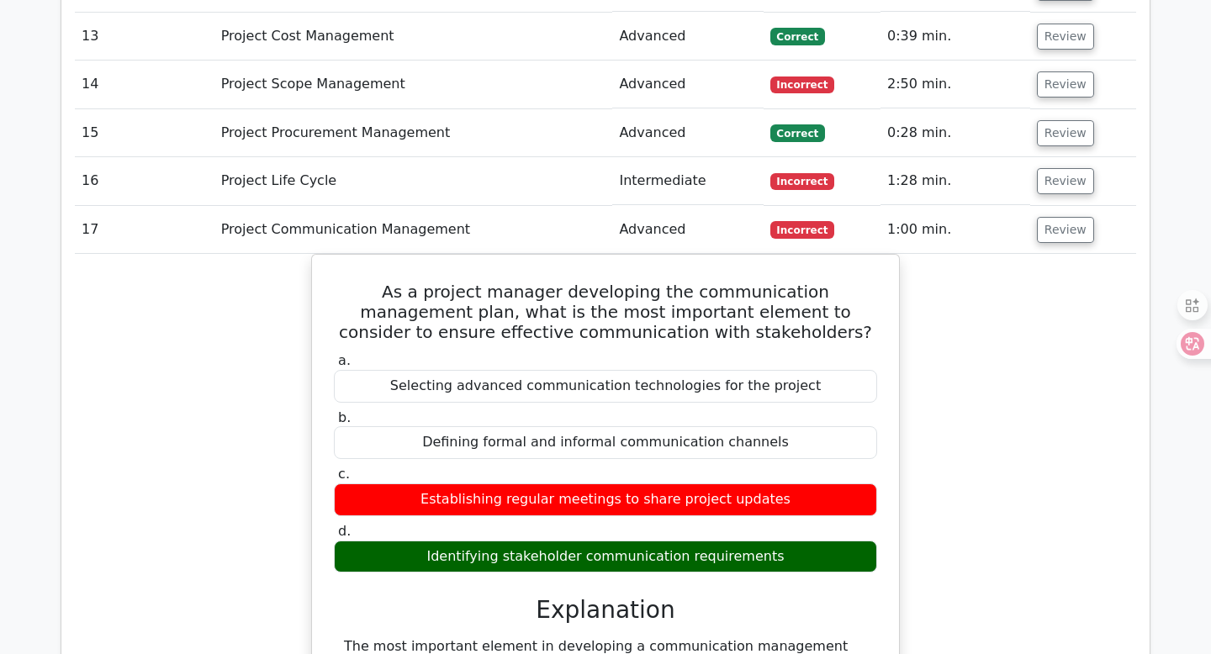
scroll to position [2992, 0]
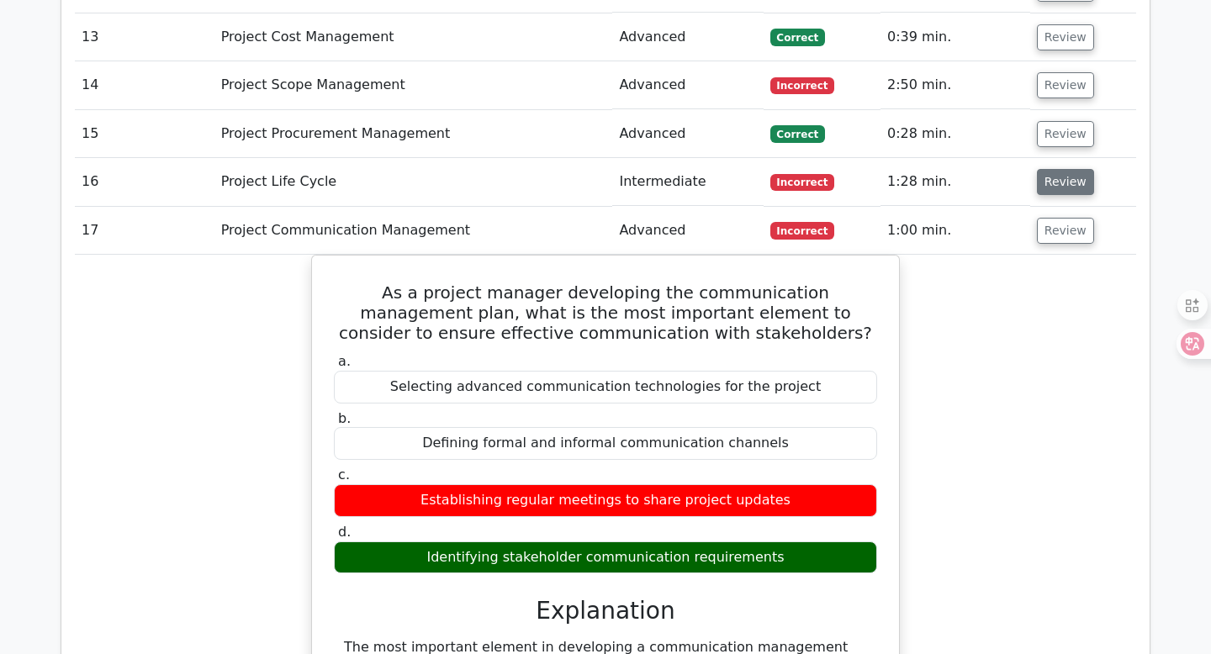
click at [1059, 169] on button "Review" at bounding box center [1065, 182] width 57 height 26
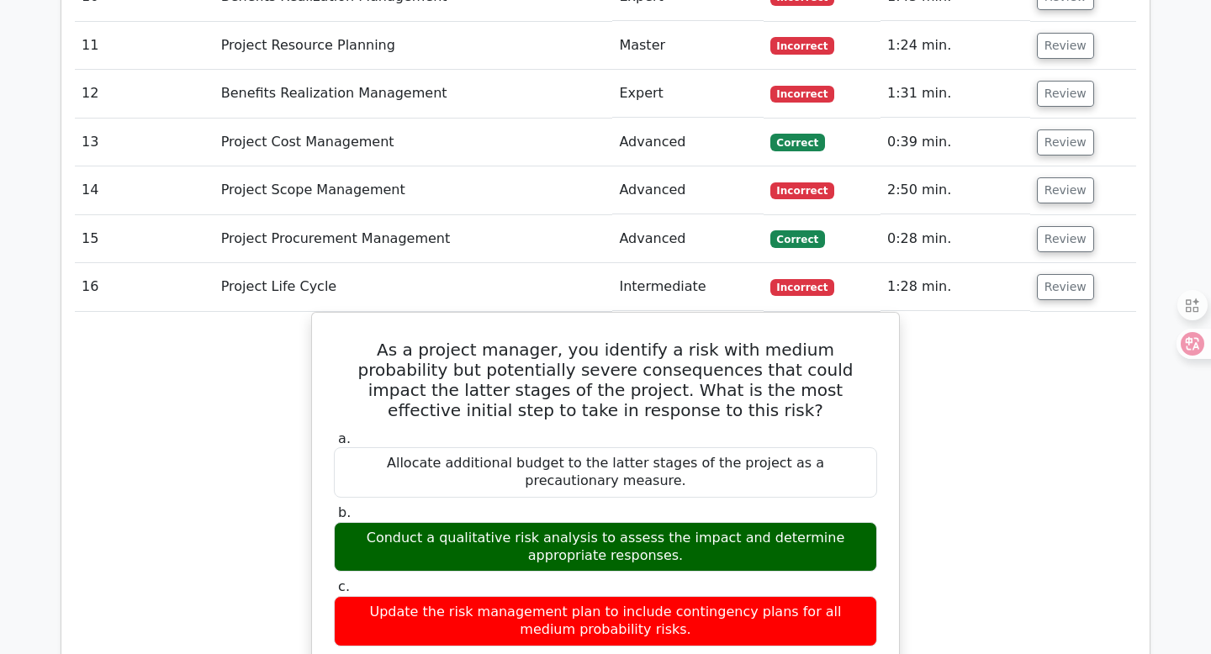
scroll to position [2831, 0]
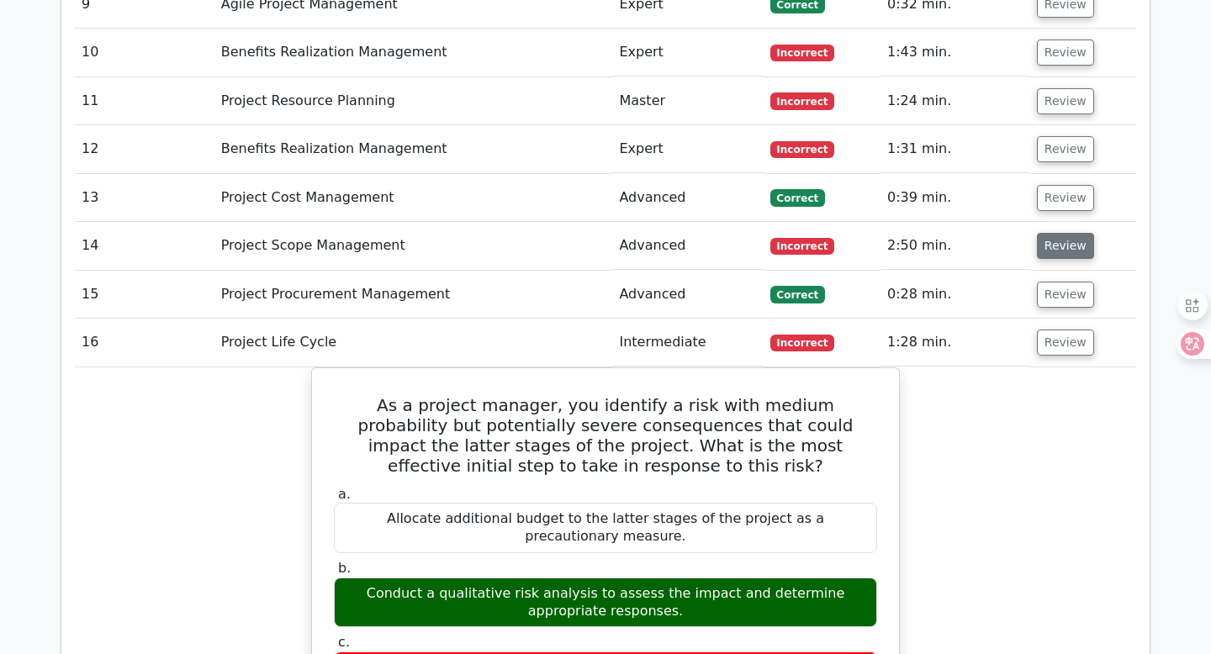
click at [1053, 234] on button "Review" at bounding box center [1065, 246] width 57 height 26
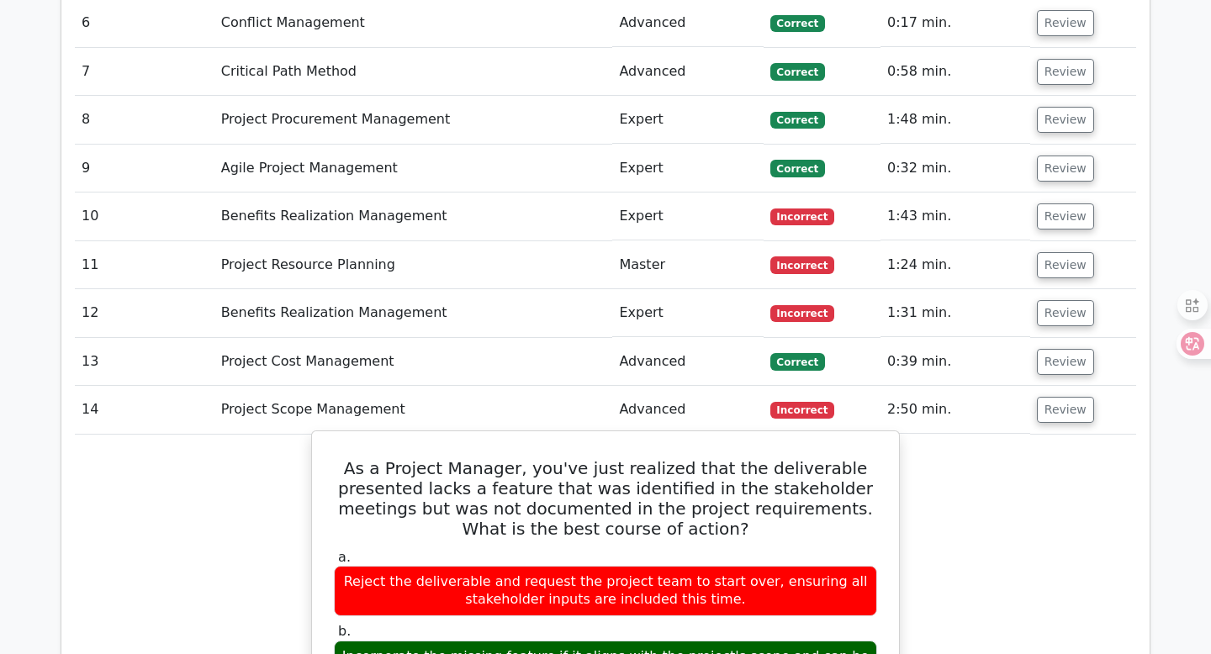
scroll to position [2628, 0]
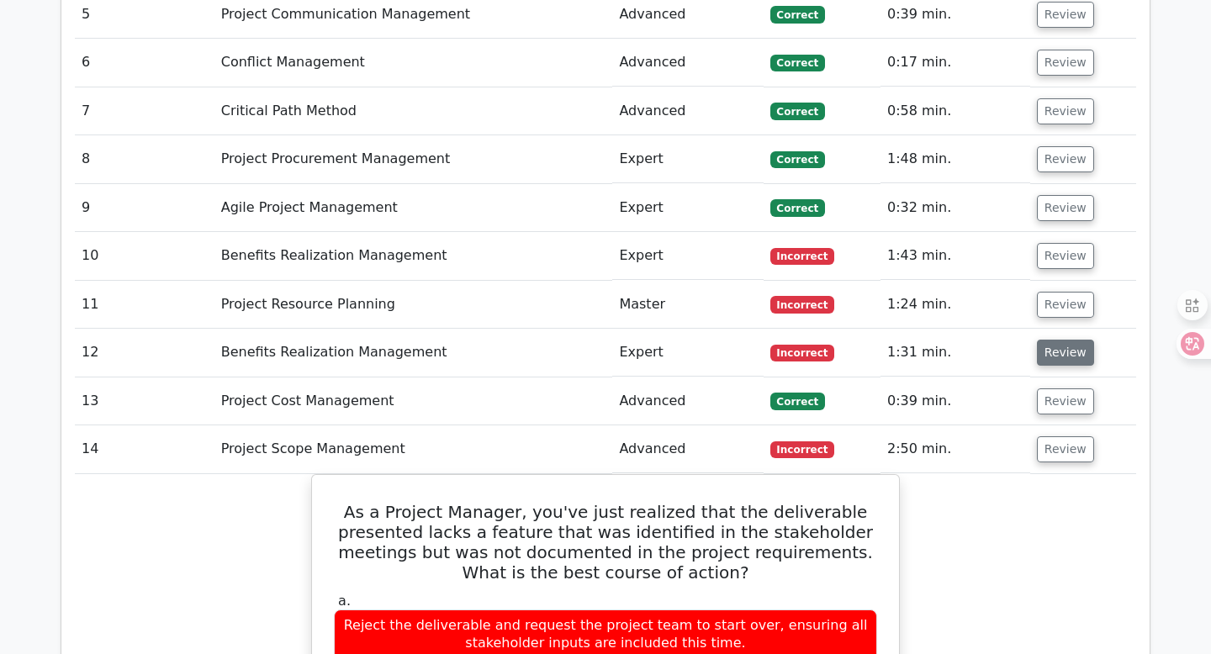
click at [1064, 340] on button "Review" at bounding box center [1065, 353] width 57 height 26
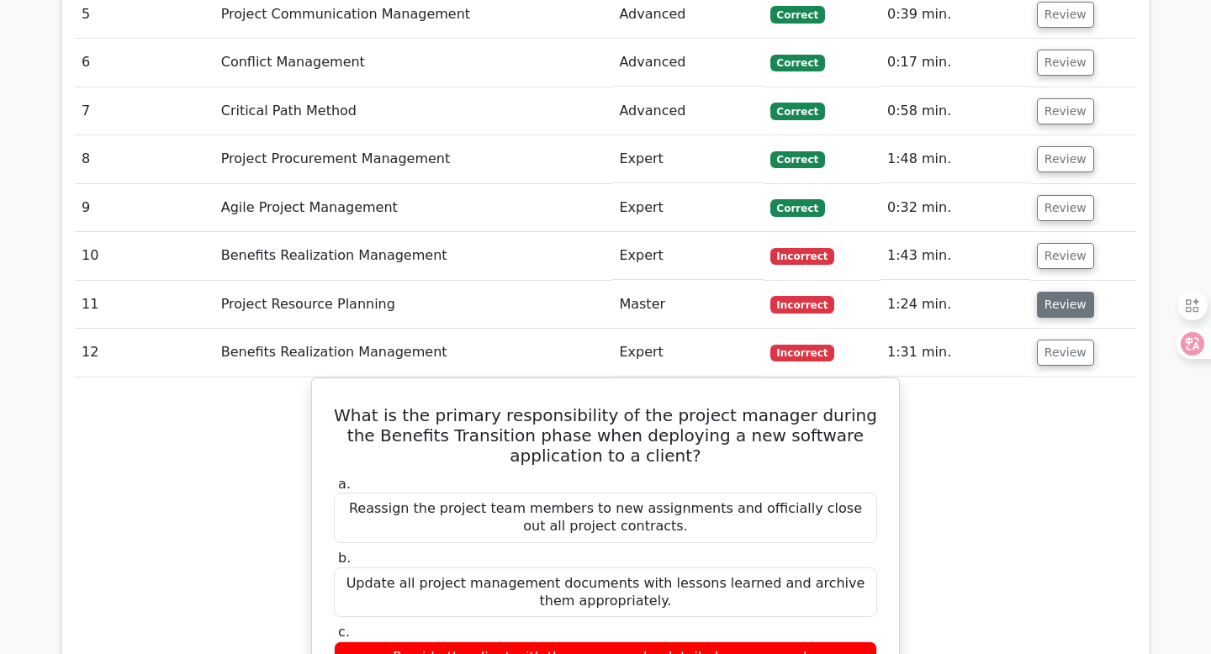
click at [1056, 292] on button "Review" at bounding box center [1065, 305] width 57 height 26
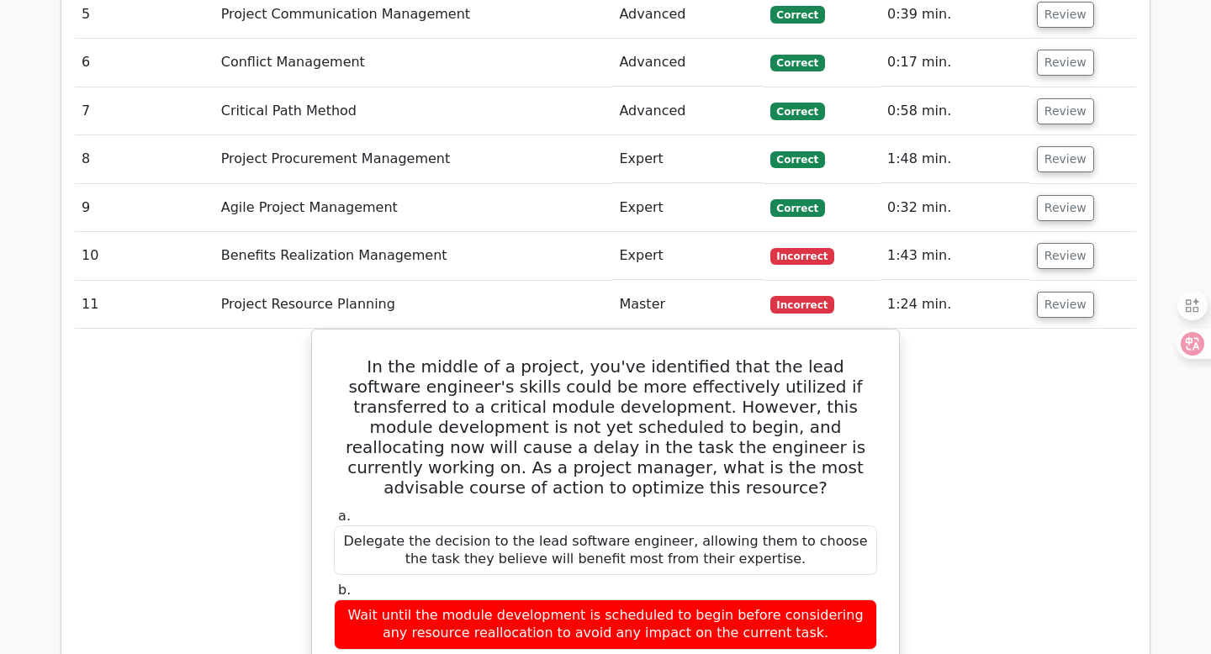
click at [1062, 209] on td "Review" at bounding box center [1083, 208] width 106 height 48
click at [1058, 243] on button "Review" at bounding box center [1065, 256] width 57 height 26
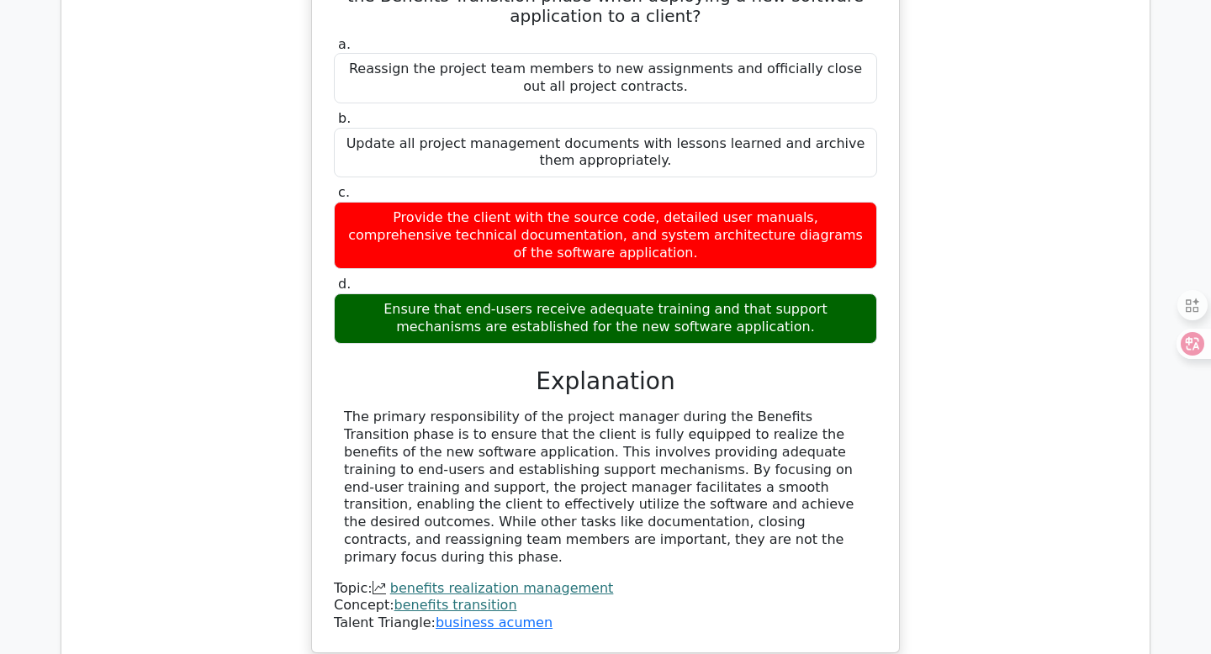
scroll to position [5038, 0]
